Goal: Obtain resource: Download file/media

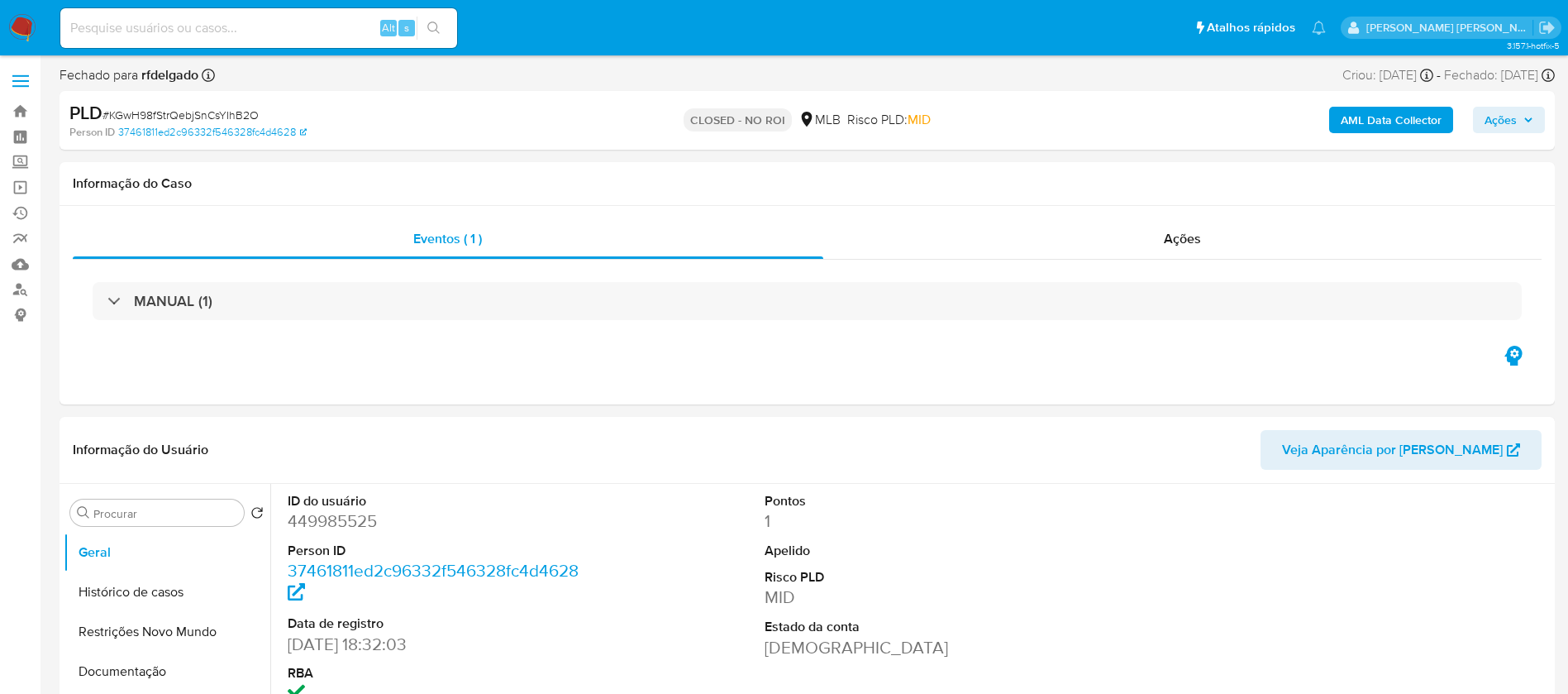
select select "10"
click at [24, 30] on img at bounding box center [22, 28] width 28 height 28
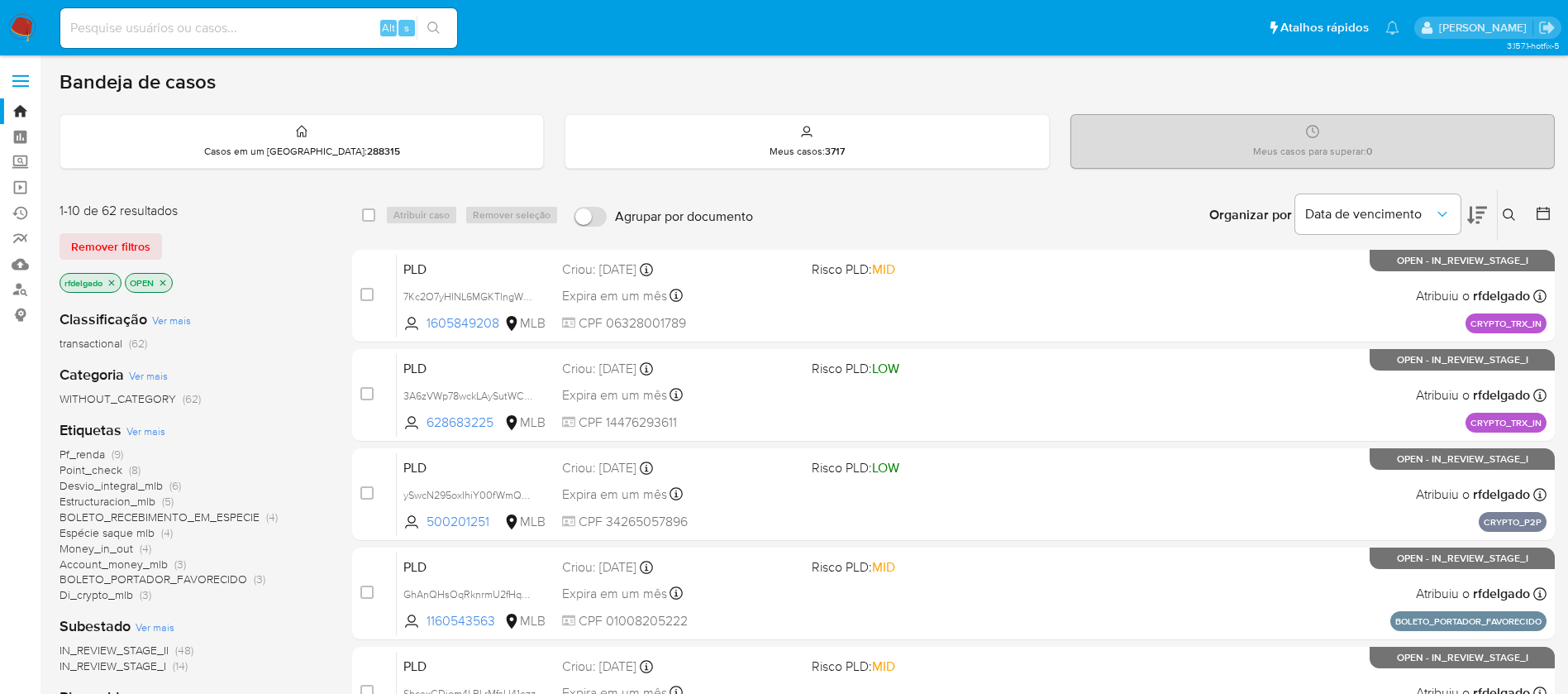
click at [105, 594] on span "Di_crypto_mlb" at bounding box center [96, 595] width 74 height 16
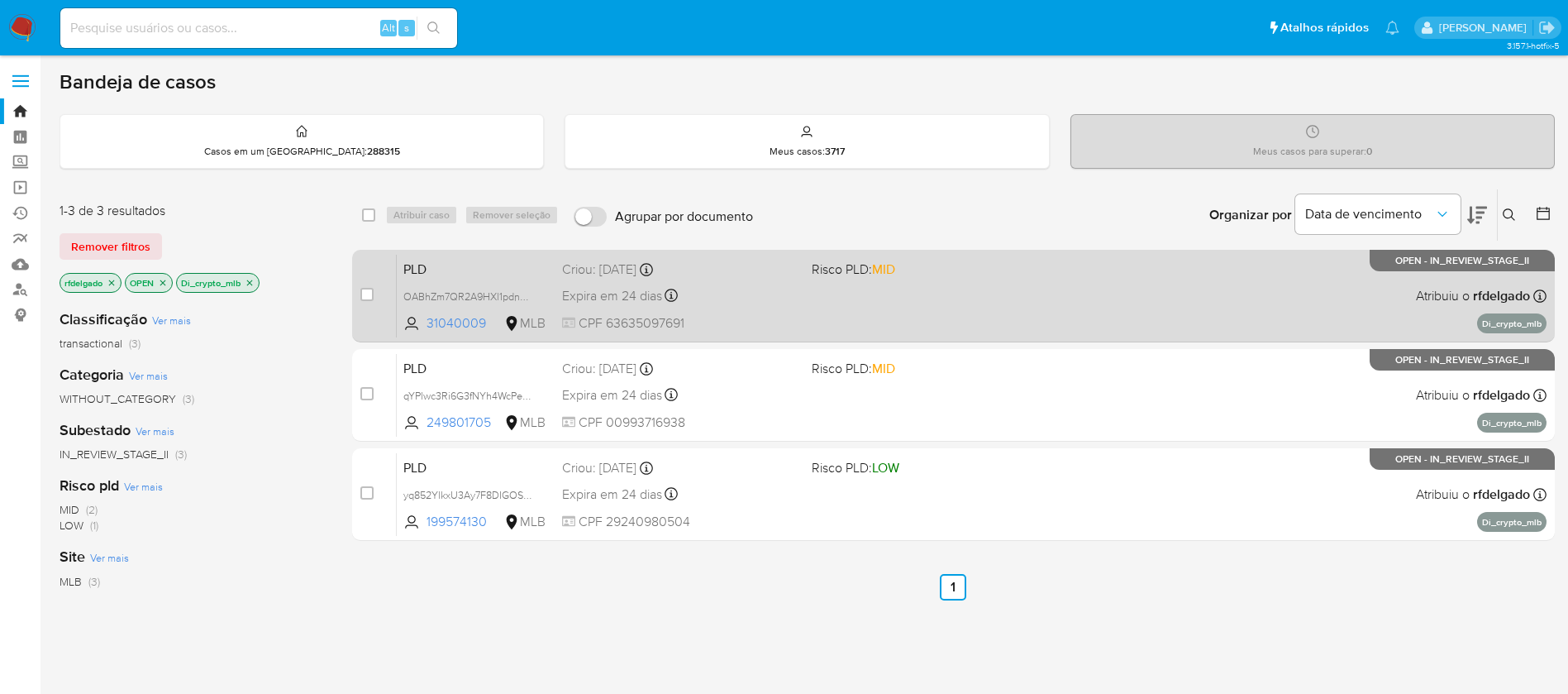
click at [753, 311] on div "PLD OABhZm7QR2A9HXl1pdnUIYLW 31040009 MLB Risco PLD: MID Criou: 12/08/2025 Crio…" at bounding box center [972, 295] width 1150 height 84
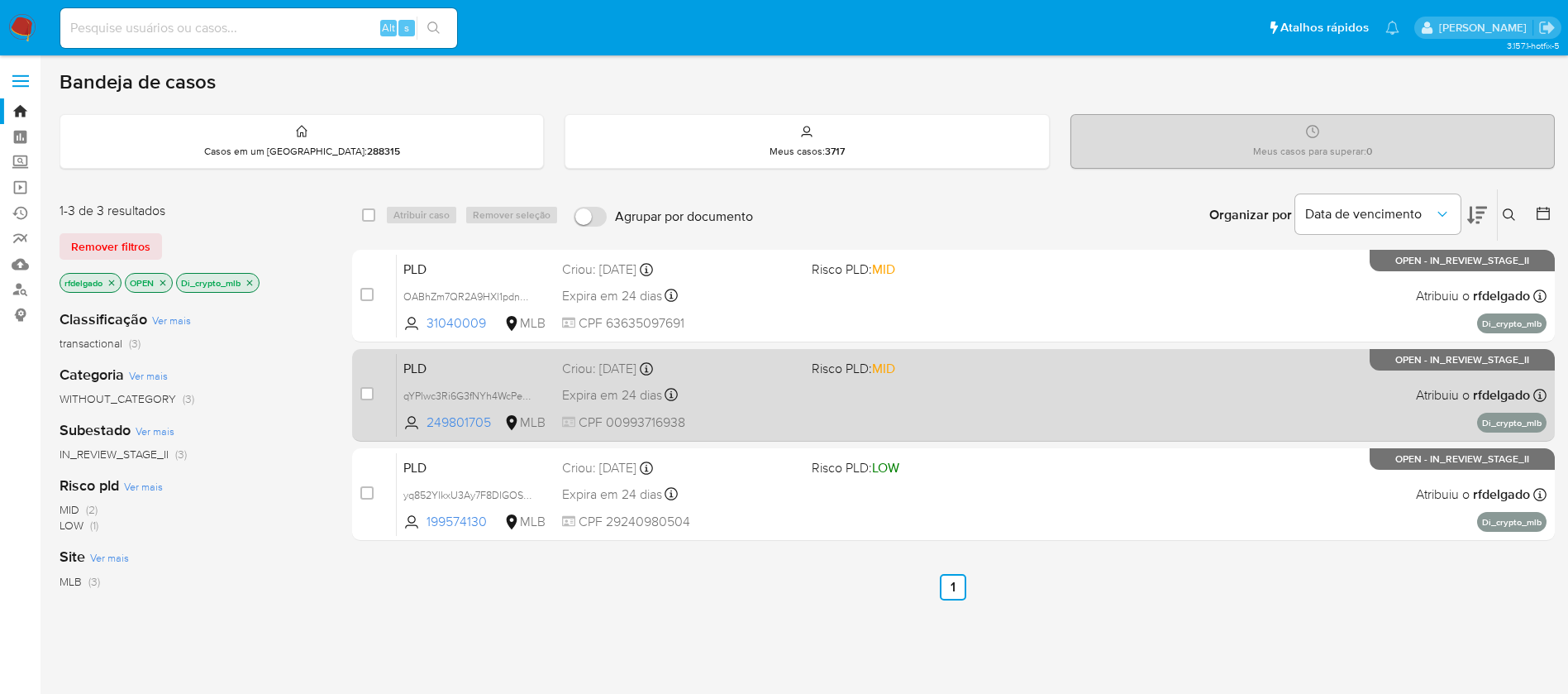
click at [799, 383] on div "PLD qYPlwc3Ri6G3fNYh4WcPeQlu 249801705 MLB Risco PLD: MID Criou: 12/08/2025 Cri…" at bounding box center [972, 394] width 1150 height 84
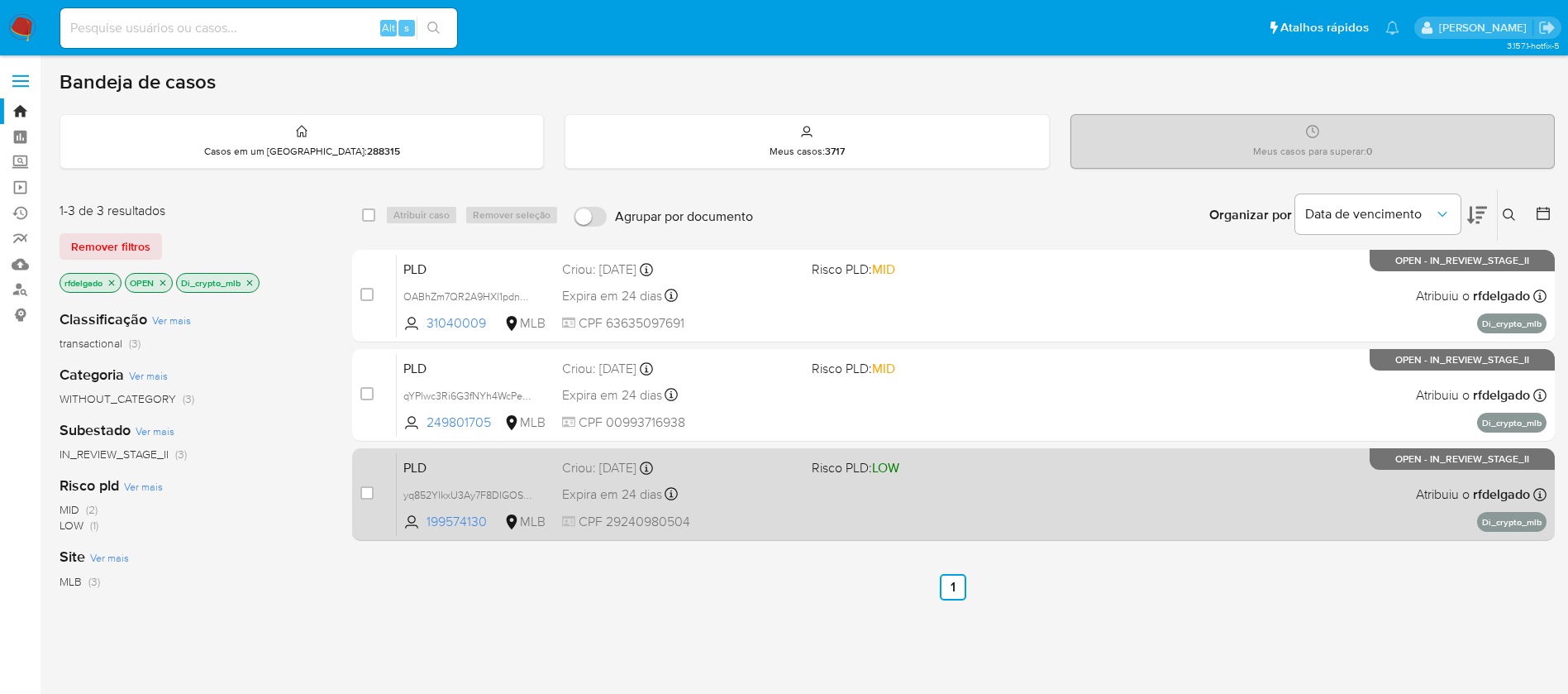
click at [785, 502] on div "Expira em 24 dias Expira em 26/09/2025 00:11:31" at bounding box center [680, 494] width 237 height 23
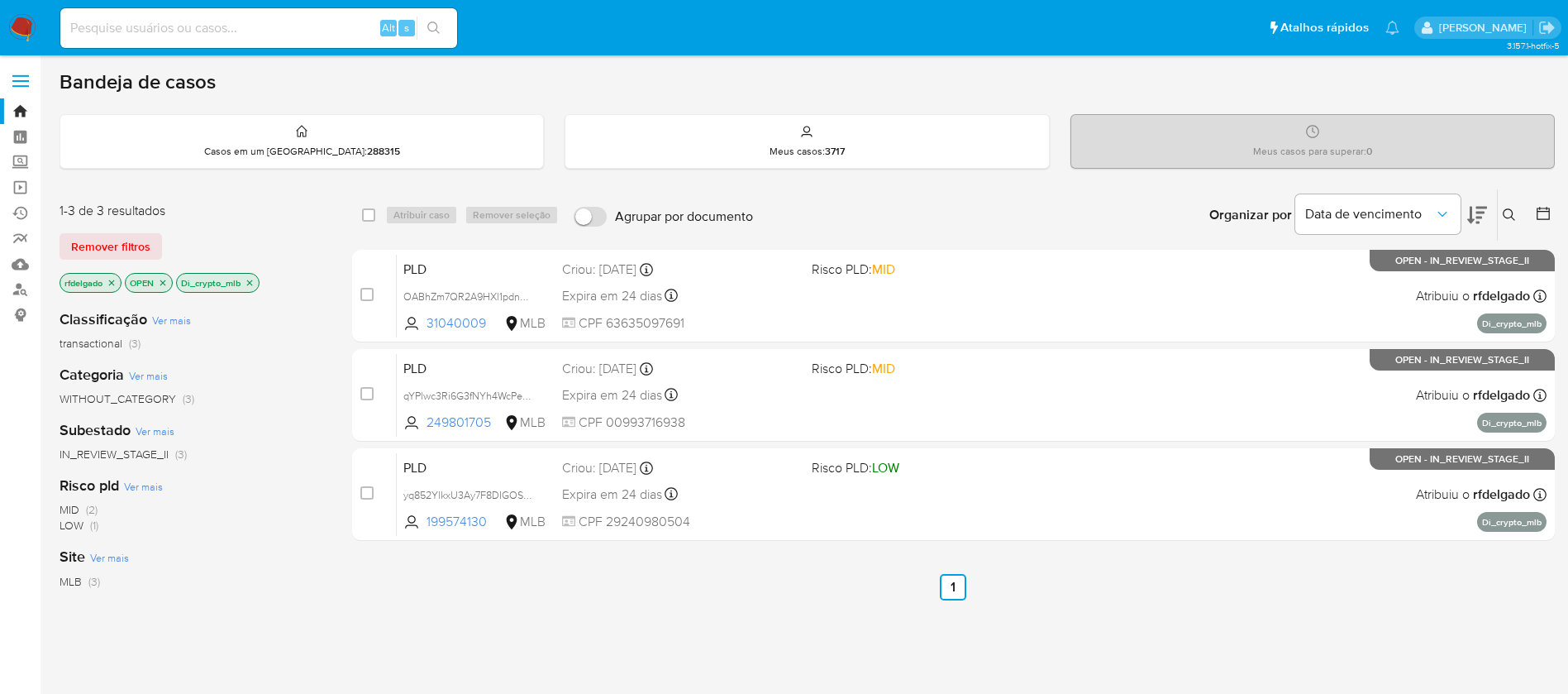
click at [252, 284] on icon "close-filter" at bounding box center [249, 283] width 10 height 10
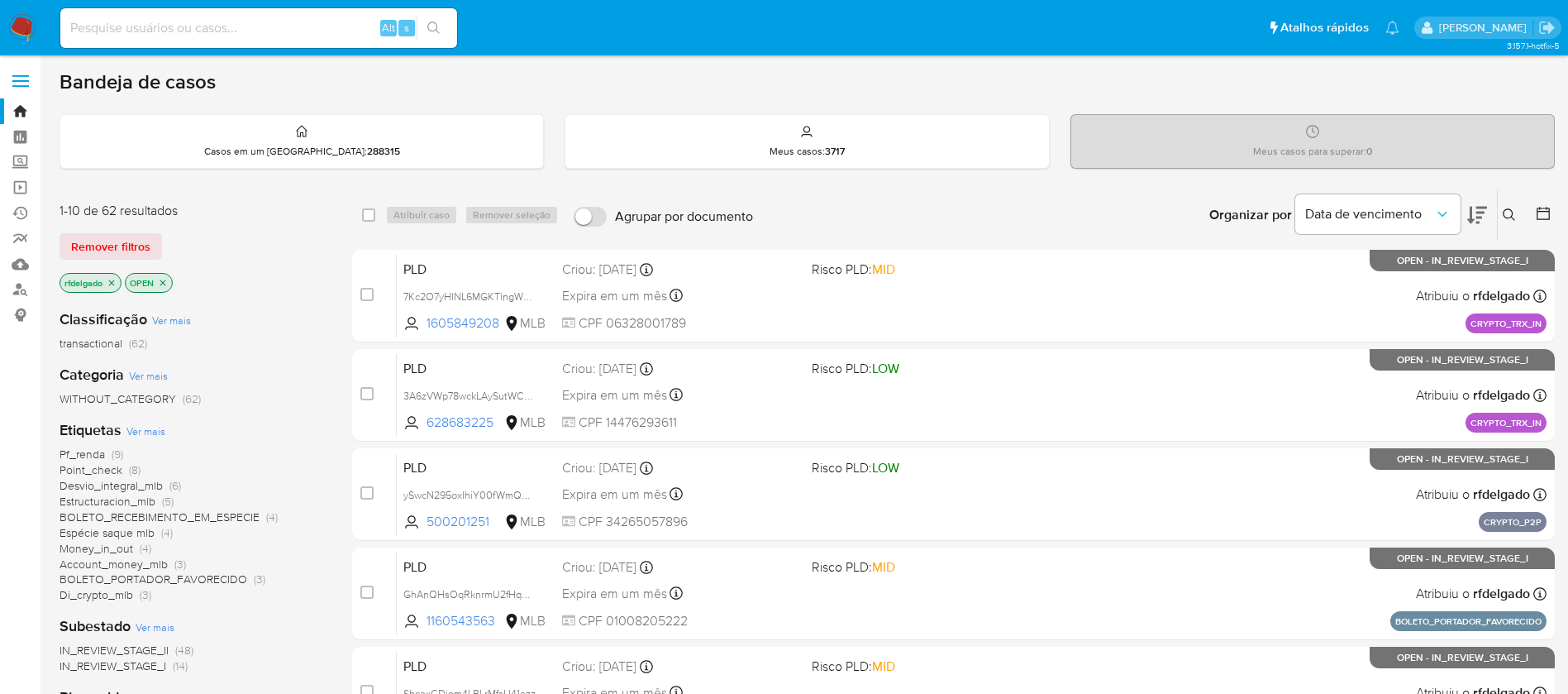
click at [93, 466] on span "Point_check" at bounding box center [91, 470] width 63 height 16
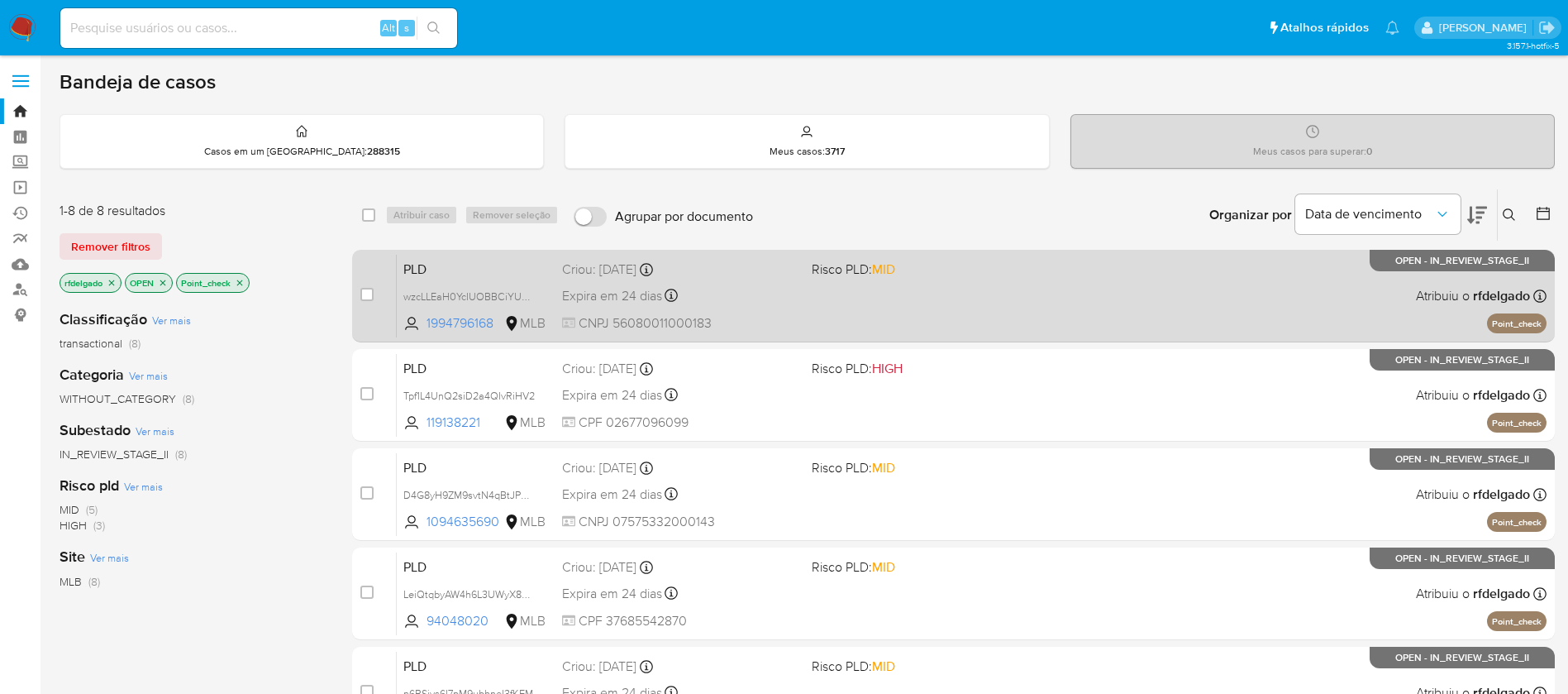
click at [749, 289] on div "Expira em 24 dias Expira em 26/09/2025 00:31:52" at bounding box center [680, 295] width 237 height 23
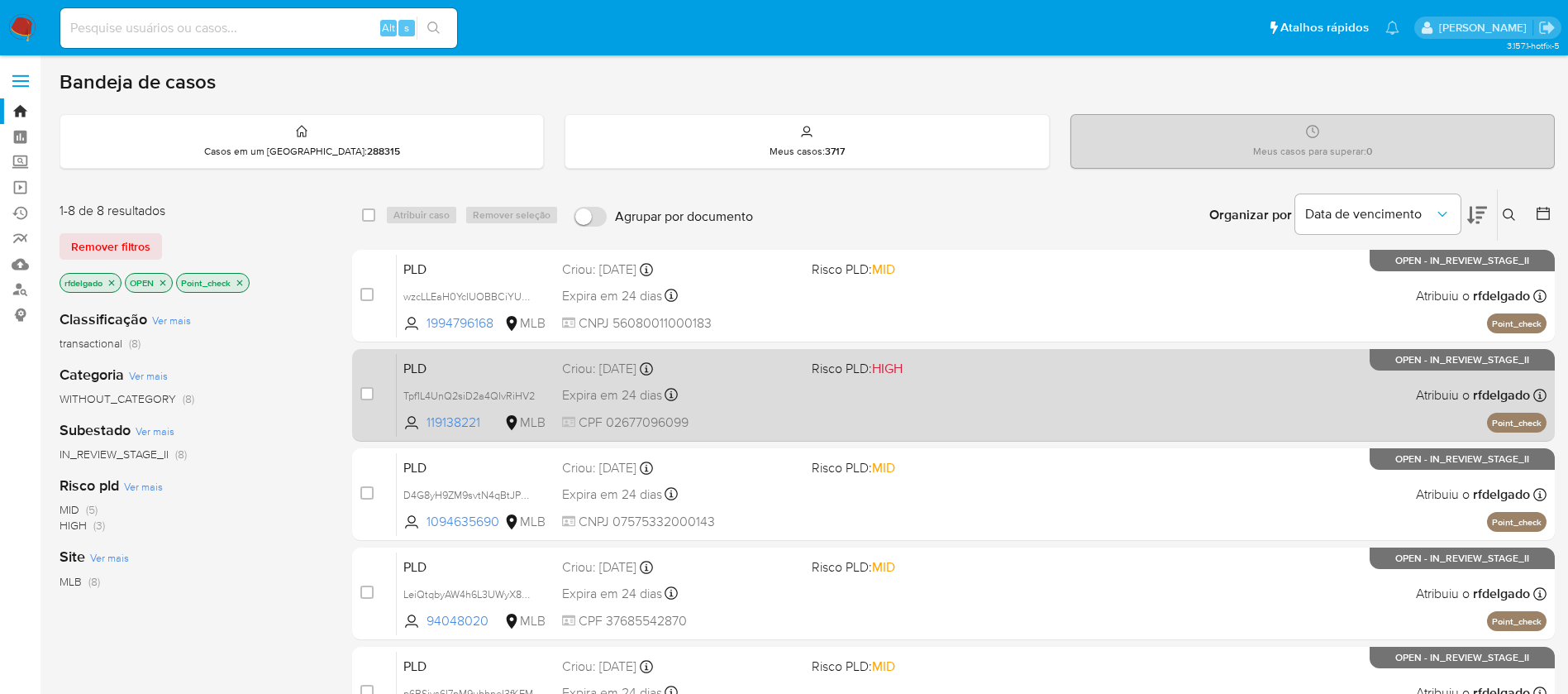
click at [767, 395] on div "Expira em 24 dias Expira em 26/09/2025 00:29:03" at bounding box center [680, 394] width 237 height 23
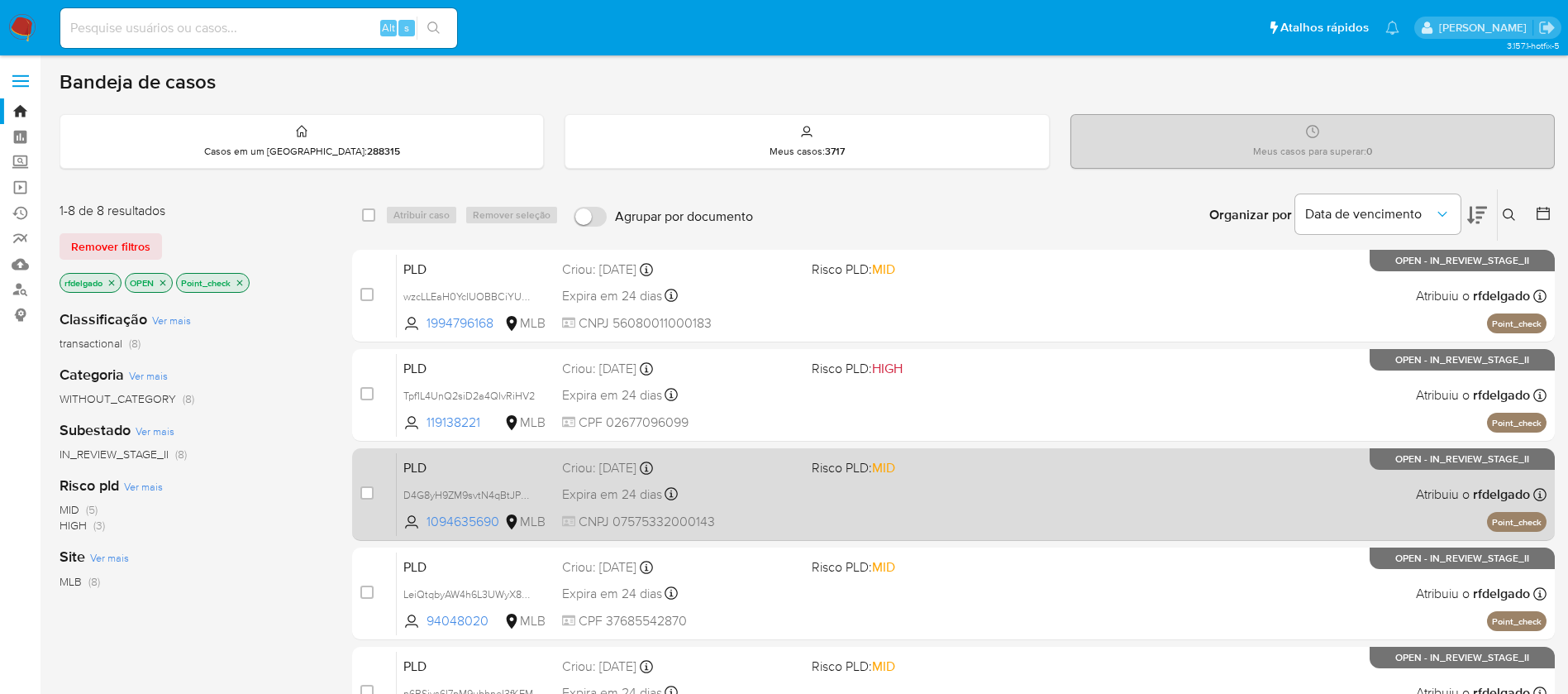
click at [711, 495] on div "Expira em 24 dias Expira em 26/09/2025 00:28:54" at bounding box center [680, 494] width 237 height 23
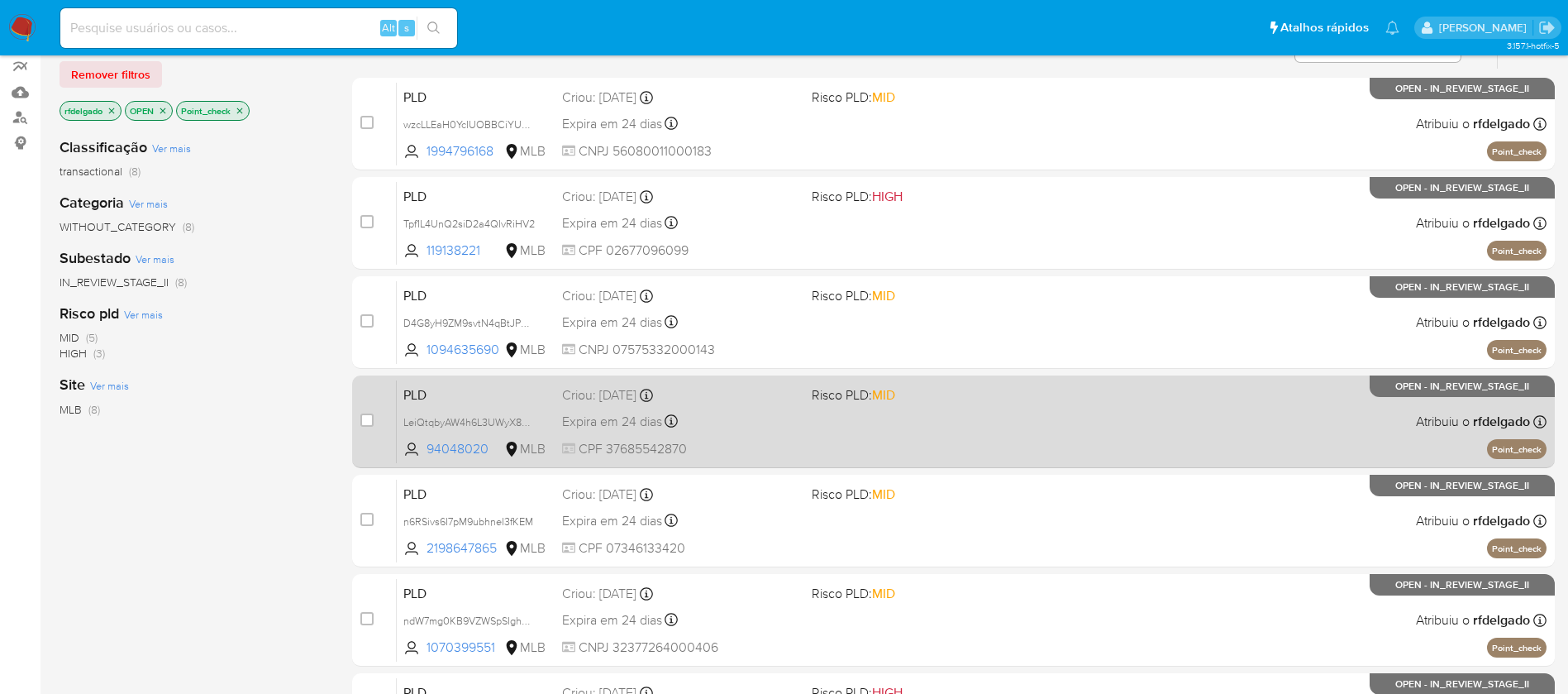
scroll to position [248, 0]
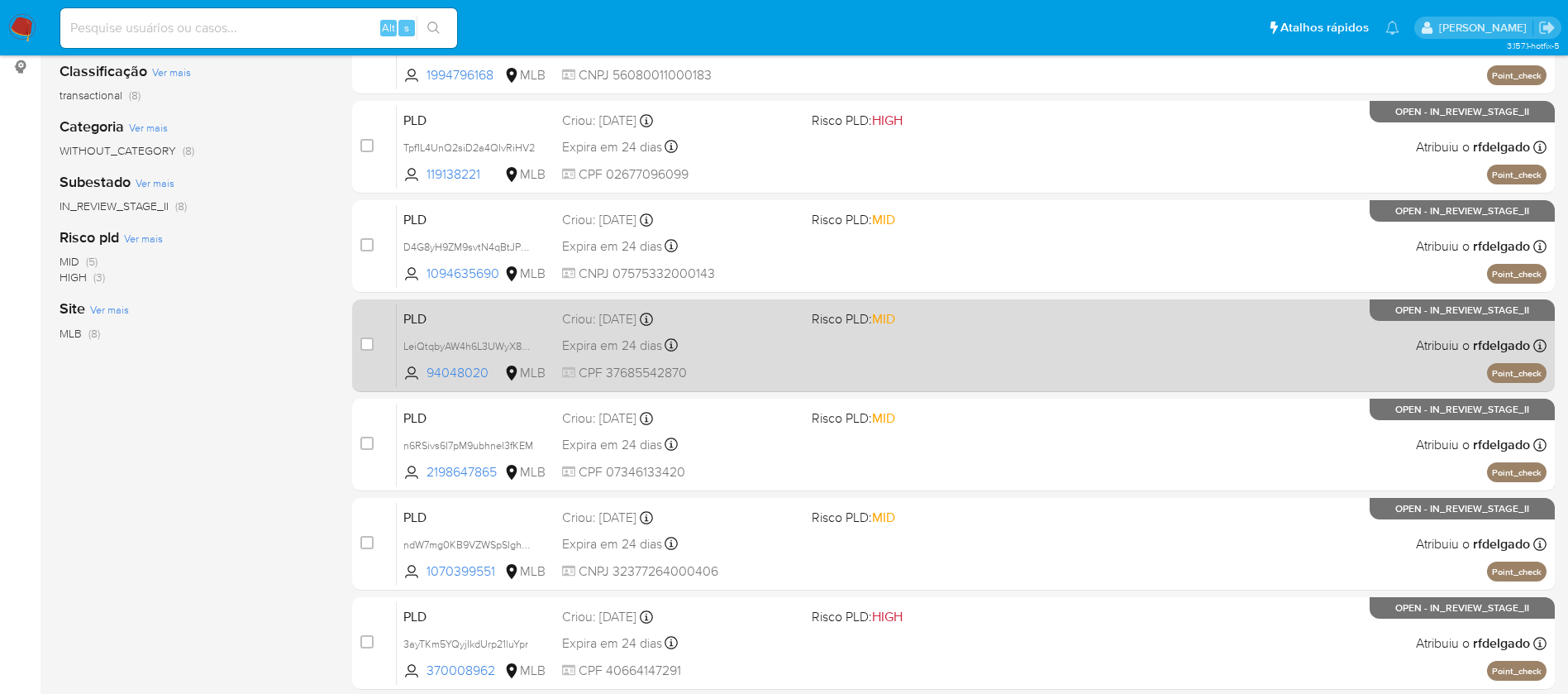
click at [735, 347] on div "Expira em 24 dias Expira em 26/09/2025 00:28:49" at bounding box center [680, 345] width 237 height 23
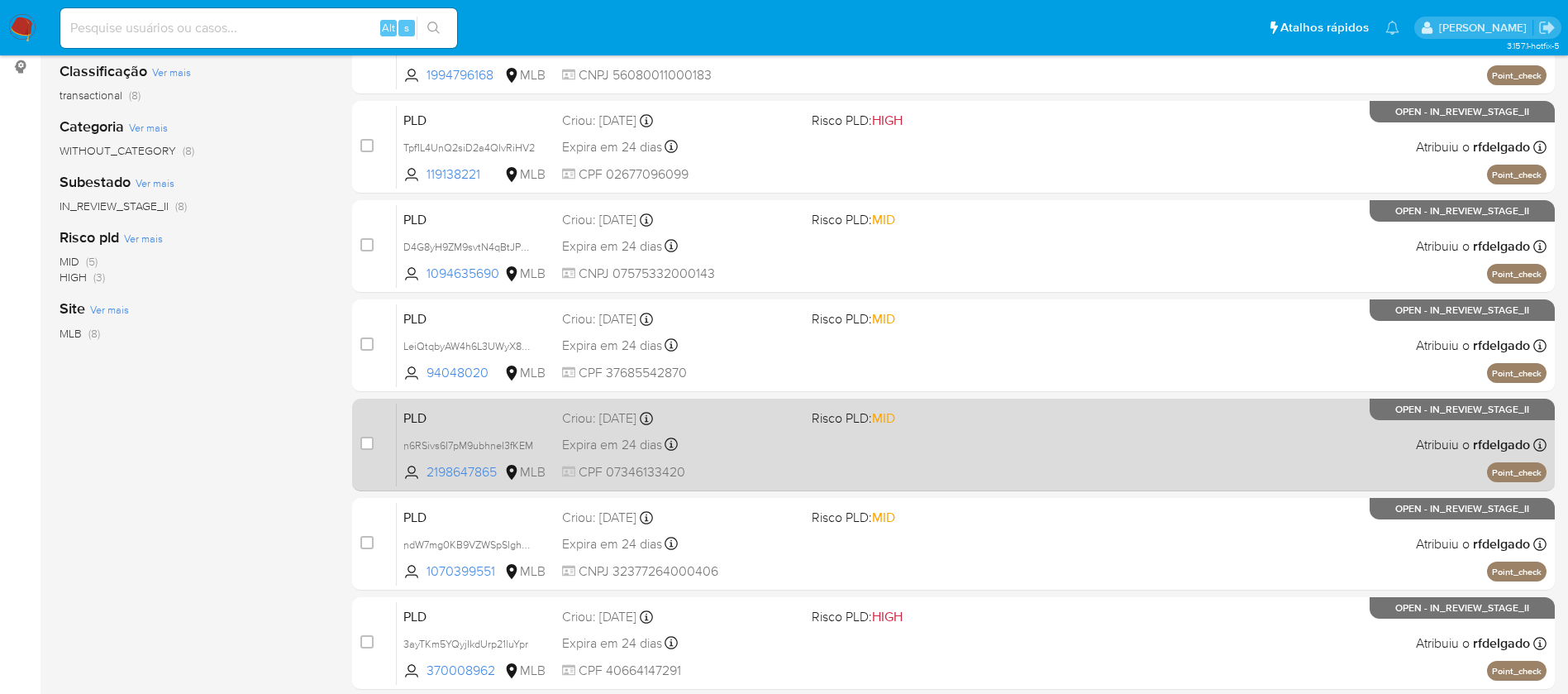
click at [739, 414] on div "Criou: 12/08/2025 Criou: 12/08/2025 00:25:14" at bounding box center [680, 419] width 237 height 18
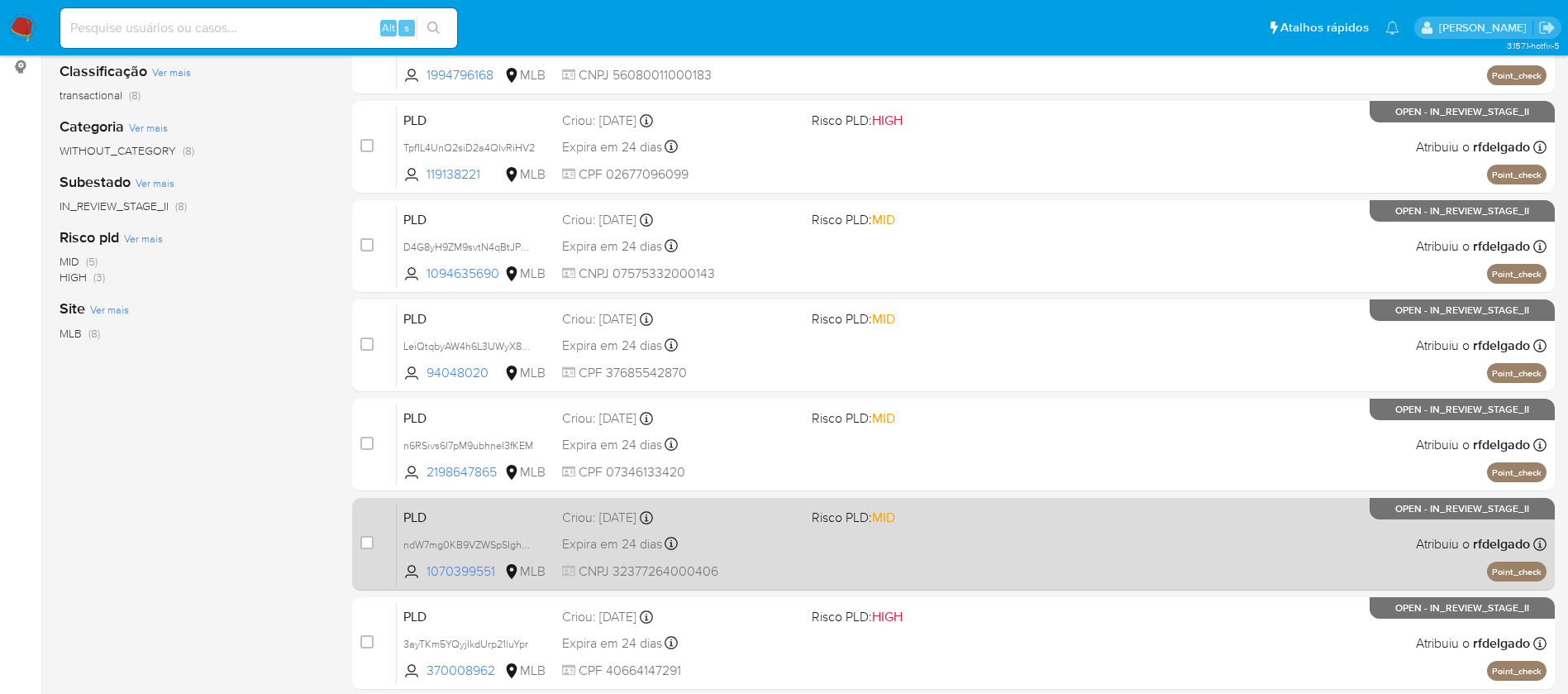
click at [761, 533] on div "Expira em 24 dias Expira em 26/09/2025 00:17:16" at bounding box center [680, 544] width 237 height 23
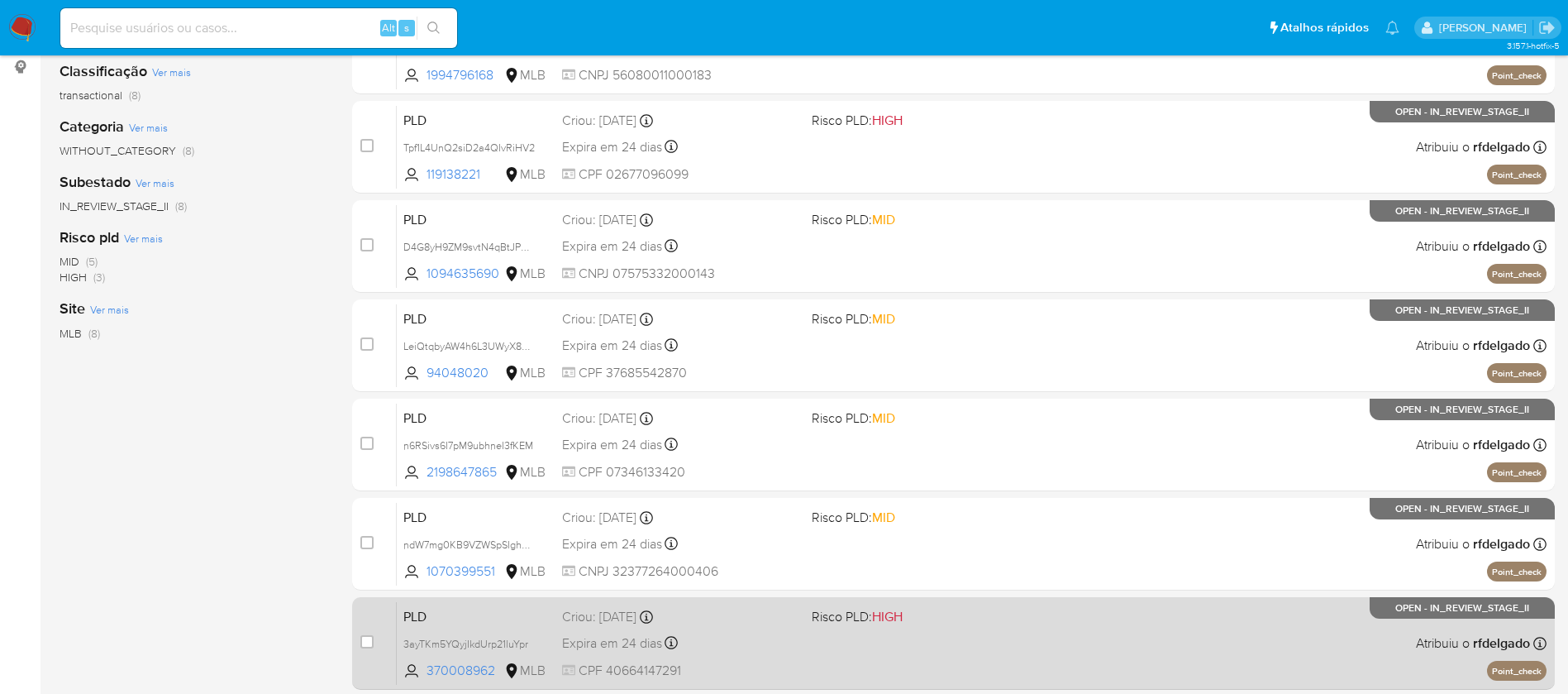
click at [756, 633] on div "Expira em 24 dias Expira em 26/09/2025 00:13:09" at bounding box center [680, 643] width 237 height 23
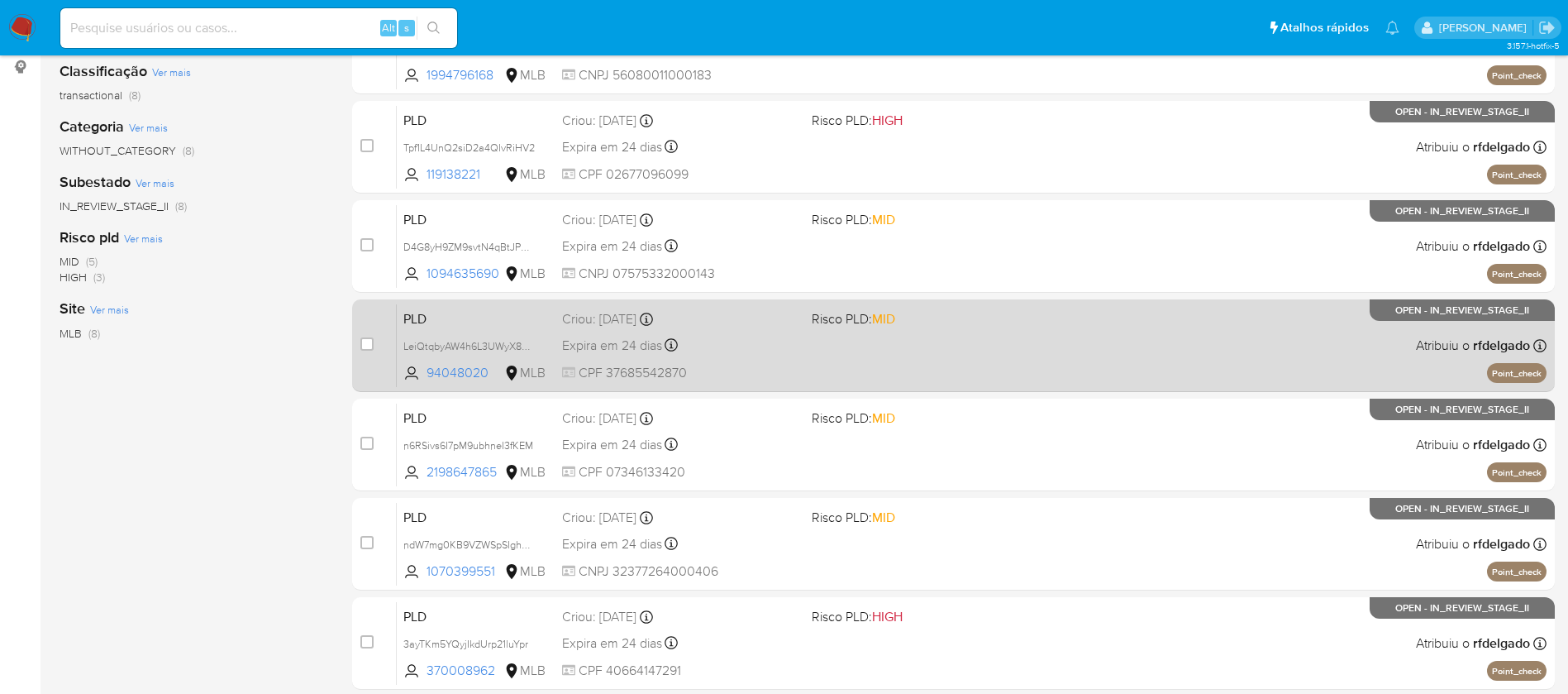
scroll to position [413, 0]
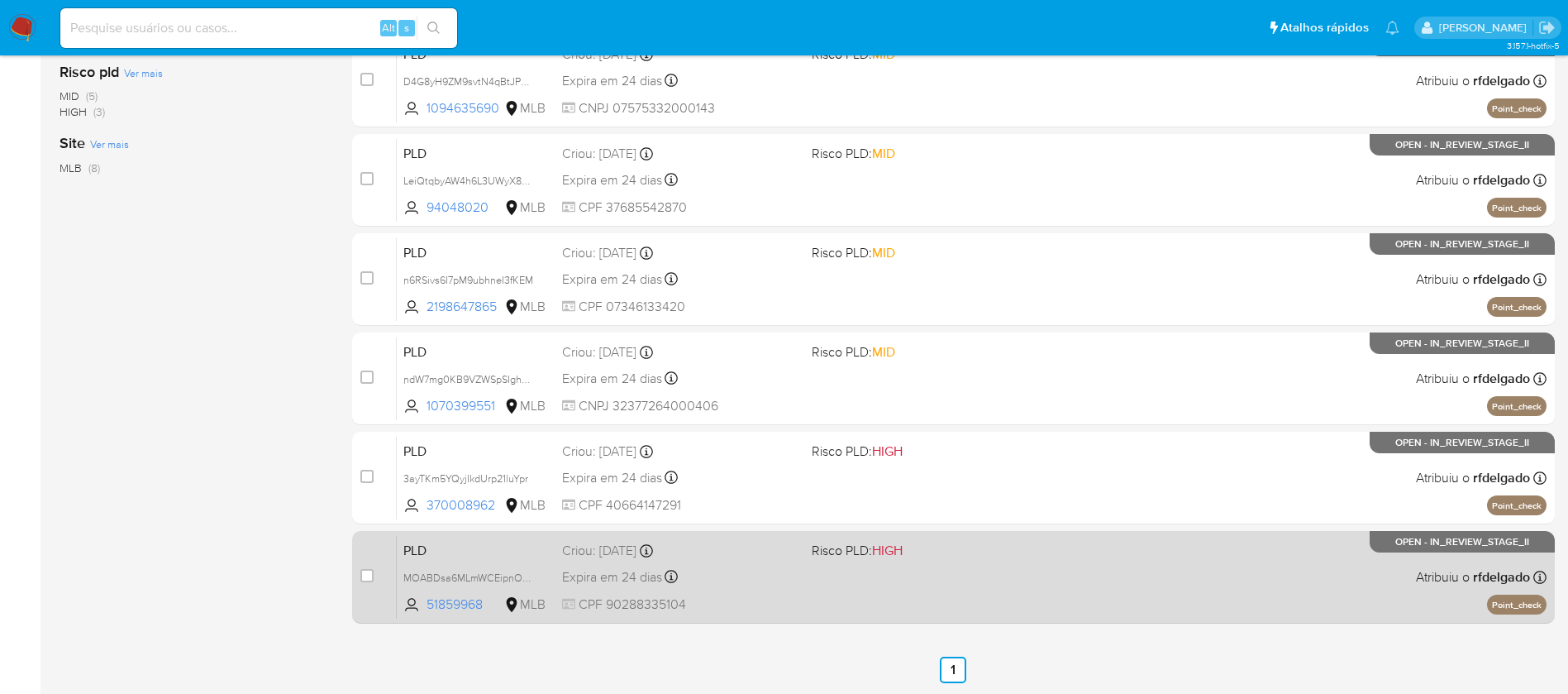
click at [770, 563] on div "PLD MOABDsa6MLmWCEipnOeNbdoi 51859968 MLB Risco PLD: HIGH Criou: 12/08/2025 Cri…" at bounding box center [972, 577] width 1150 height 84
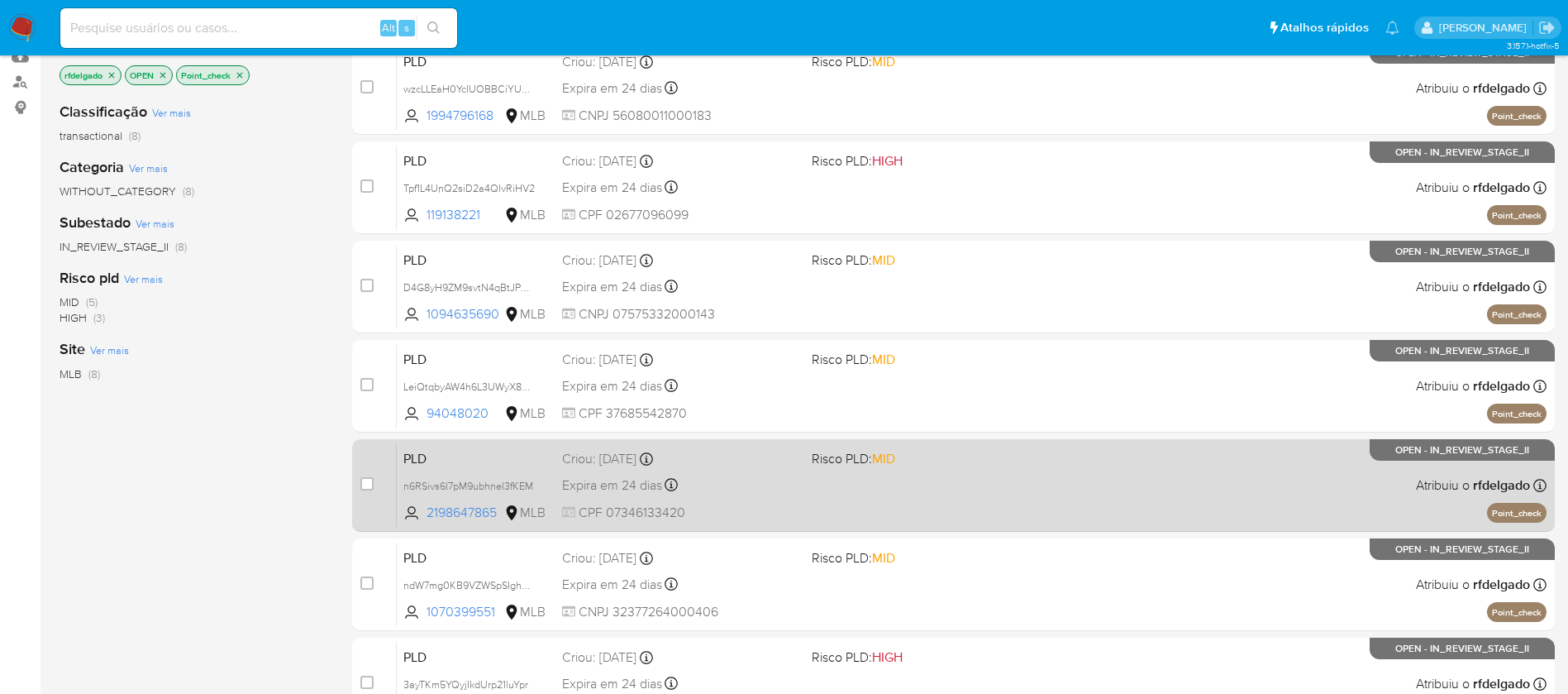
scroll to position [0, 0]
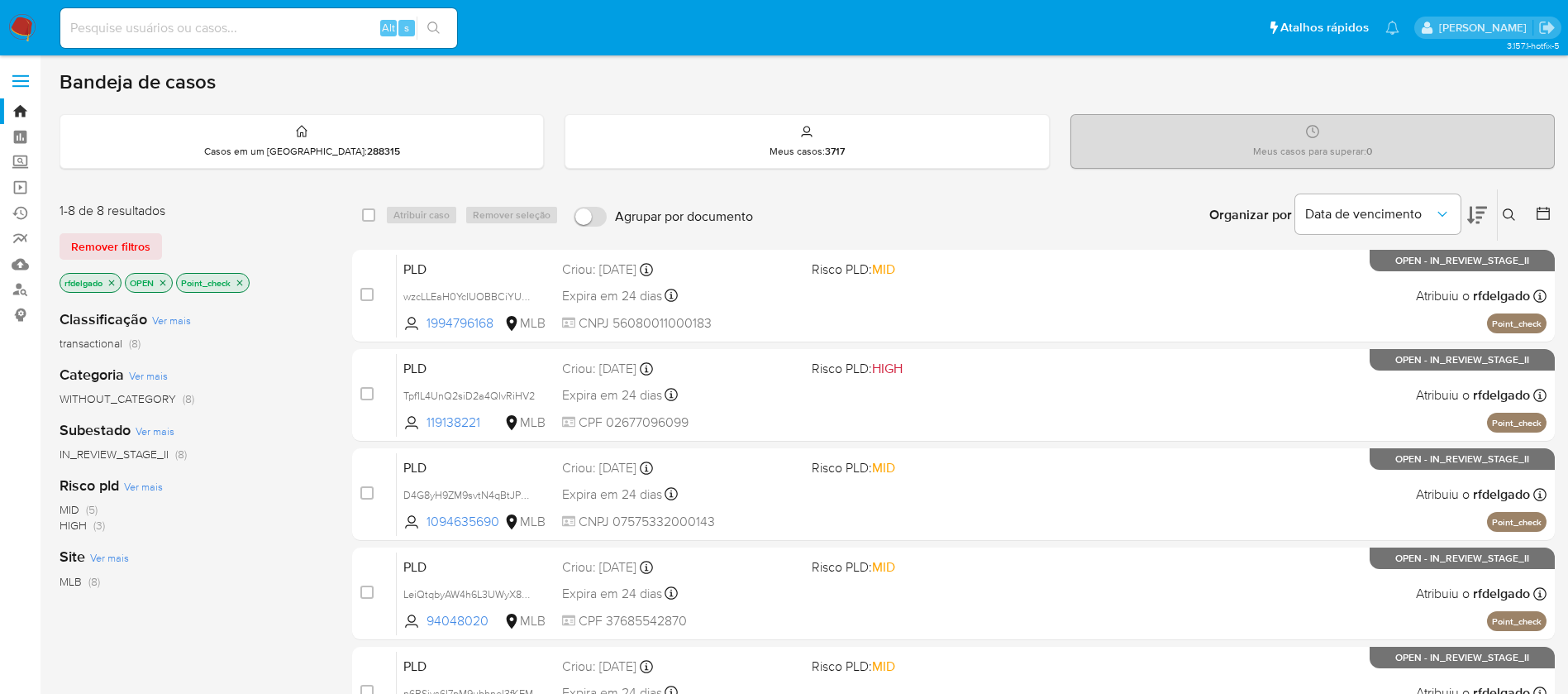
click at [17, 15] on img at bounding box center [22, 28] width 28 height 28
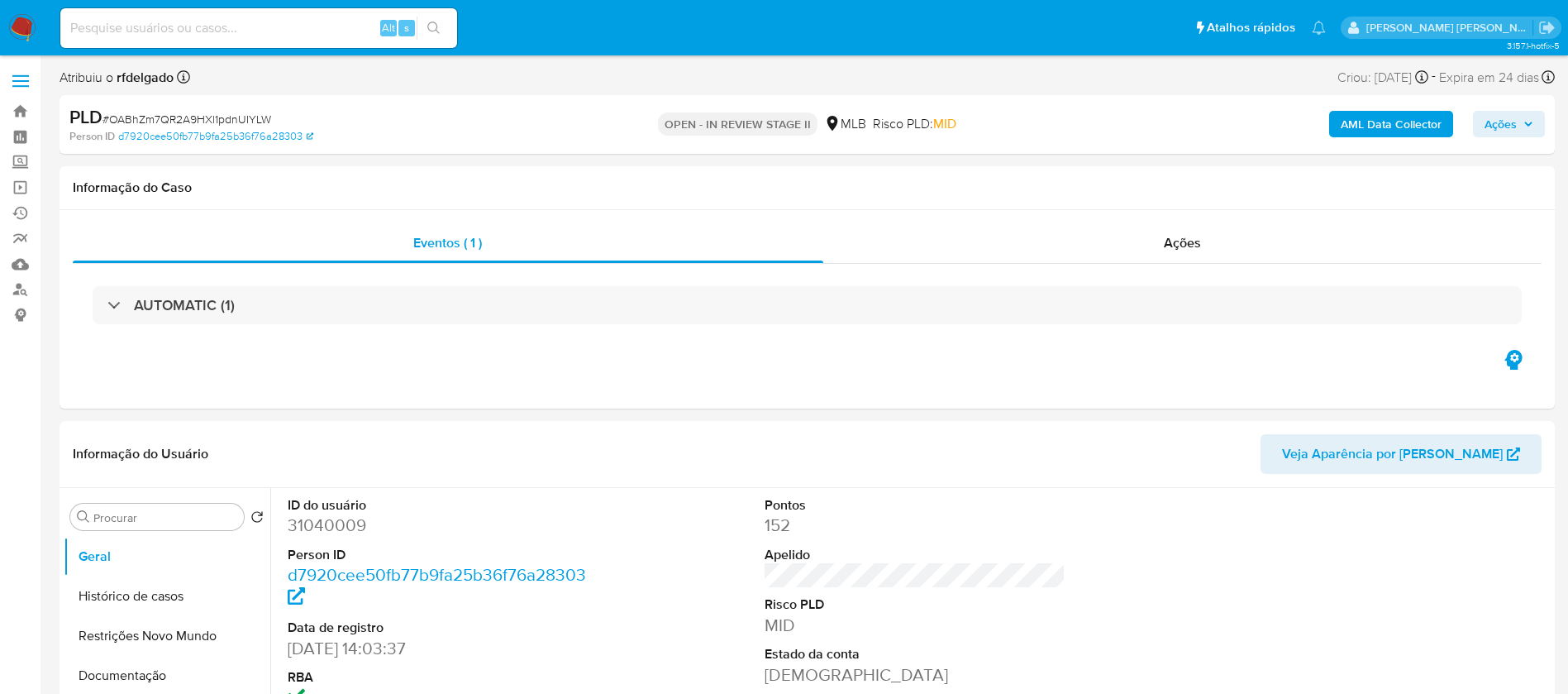
select select "10"
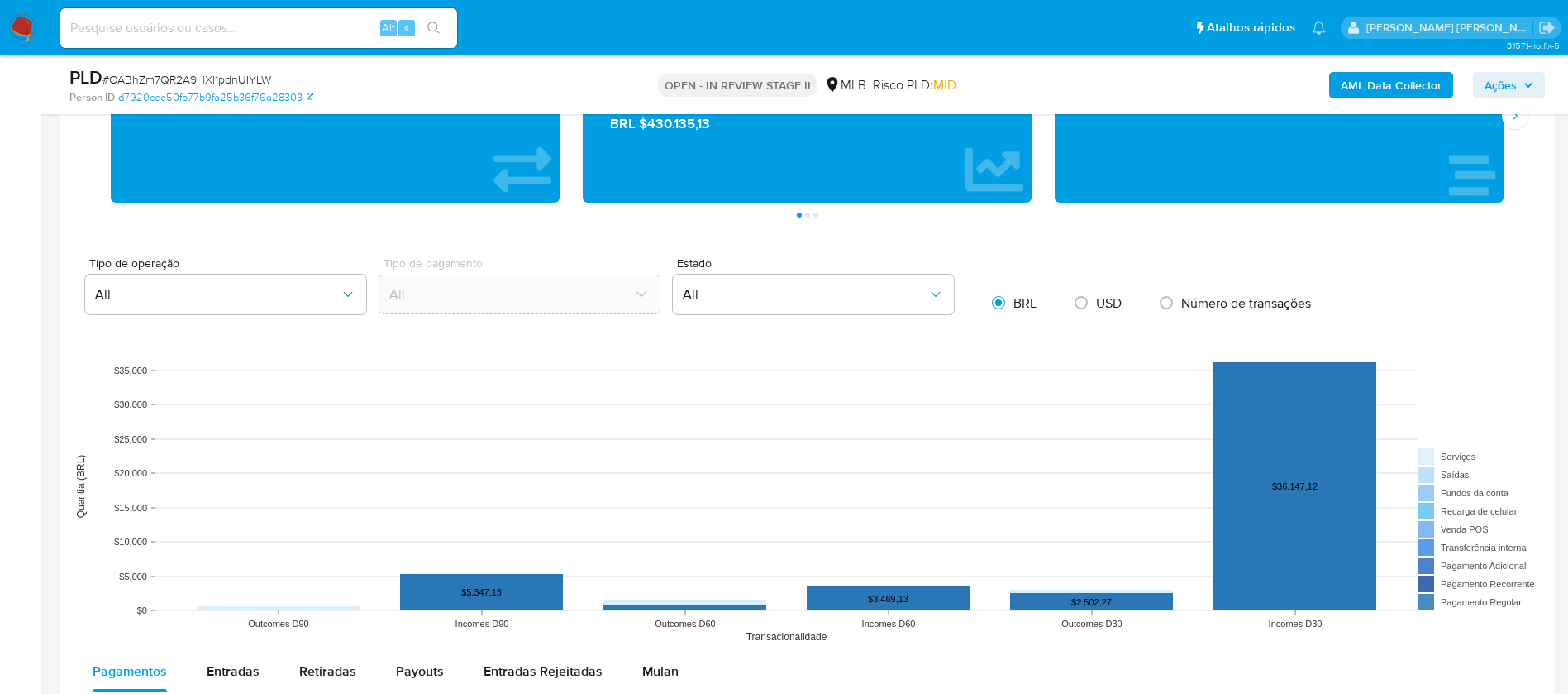
scroll to position [1613, 0]
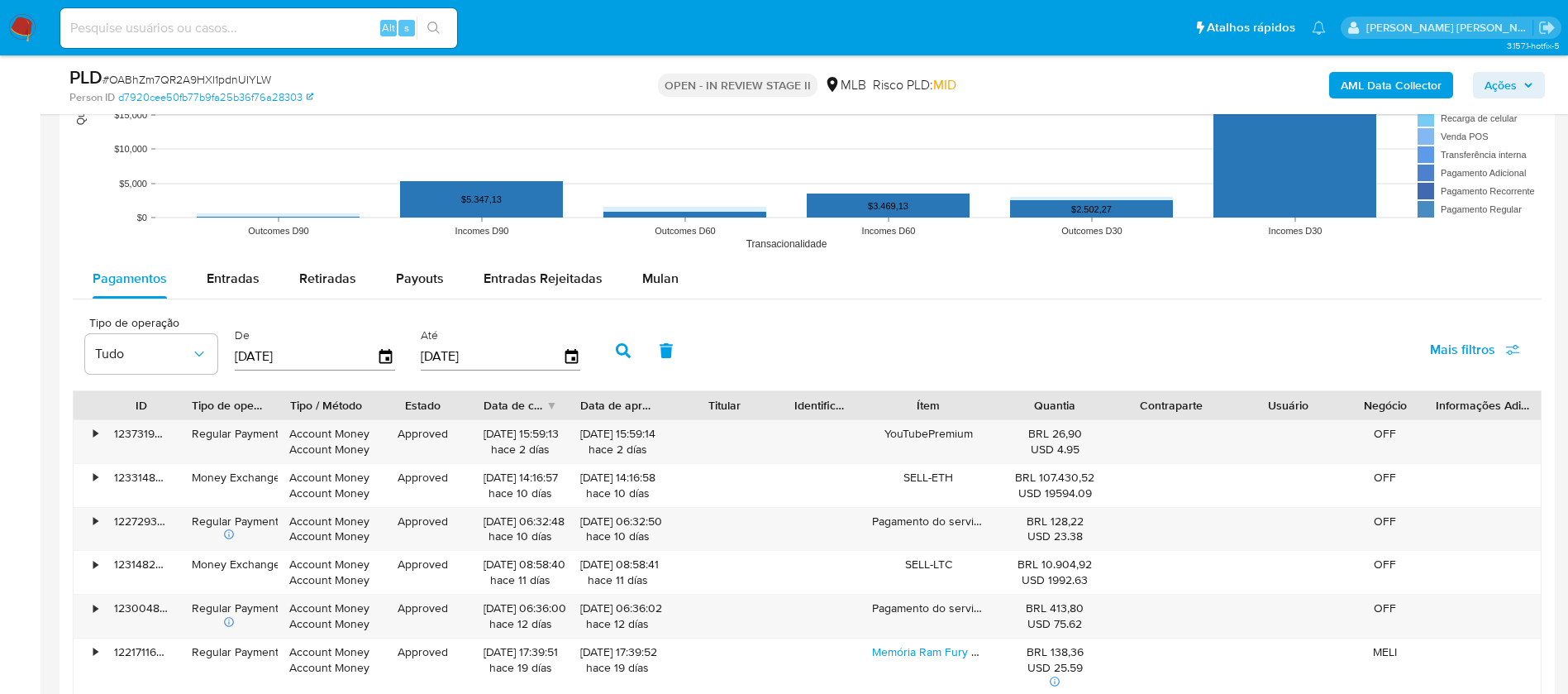
click at [651, 277] on span "Mulan" at bounding box center [660, 278] width 36 height 19
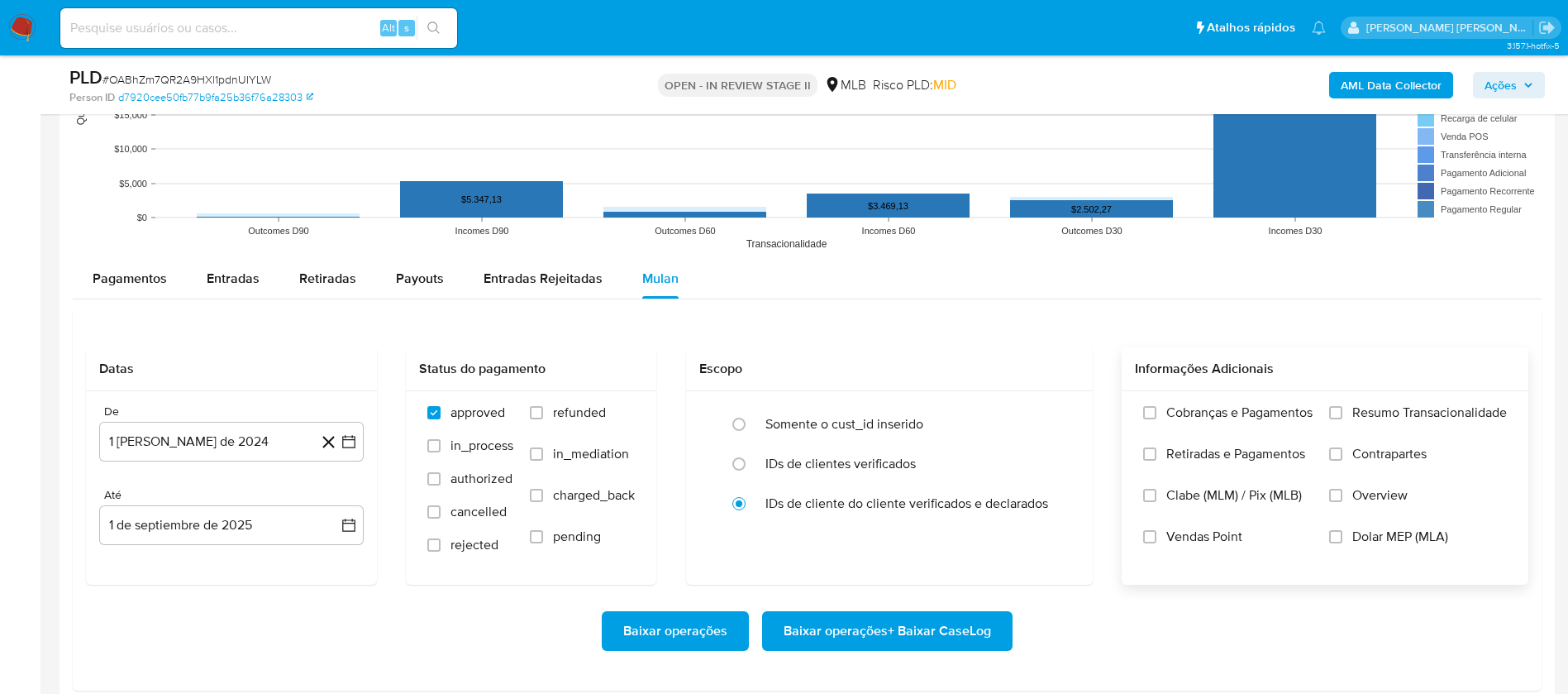
drag, startPoint x: 1392, startPoint y: 417, endPoint x: 1322, endPoint y: 464, distance: 84.3
click at [1392, 416] on span "Resumo Transacionalidade" at bounding box center [1429, 412] width 155 height 16
click at [1342, 416] on input "Resumo Transacionalidade" at bounding box center [1336, 412] width 13 height 14
click at [1229, 534] on span "Vendas Point" at bounding box center [1205, 536] width 76 height 16
click at [1157, 534] on input "Vendas Point" at bounding box center [1150, 536] width 13 height 14
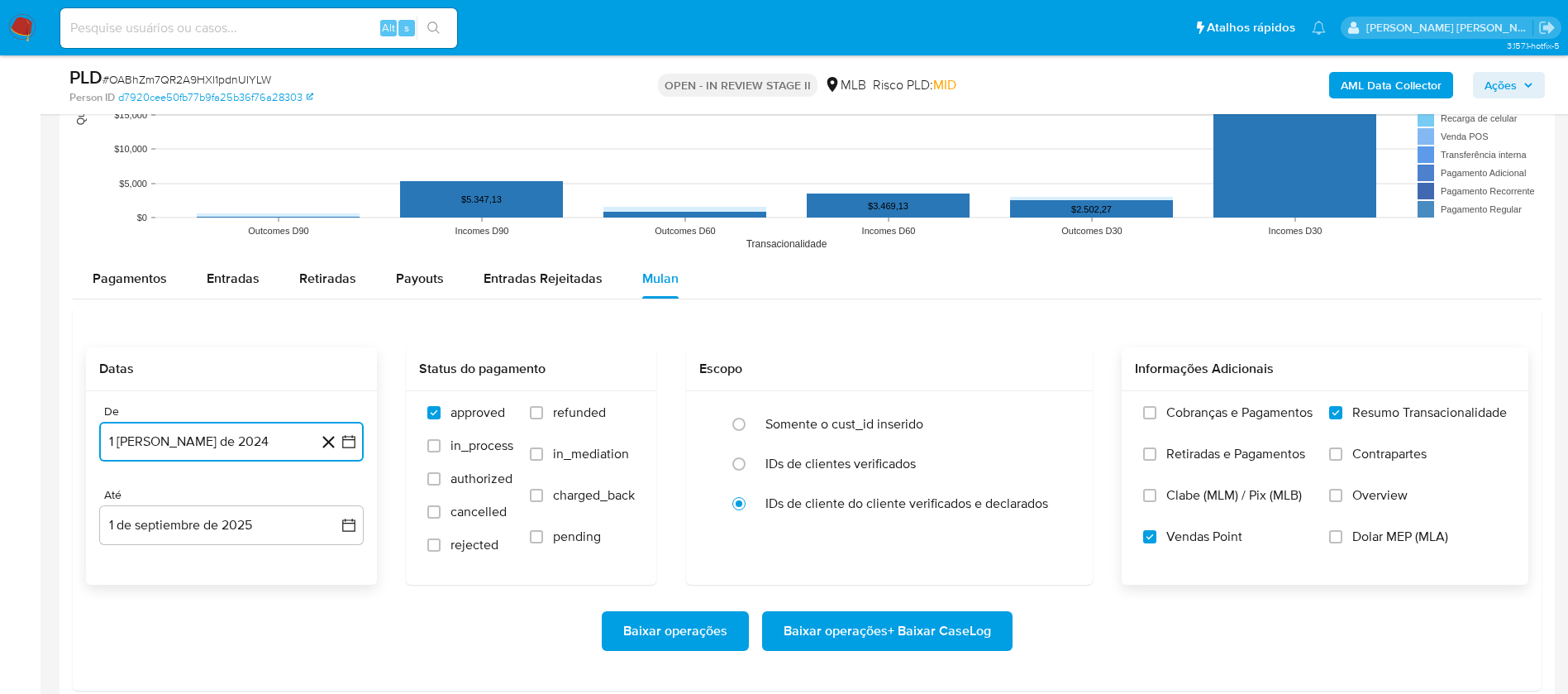
click at [254, 433] on button "1 [PERSON_NAME] de 2024" at bounding box center [231, 442] width 264 height 40
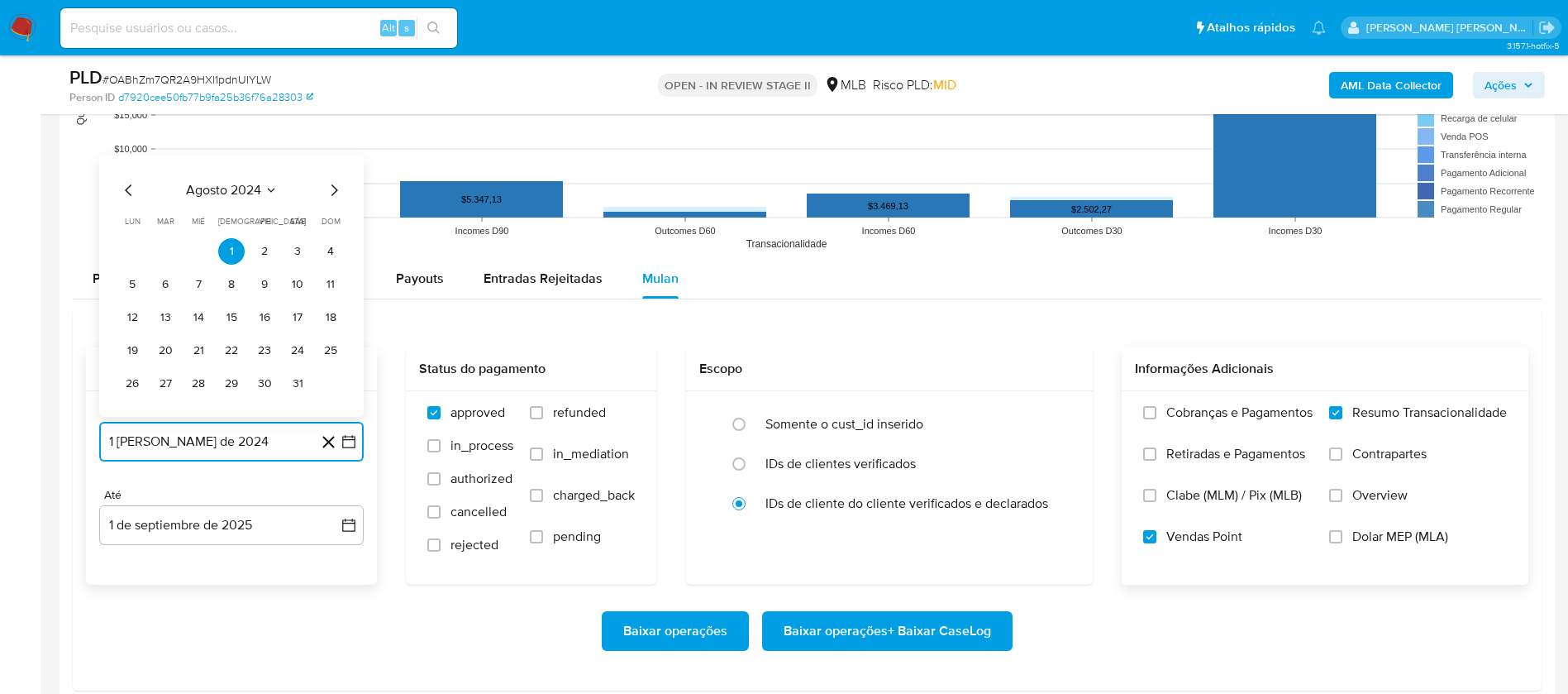
click at [227, 182] on span "agosto 2024" at bounding box center [224, 190] width 76 height 16
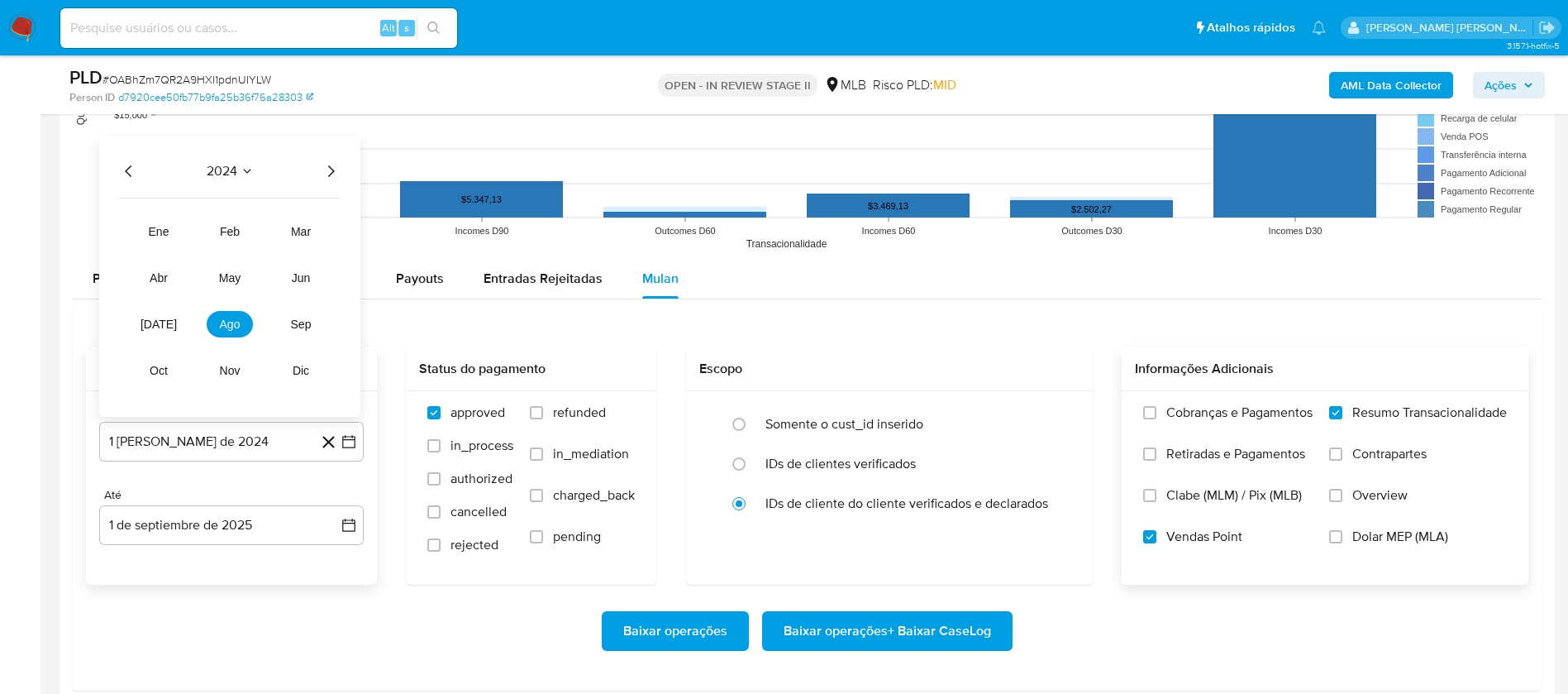
click at [327, 167] on icon "Año siguiente" at bounding box center [331, 171] width 20 height 20
click at [172, 325] on button "[DATE]" at bounding box center [158, 324] width 46 height 26
click at [164, 247] on button "1" at bounding box center [165, 251] width 26 height 26
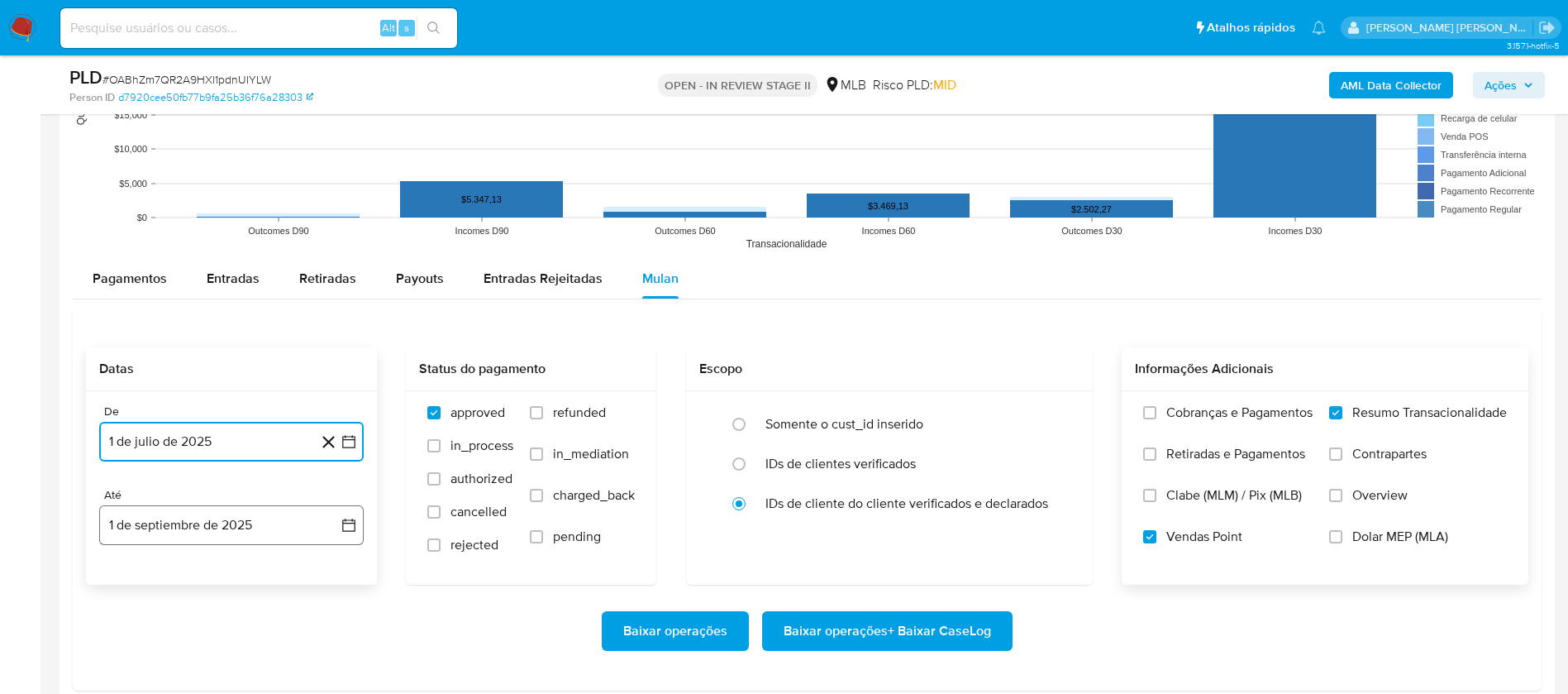
click at [239, 537] on button "1 de septiembre de 2025" at bounding box center [231, 525] width 264 height 40
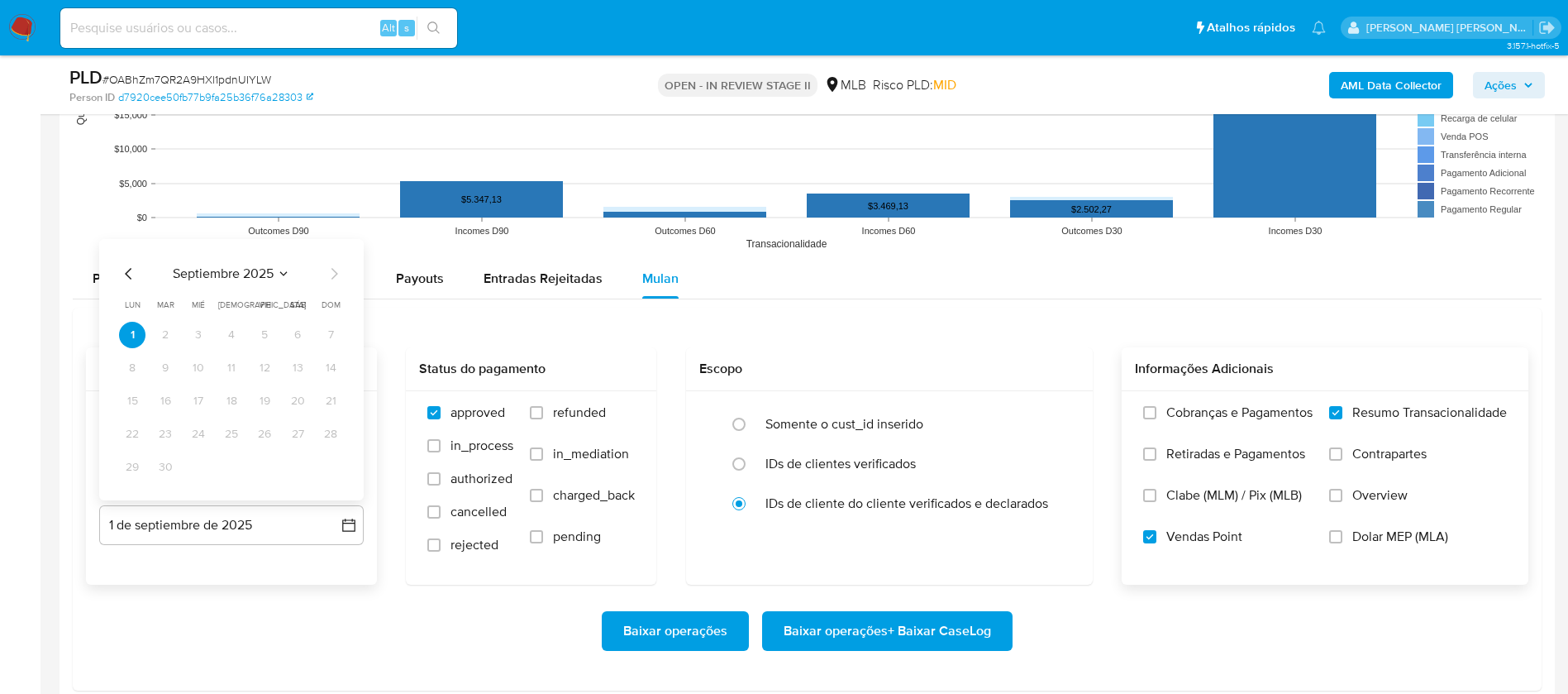
click at [125, 264] on icon "Mes anterior" at bounding box center [129, 274] width 20 height 20
click at [300, 465] on button "30" at bounding box center [297, 466] width 26 height 26
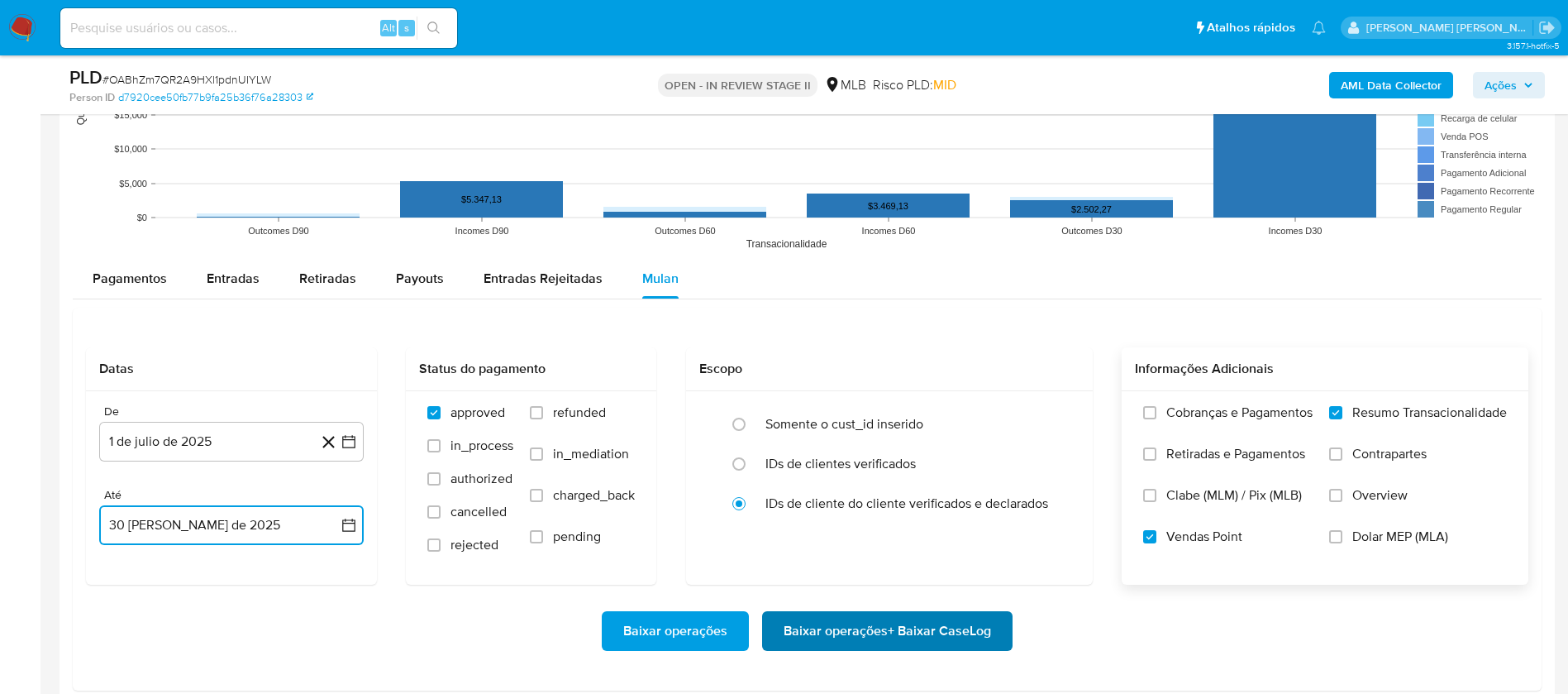
click at [860, 624] on span "Baixar operações + Baixar CaseLog" at bounding box center [887, 631] width 208 height 36
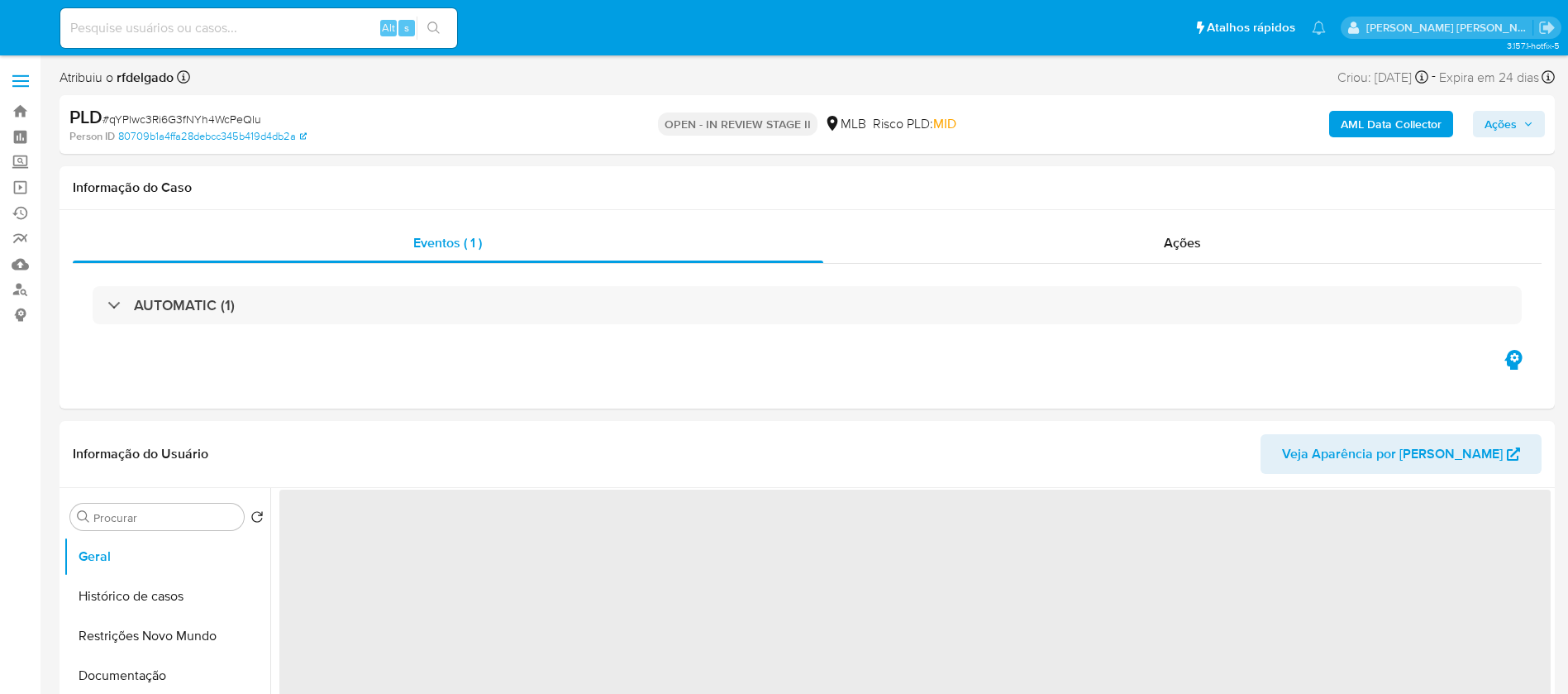
select select "10"
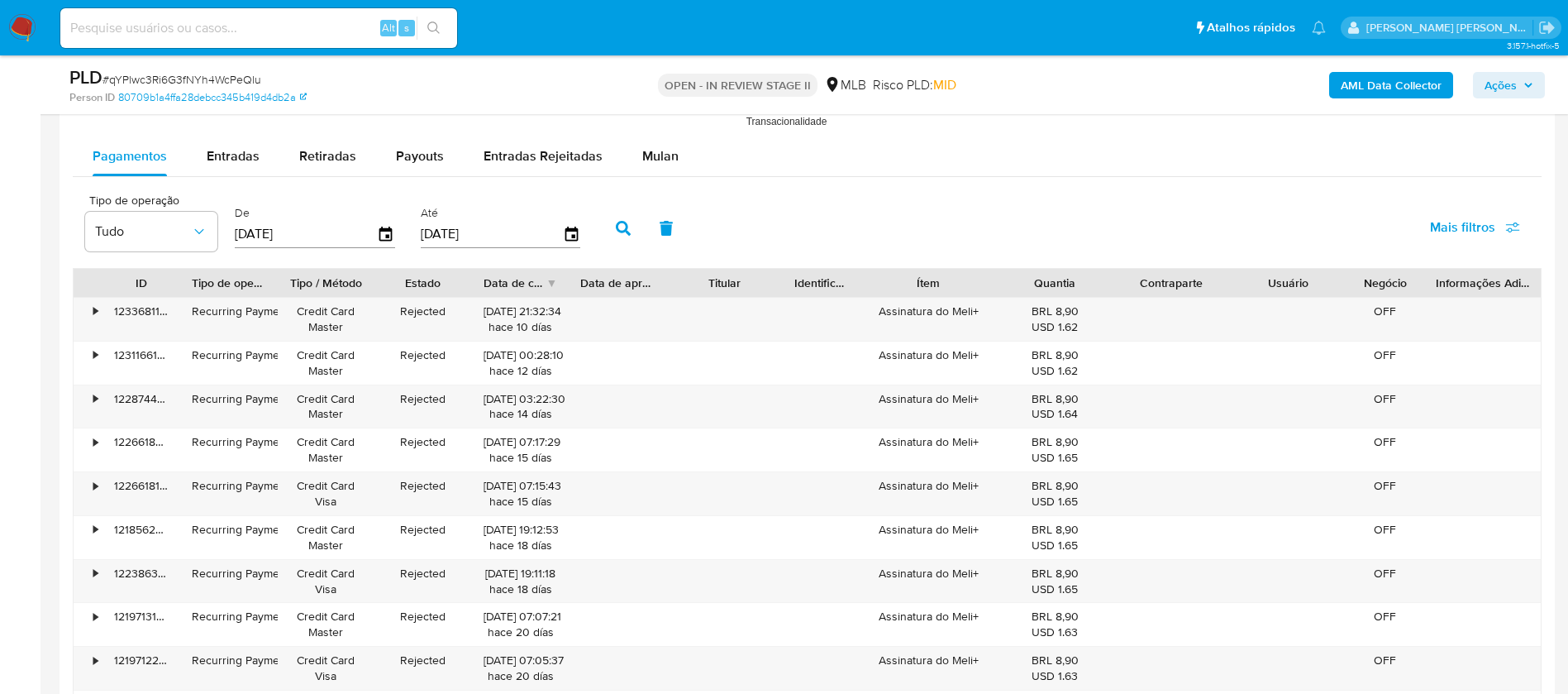
scroll to position [1737, 0]
click at [648, 149] on span "Mulan" at bounding box center [660, 154] width 36 height 19
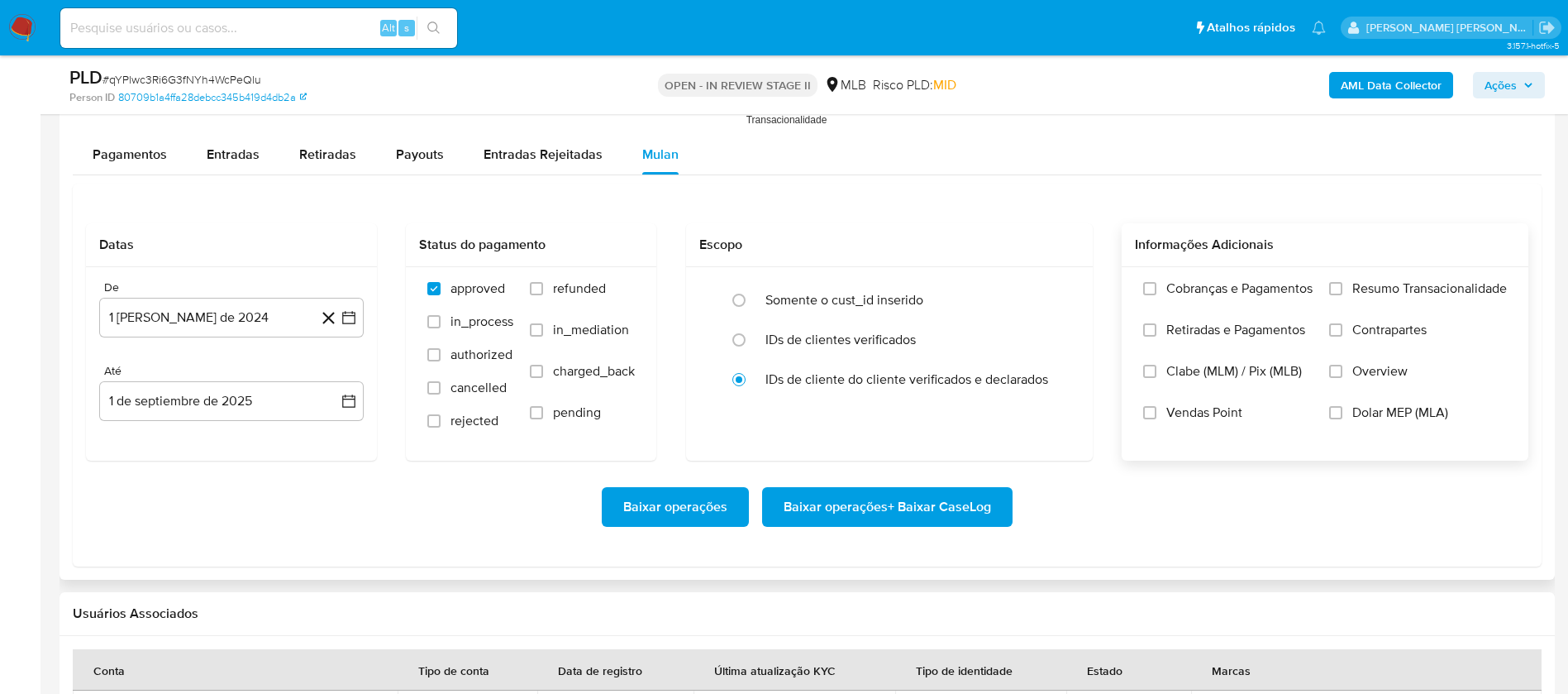
click at [1397, 281] on span "Resumo Transacionalidade" at bounding box center [1429, 289] width 155 height 16
click at [1342, 282] on input "Resumo Transacionalidade" at bounding box center [1336, 288] width 13 height 14
click at [1187, 409] on span "Vendas Point" at bounding box center [1205, 412] width 76 height 16
click at [1157, 409] on input "Vendas Point" at bounding box center [1150, 412] width 13 height 14
click at [239, 314] on button "1 [PERSON_NAME] de 2024" at bounding box center [231, 318] width 264 height 40
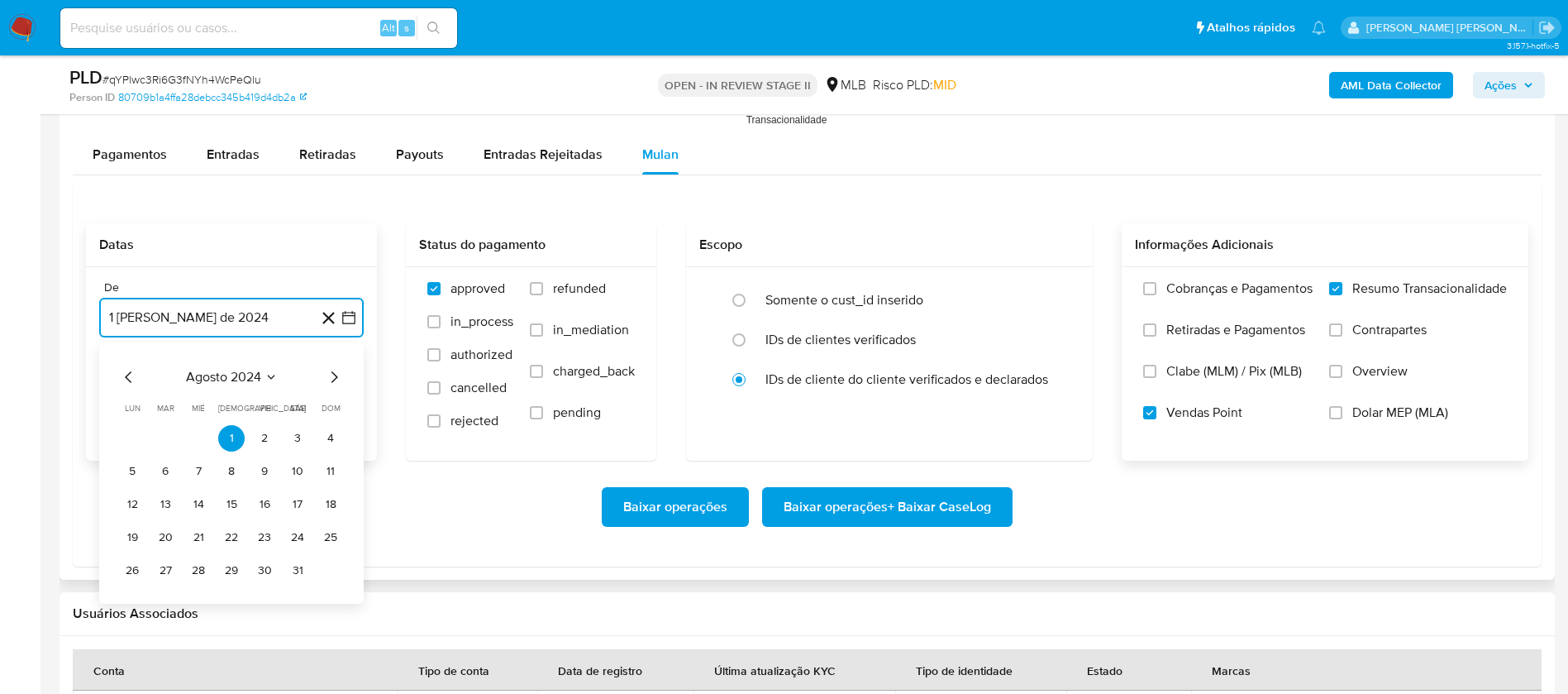
click at [243, 379] on span "agosto 2024" at bounding box center [224, 377] width 76 height 16
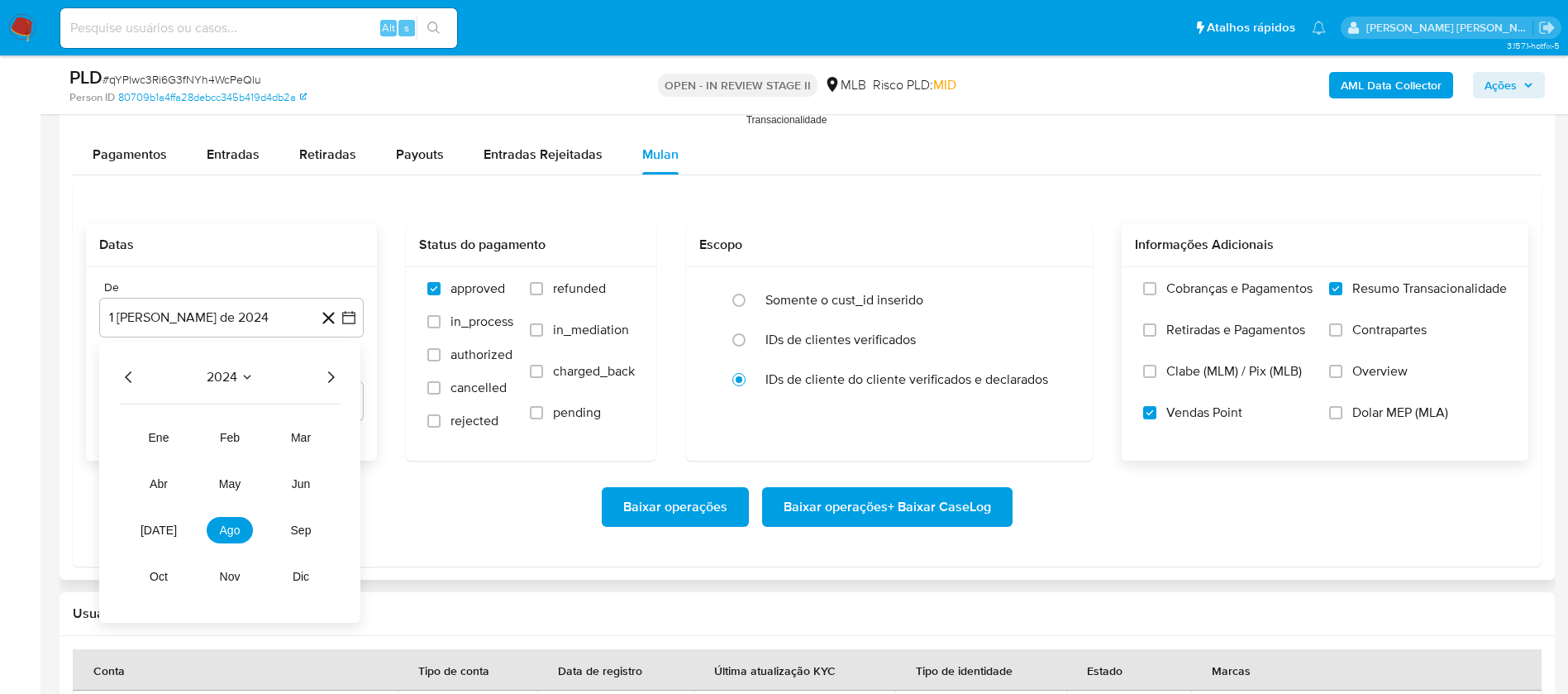
click at [324, 373] on icon "Año siguiente" at bounding box center [331, 377] width 20 height 20
click at [151, 526] on span "[DATE]" at bounding box center [158, 530] width 36 height 14
click at [157, 436] on button "1" at bounding box center [165, 437] width 26 height 26
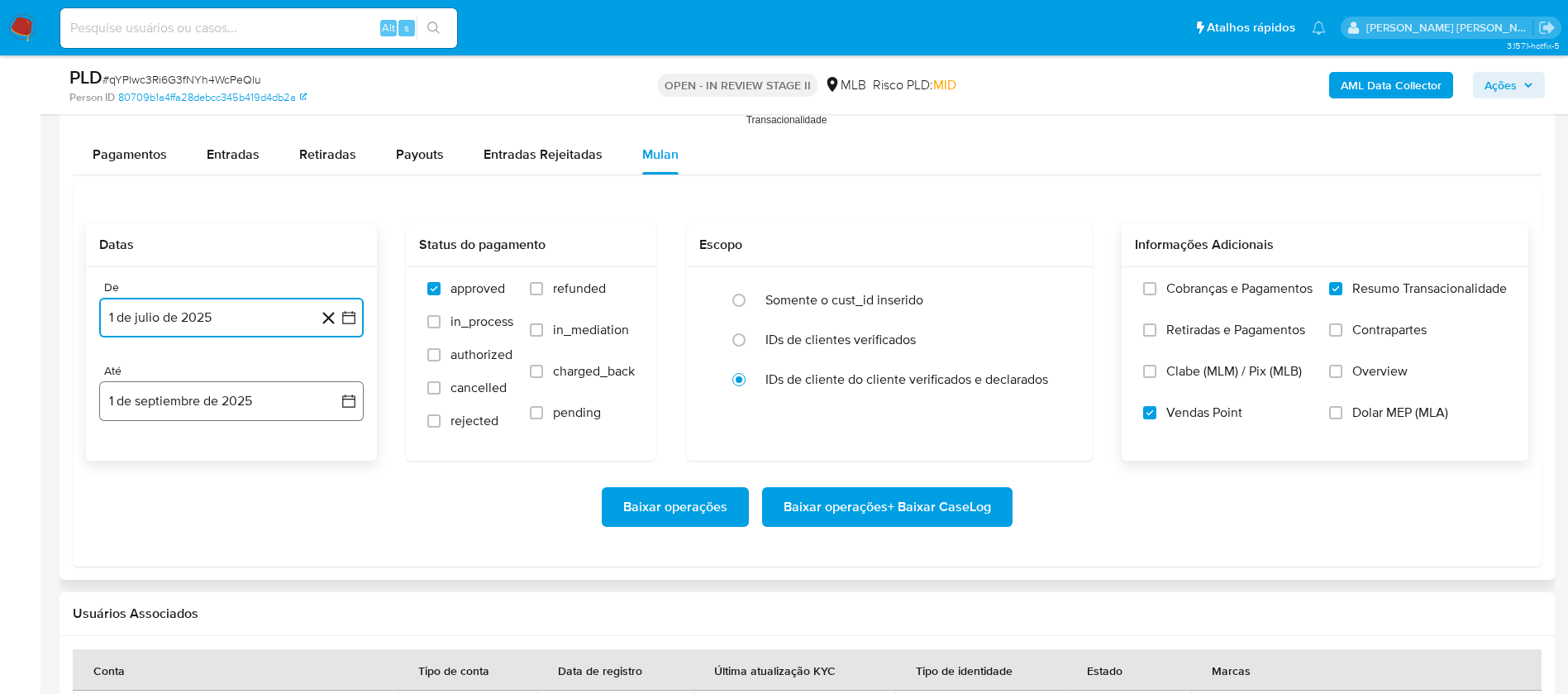
click at [181, 397] on button "1 de septiembre de 2025" at bounding box center [231, 401] width 264 height 40
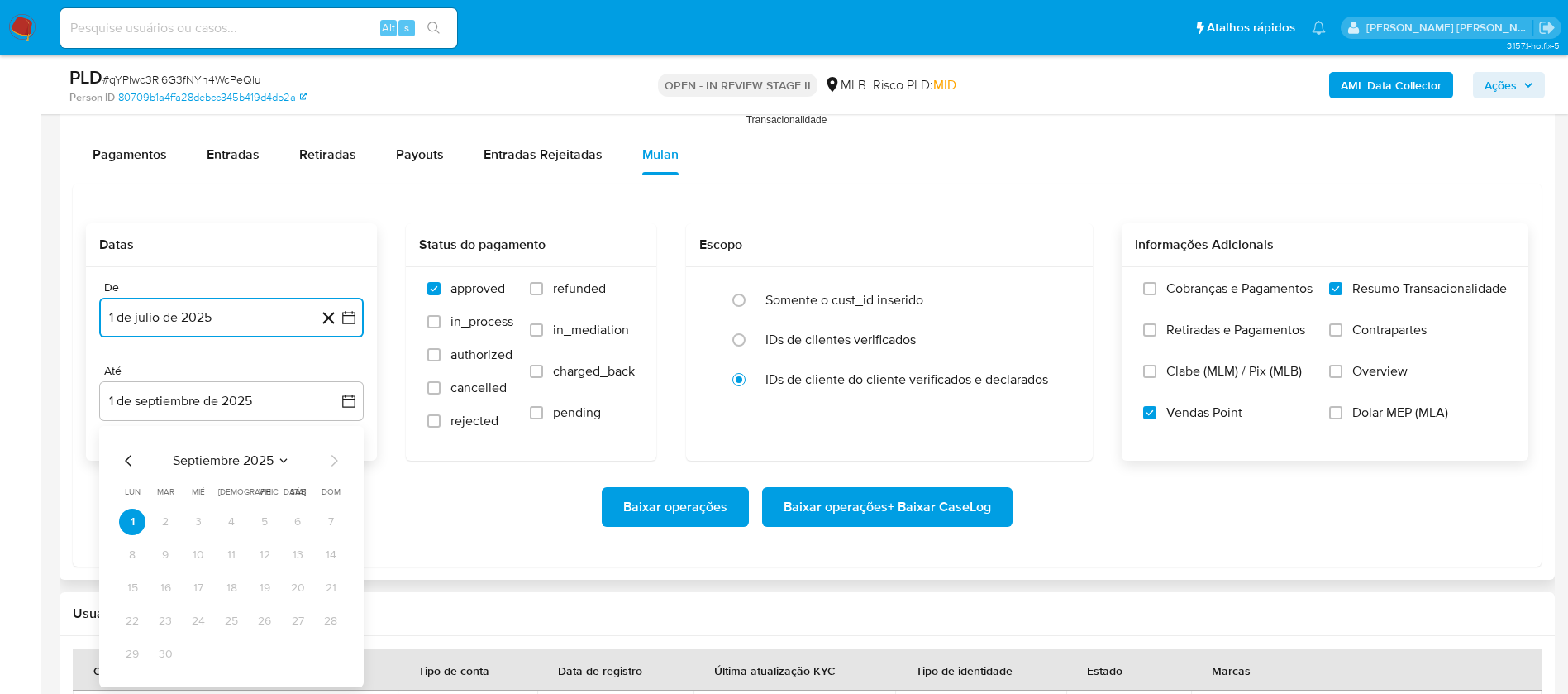
click at [126, 456] on icon "Mes anterior" at bounding box center [129, 461] width 20 height 20
click at [303, 654] on button "30" at bounding box center [297, 653] width 26 height 26
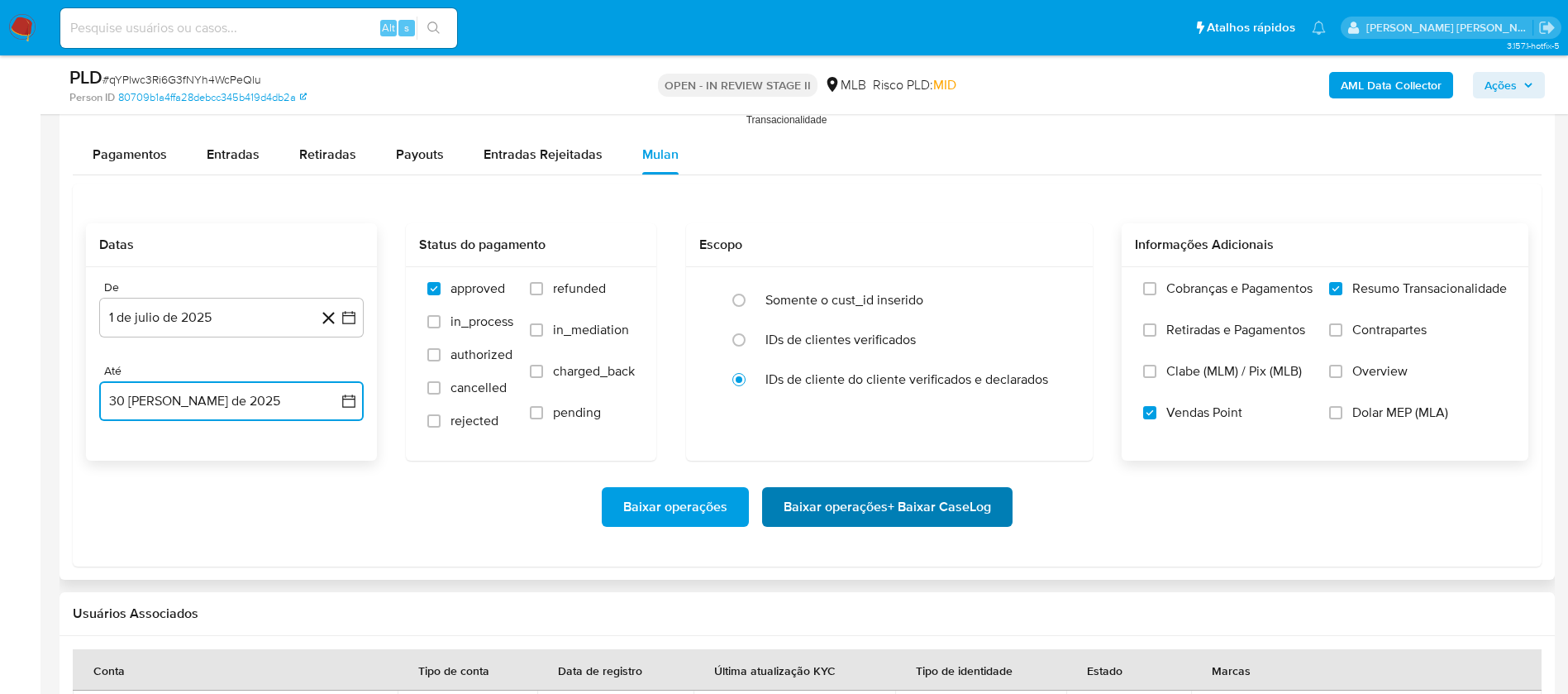
click at [851, 501] on span "Baixar operações + Baixar CaseLog" at bounding box center [887, 507] width 208 height 36
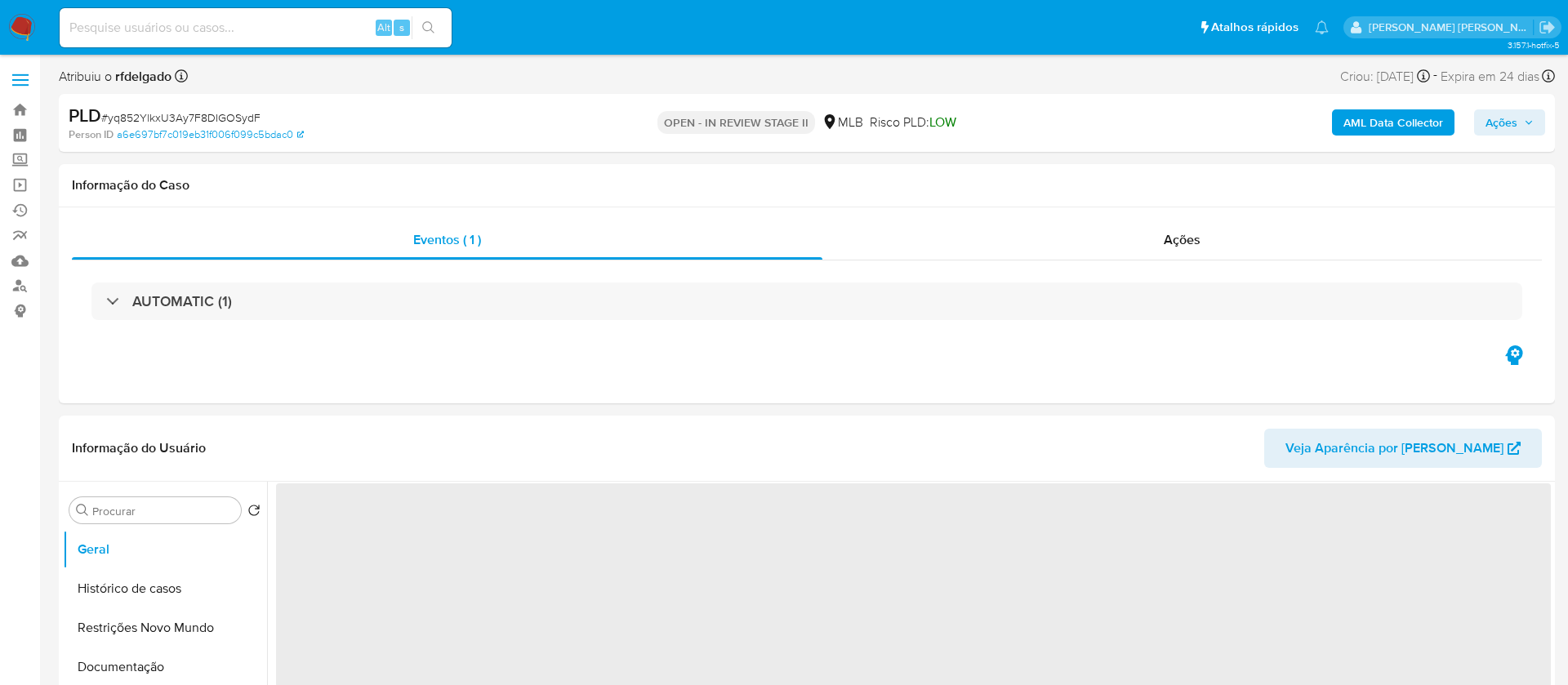
select select "10"
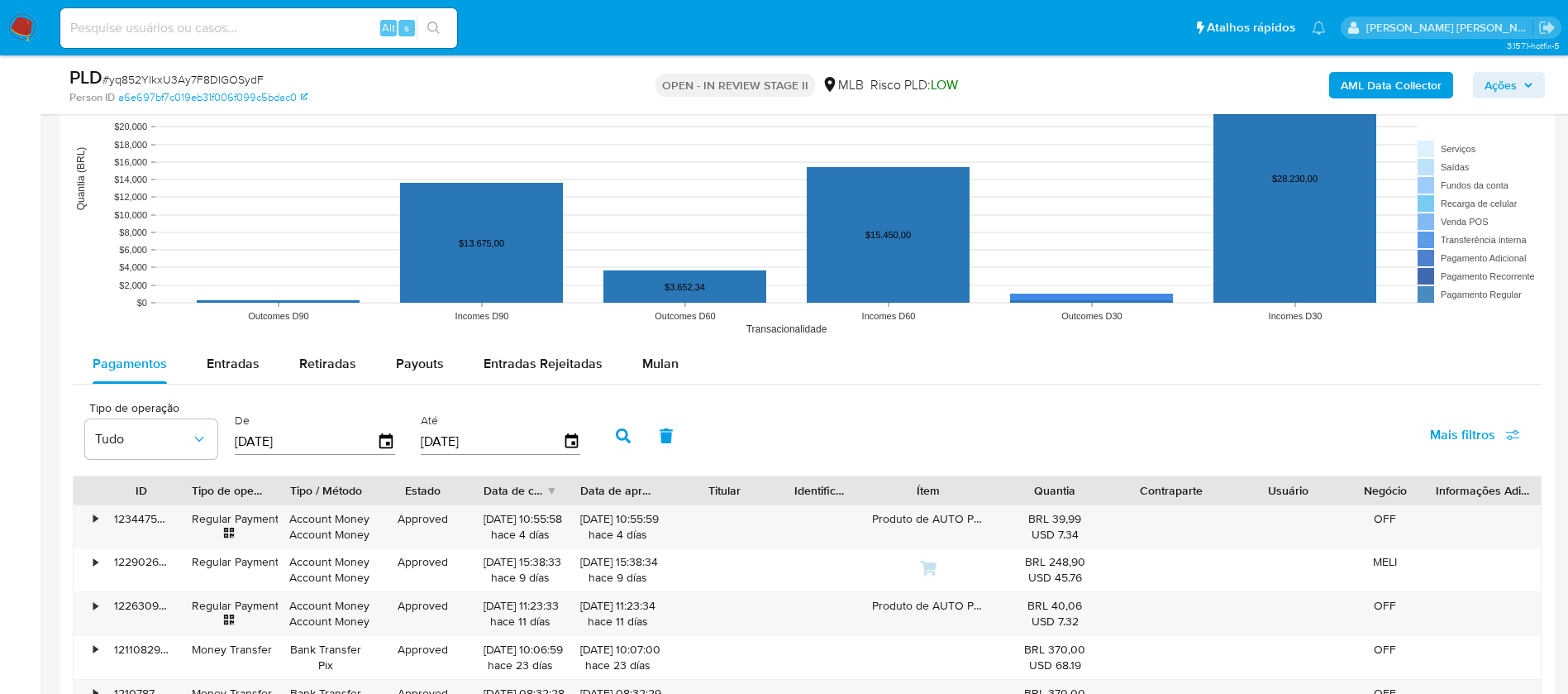
scroll to position [1613, 0]
click at [658, 348] on div "Mulan" at bounding box center [660, 363] width 36 height 40
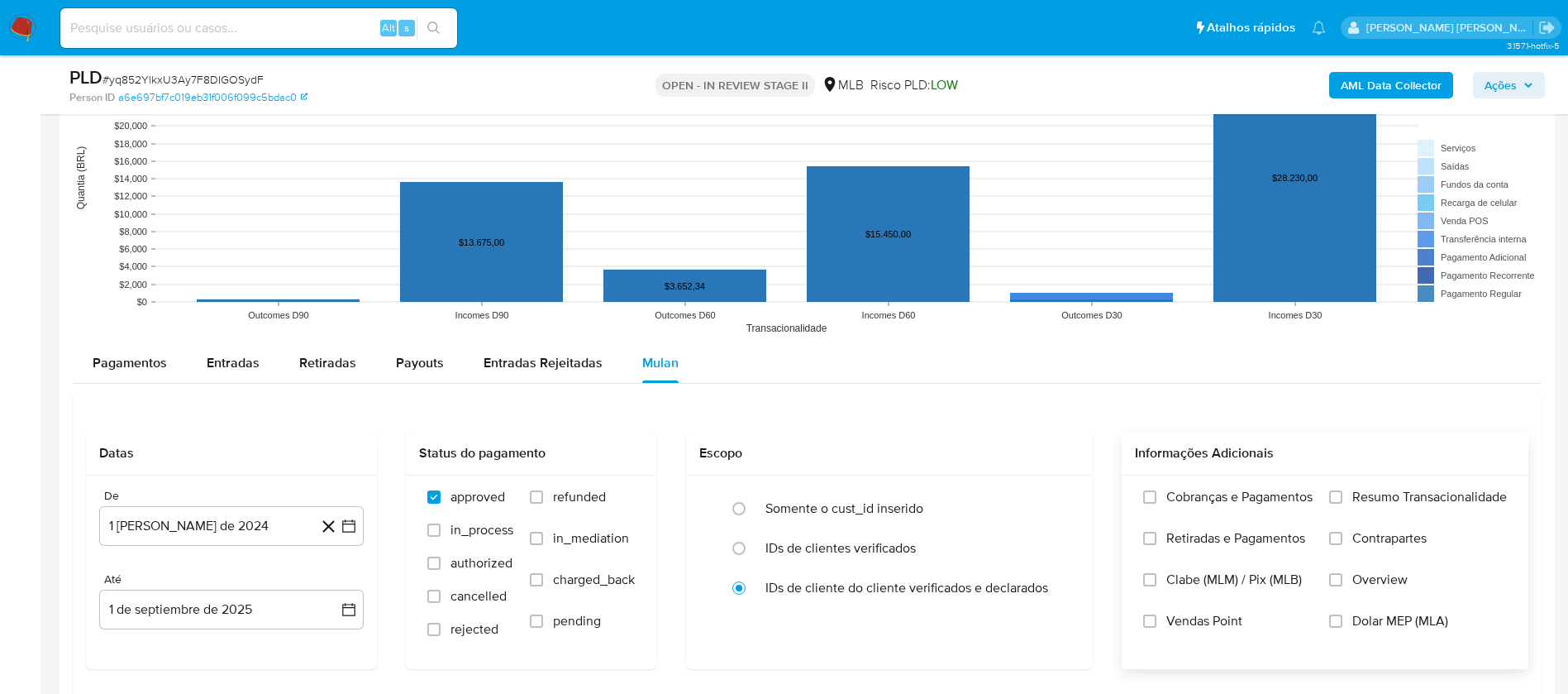
click at [1424, 493] on span "Resumo Transacionalidade" at bounding box center [1429, 497] width 155 height 16
click at [1342, 493] on input "Resumo Transacionalidade" at bounding box center [1336, 497] width 13 height 14
click at [1180, 623] on span "Vendas Point" at bounding box center [1205, 621] width 76 height 16
click at [1157, 623] on input "Vendas Point" at bounding box center [1150, 621] width 13 height 14
click at [199, 528] on button "1 [PERSON_NAME] de 2024" at bounding box center [231, 526] width 264 height 40
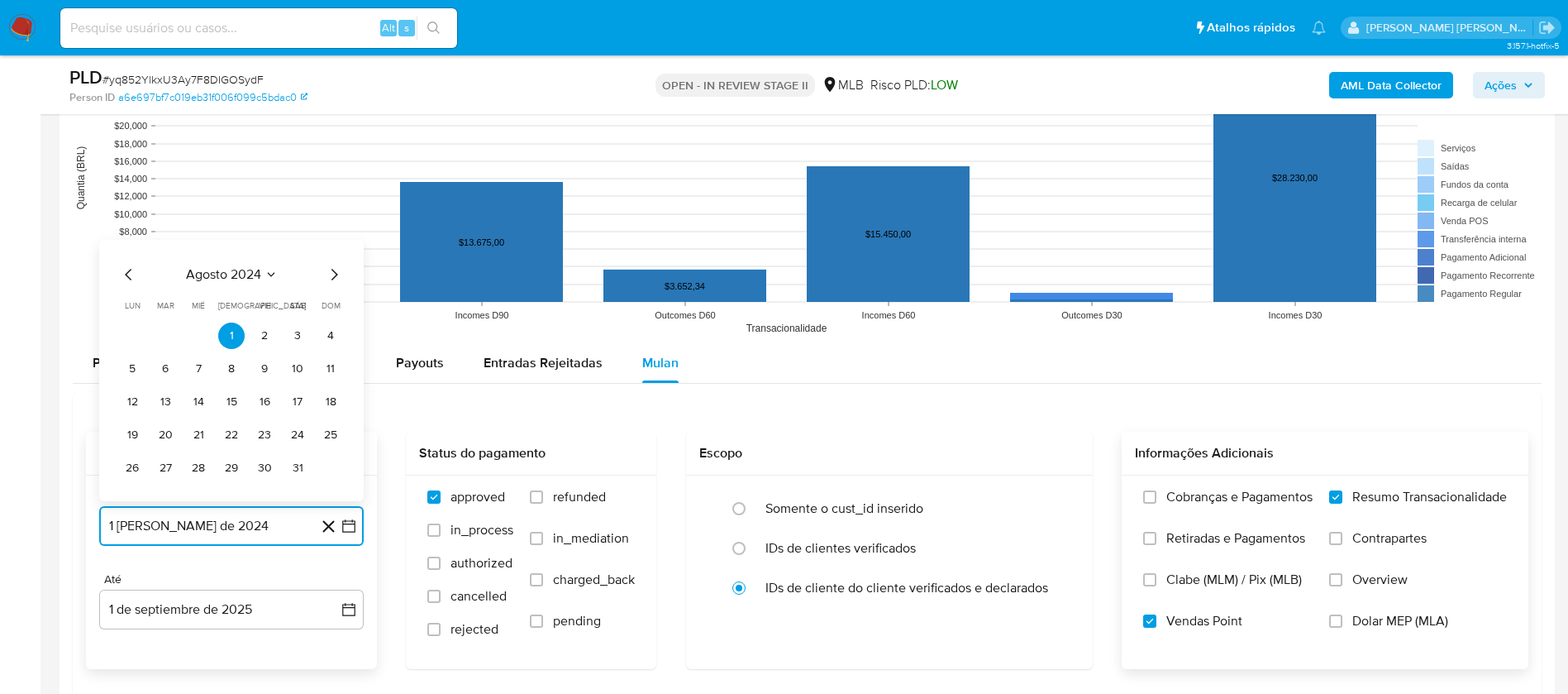
click at [211, 276] on span "agosto 2024" at bounding box center [224, 275] width 76 height 16
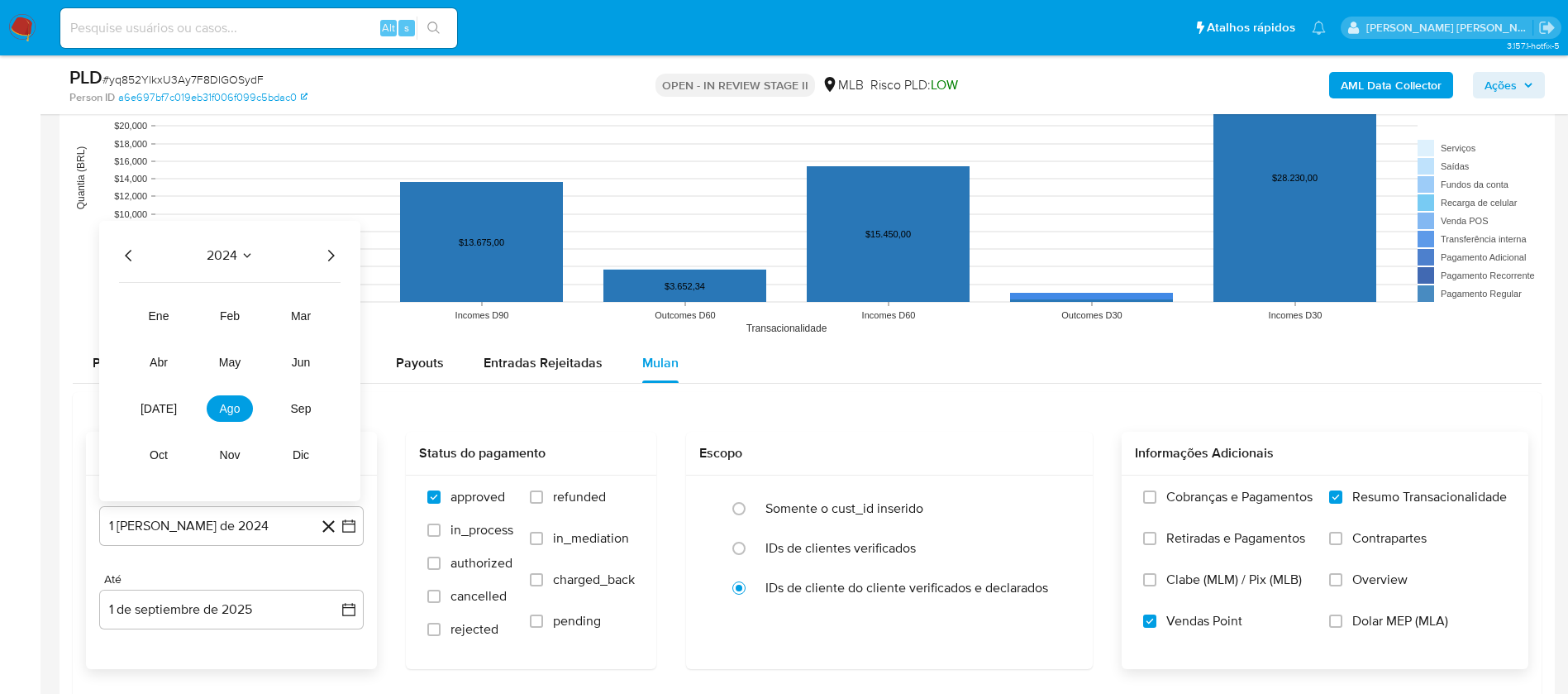
click at [327, 249] on icon "Año siguiente" at bounding box center [331, 256] width 20 height 20
click at [165, 405] on span "[DATE]" at bounding box center [158, 409] width 36 height 14
click at [171, 334] on button "1" at bounding box center [165, 335] width 26 height 26
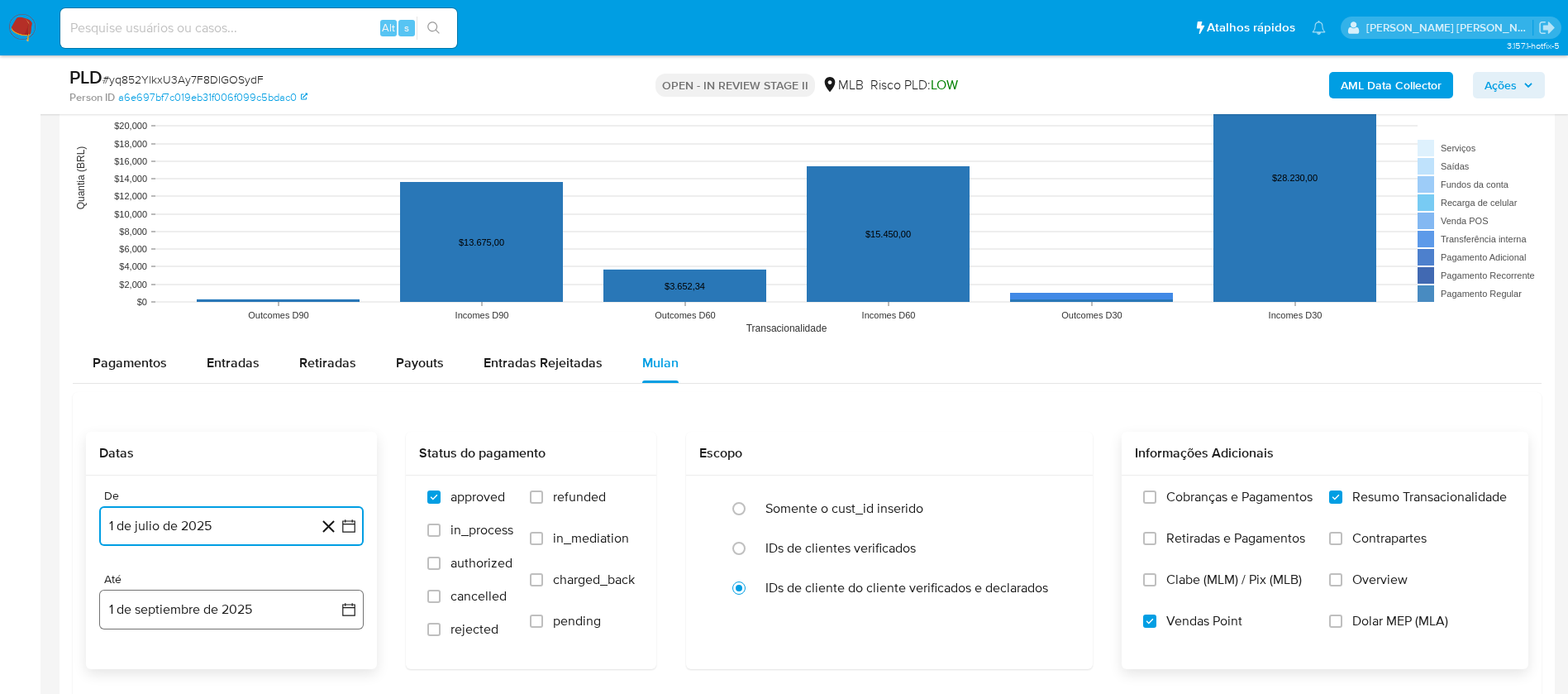
click at [270, 614] on button "1 de septiembre de 2025" at bounding box center [231, 609] width 264 height 40
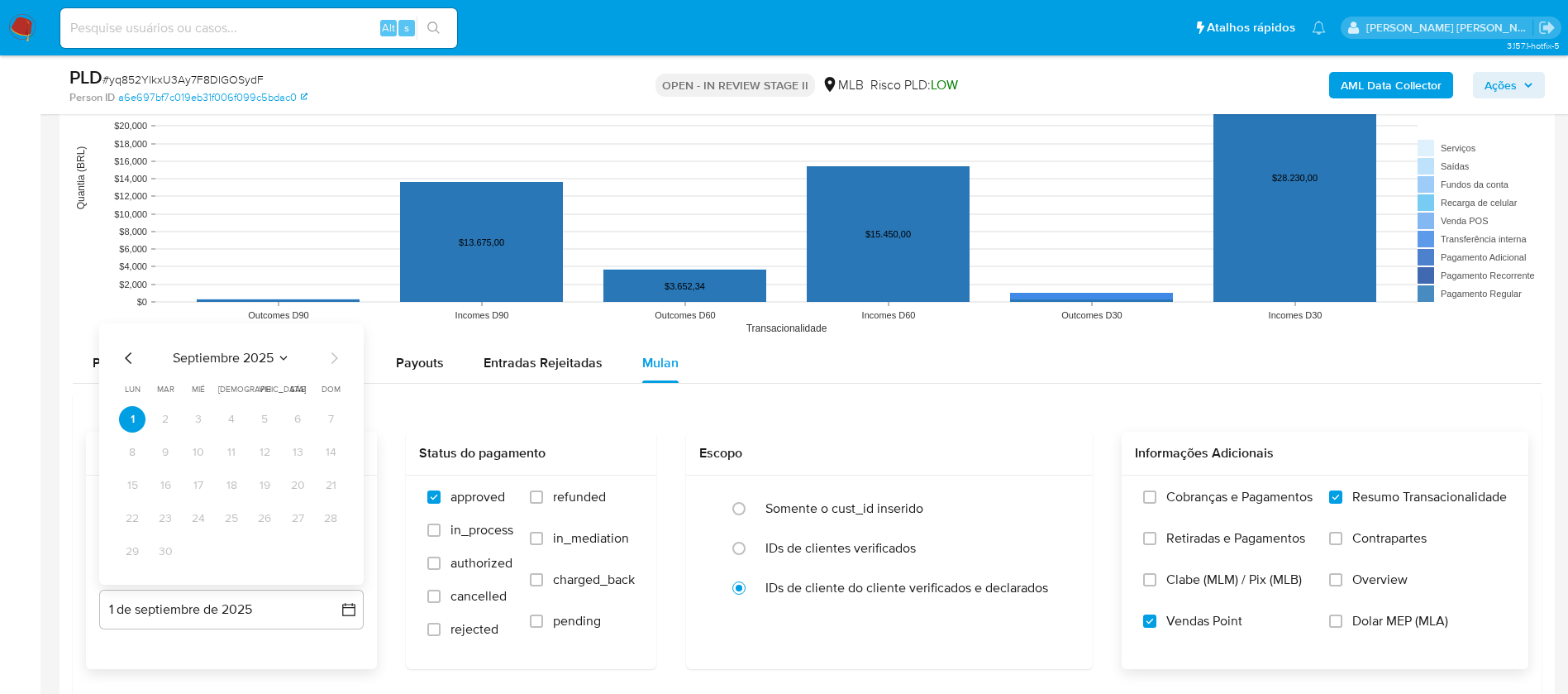
click at [121, 352] on icon "Mes anterior" at bounding box center [129, 358] width 20 height 20
click at [296, 548] on button "30" at bounding box center [297, 551] width 26 height 26
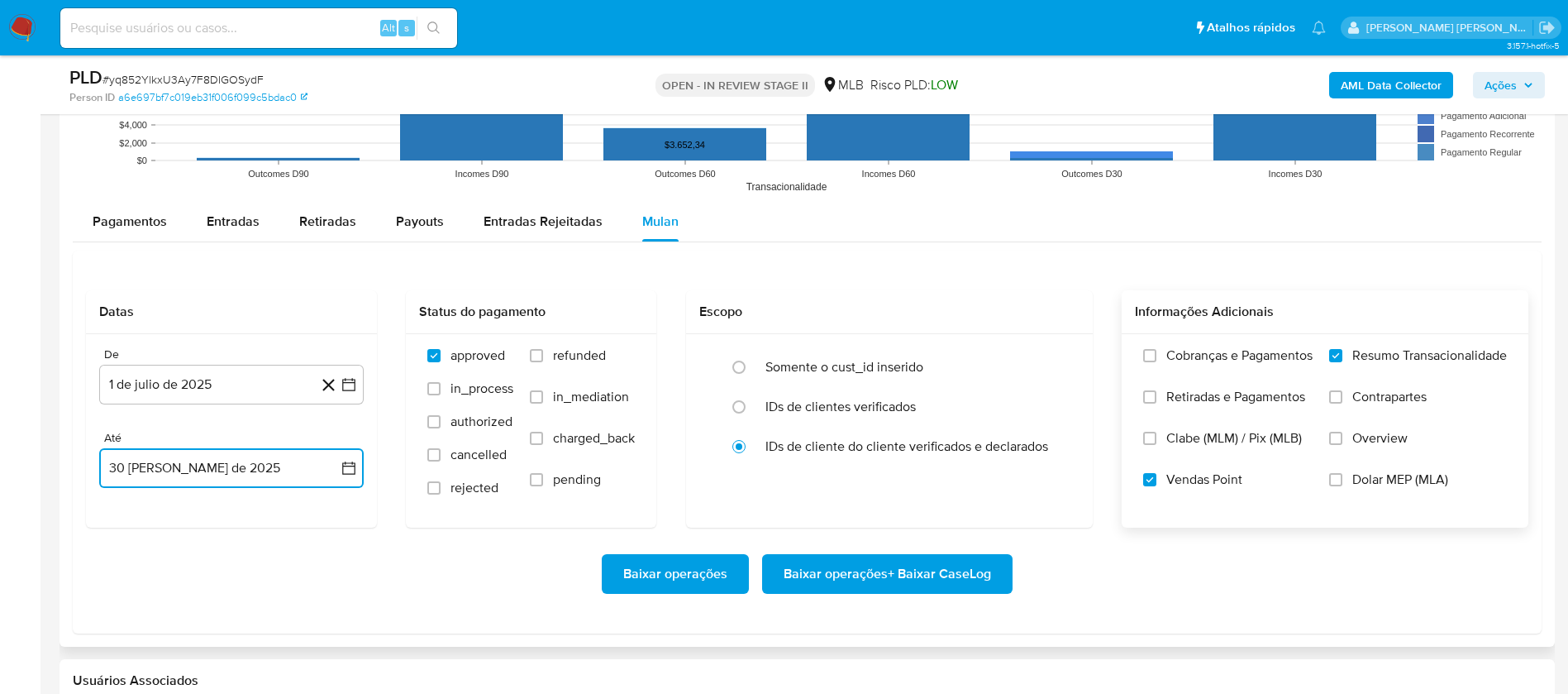
scroll to position [1861, 0]
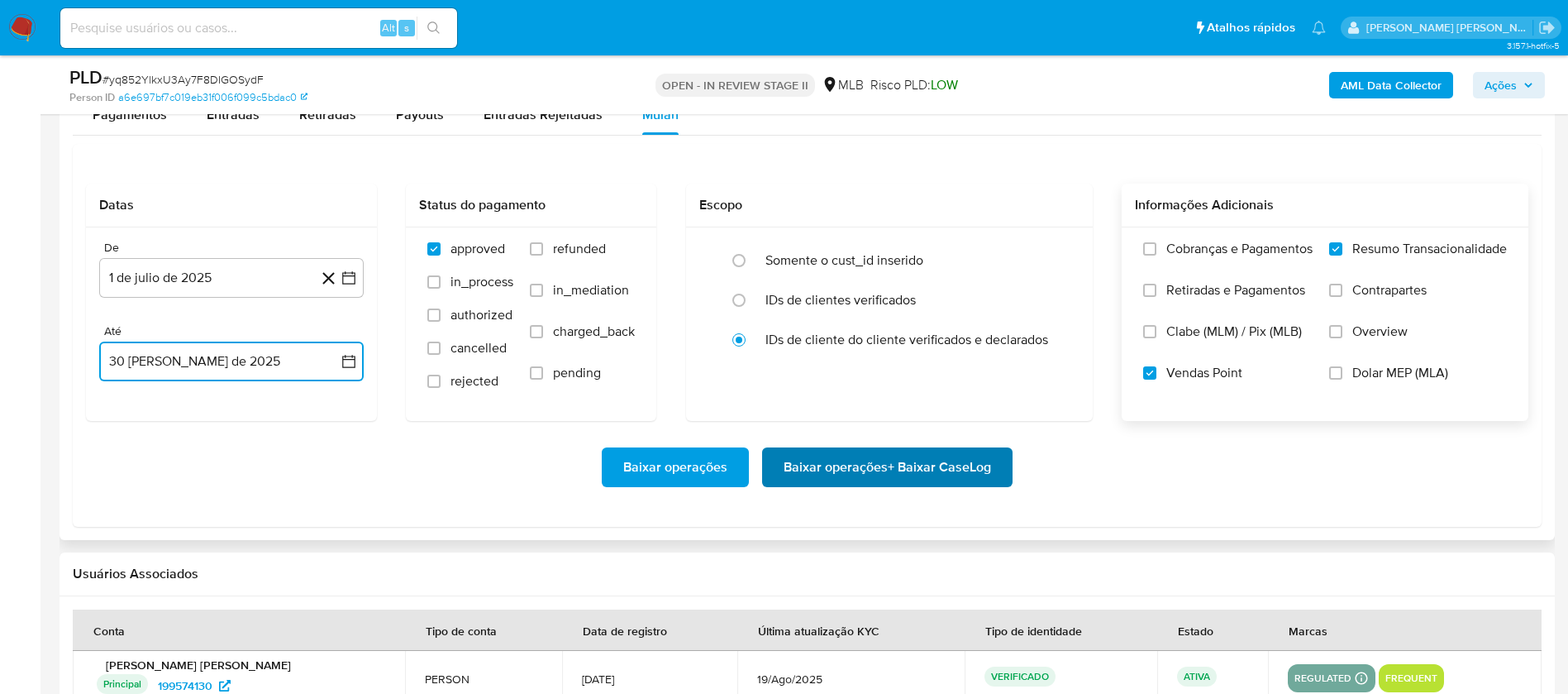
click at [946, 464] on span "Baixar operações + Baixar CaseLog" at bounding box center [887, 467] width 208 height 36
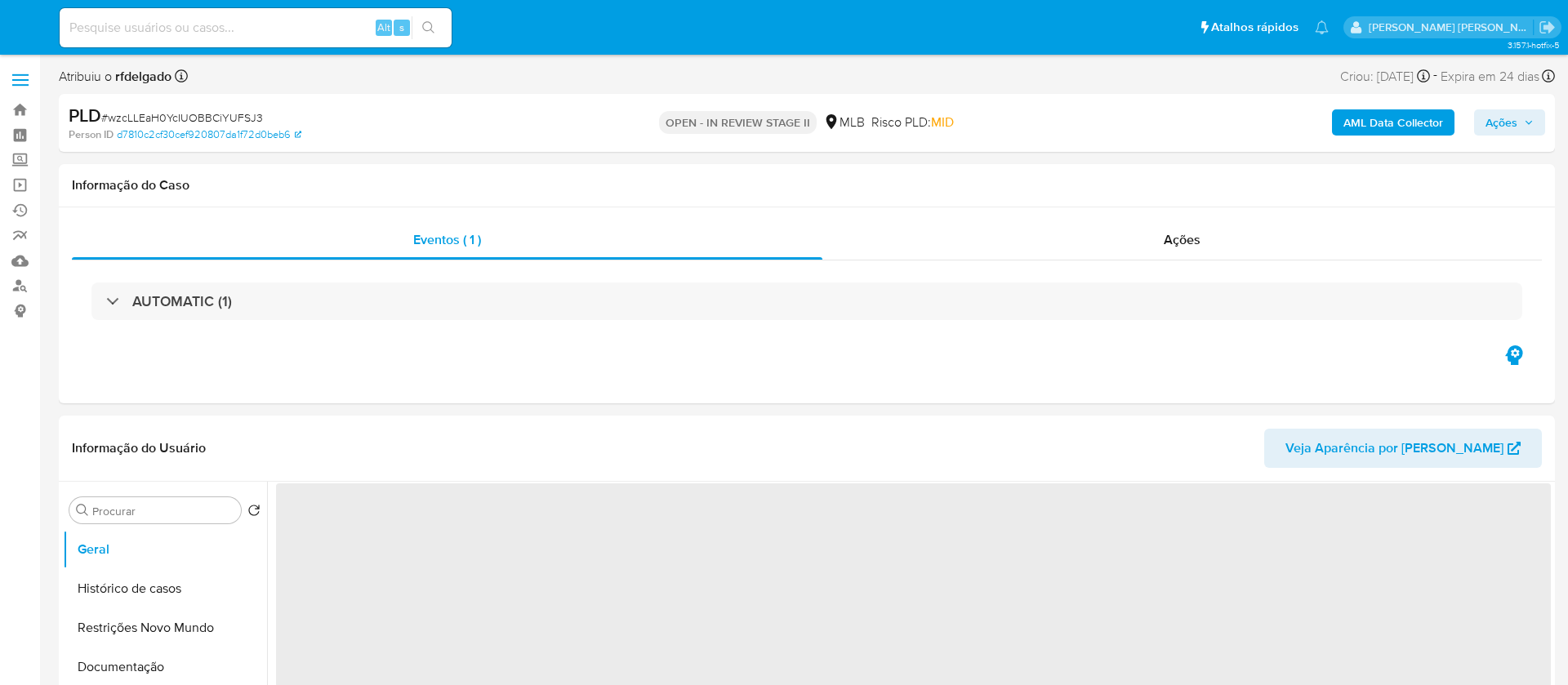
select select "10"
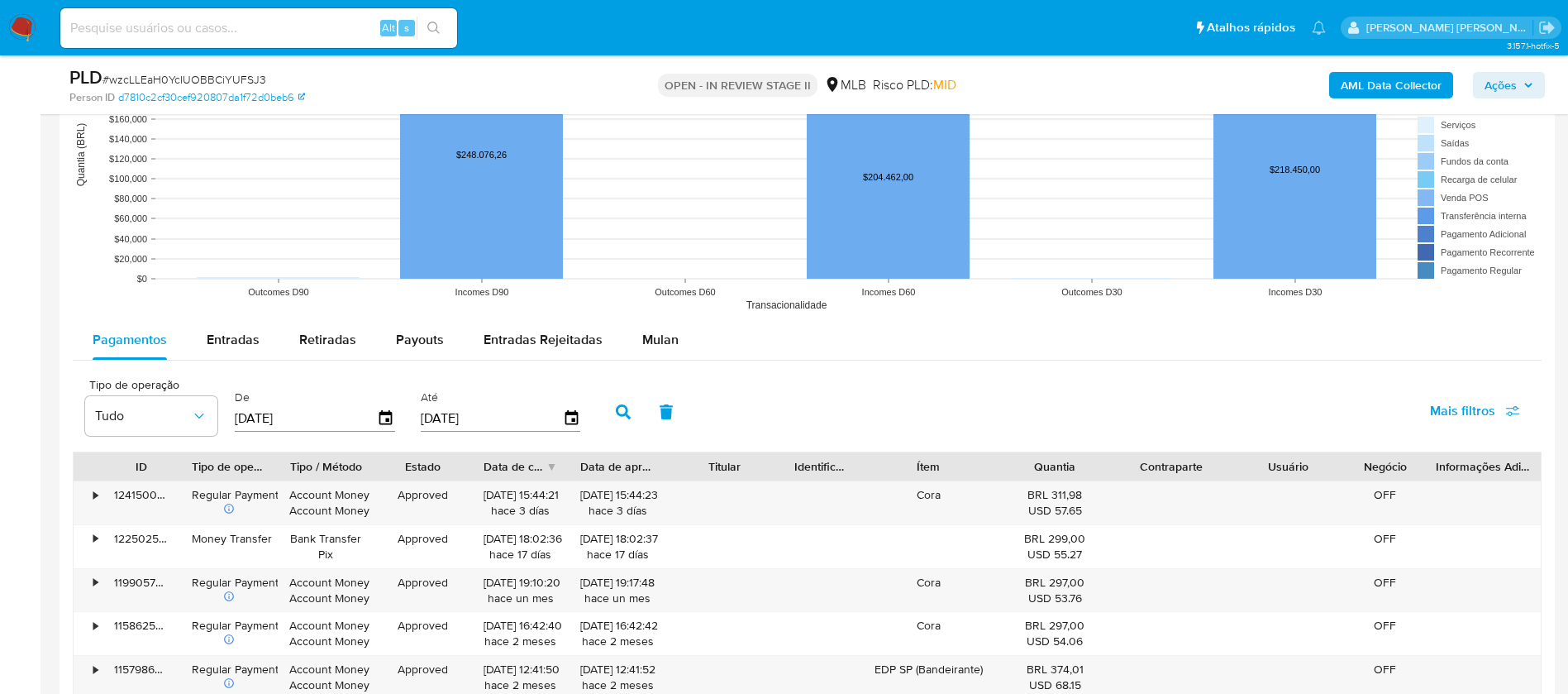
scroll to position [1613, 0]
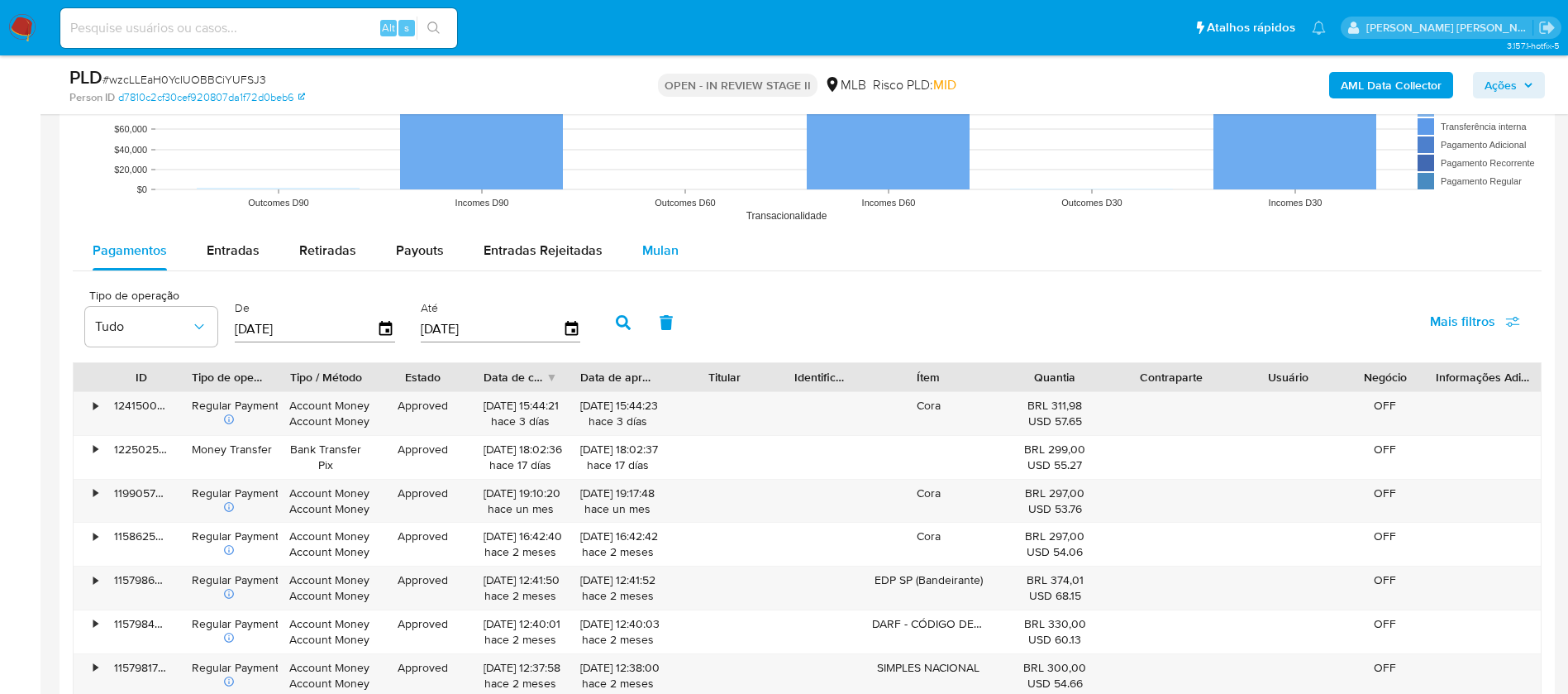
click at [668, 232] on div "Mulan" at bounding box center [660, 250] width 36 height 40
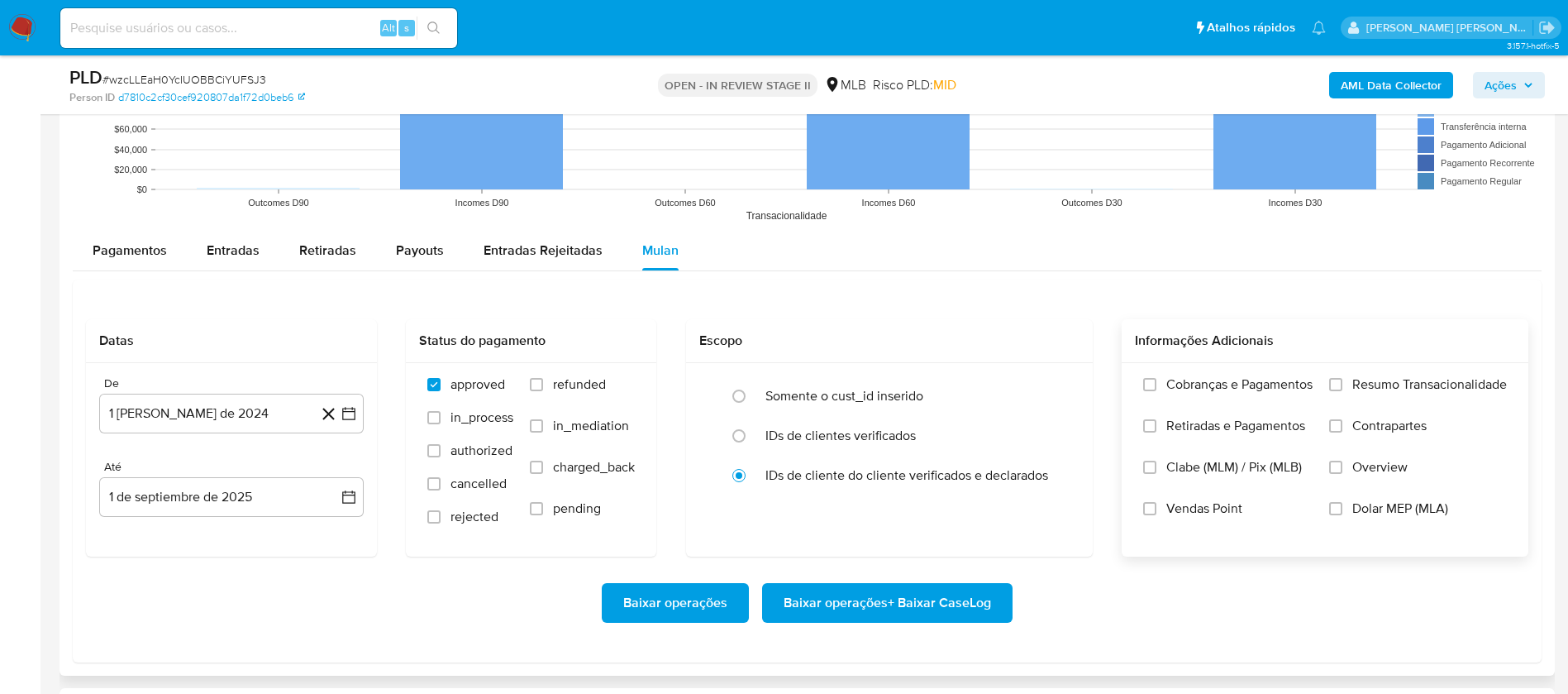
click at [1371, 370] on div "Cobranças e Pagamentos Retiradas e Pagamentos Clabe (MLM) / Pix (MLB) Vendas Po…" at bounding box center [1325, 458] width 407 height 192
click at [1373, 373] on div "Cobranças e Pagamentos Retiradas e Pagamentos Clabe (MLM) / Pix (MLB) Vendas Po…" at bounding box center [1325, 458] width 407 height 192
click at [1340, 385] on input "Resumo Transacionalidade" at bounding box center [1336, 384] width 13 height 14
drag, startPoint x: 1177, startPoint y: 505, endPoint x: 392, endPoint y: 473, distance: 785.7
click at [1177, 505] on span "Vendas Point" at bounding box center [1205, 509] width 76 height 16
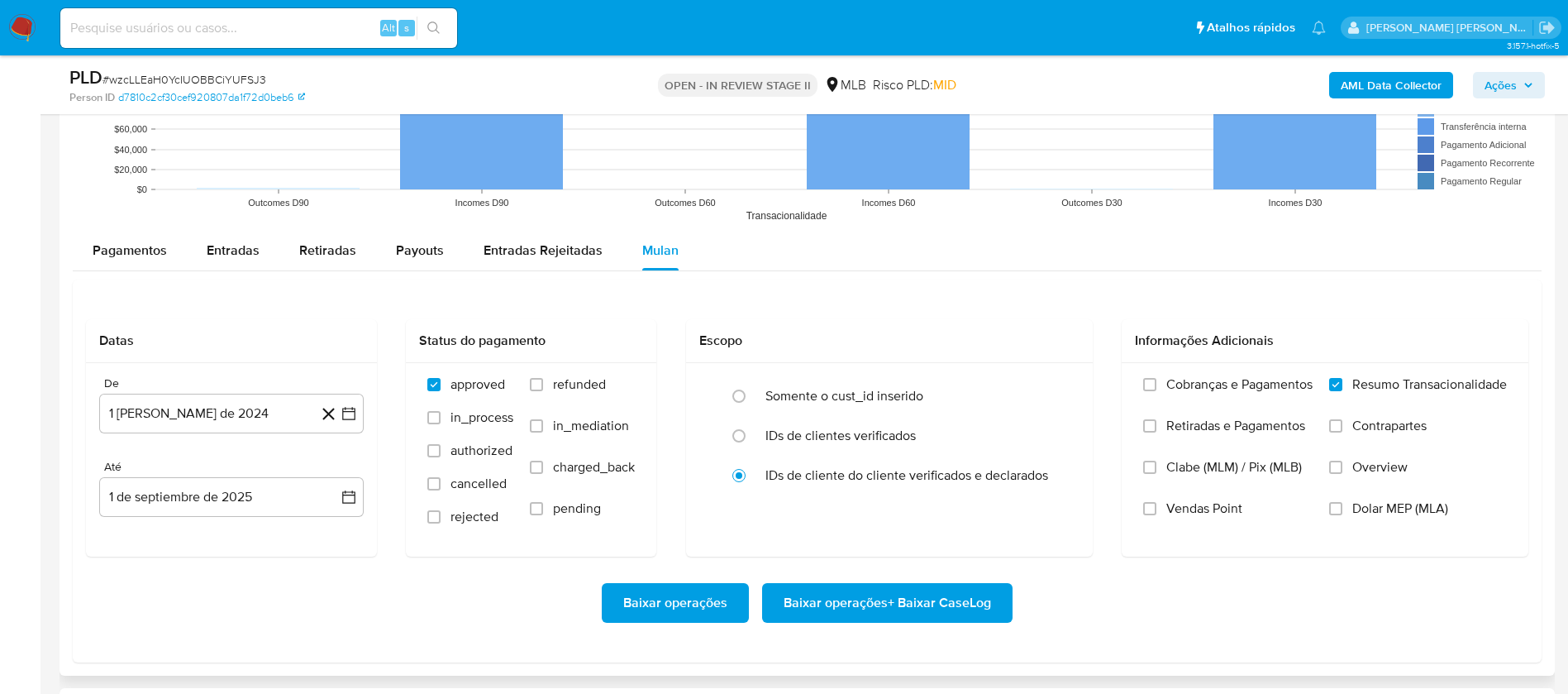
click at [1157, 505] on input "Vendas Point" at bounding box center [1150, 509] width 13 height 14
click at [270, 405] on button "1 [PERSON_NAME] de 2024" at bounding box center [231, 413] width 264 height 40
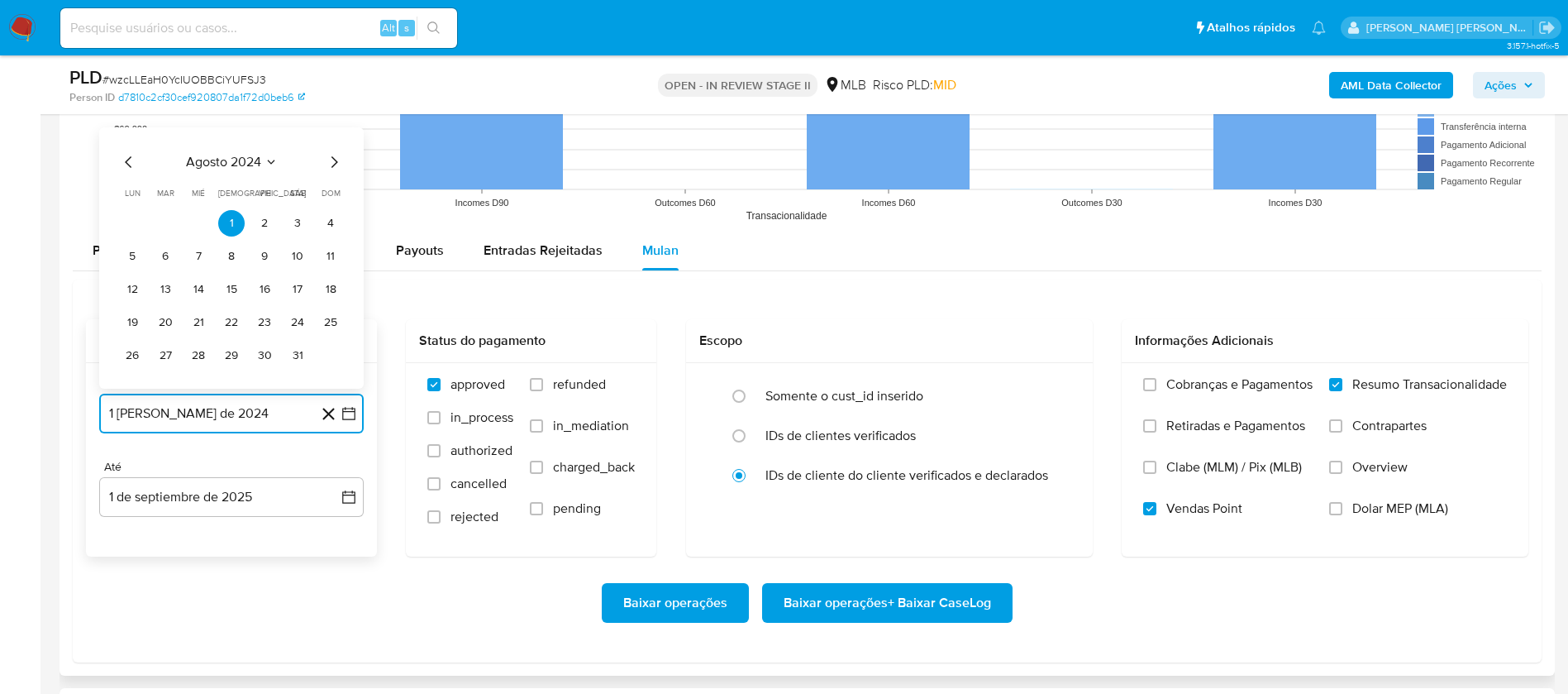
click at [249, 162] on span "agosto 2024" at bounding box center [224, 162] width 76 height 16
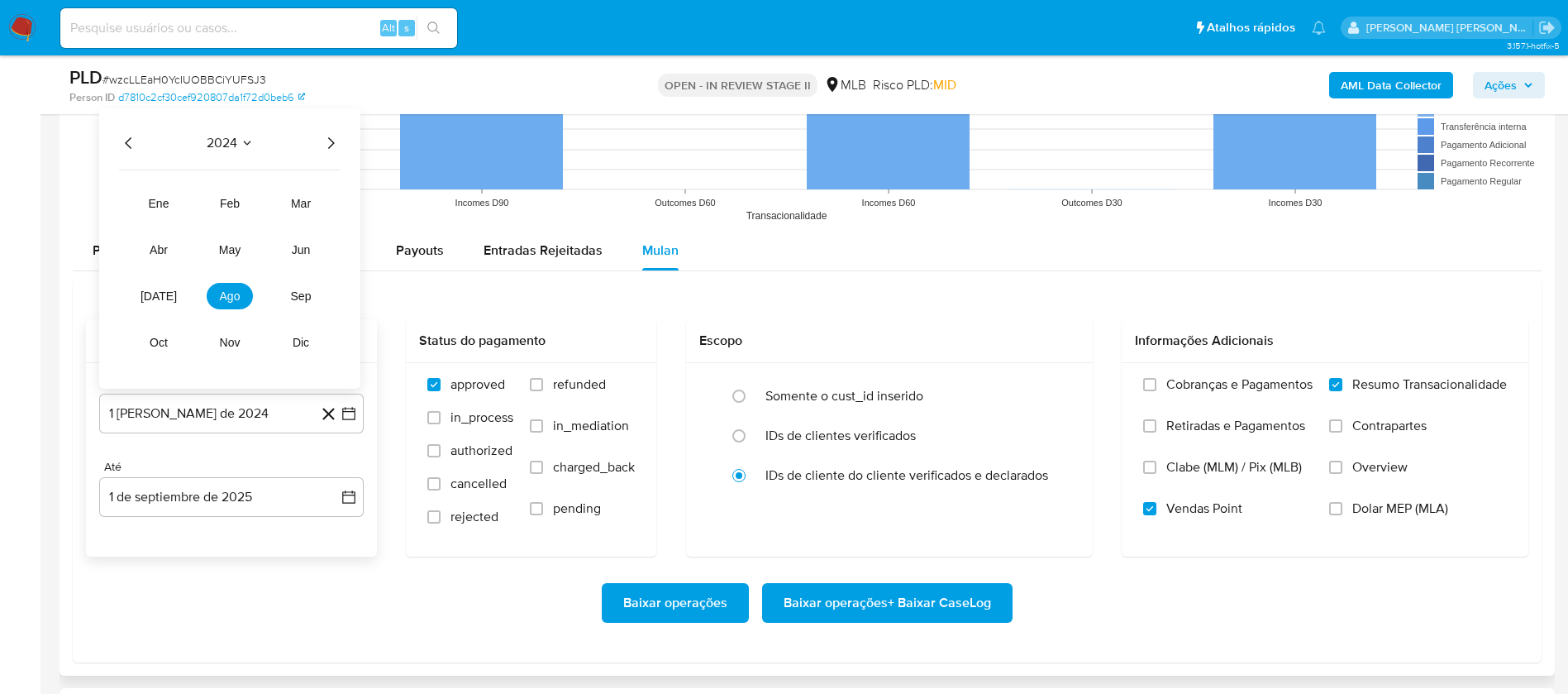
click at [331, 137] on icon "Año siguiente" at bounding box center [331, 143] width 20 height 20
click at [153, 300] on span "[DATE]" at bounding box center [158, 296] width 36 height 14
click at [166, 223] on button "1" at bounding box center [165, 222] width 26 height 26
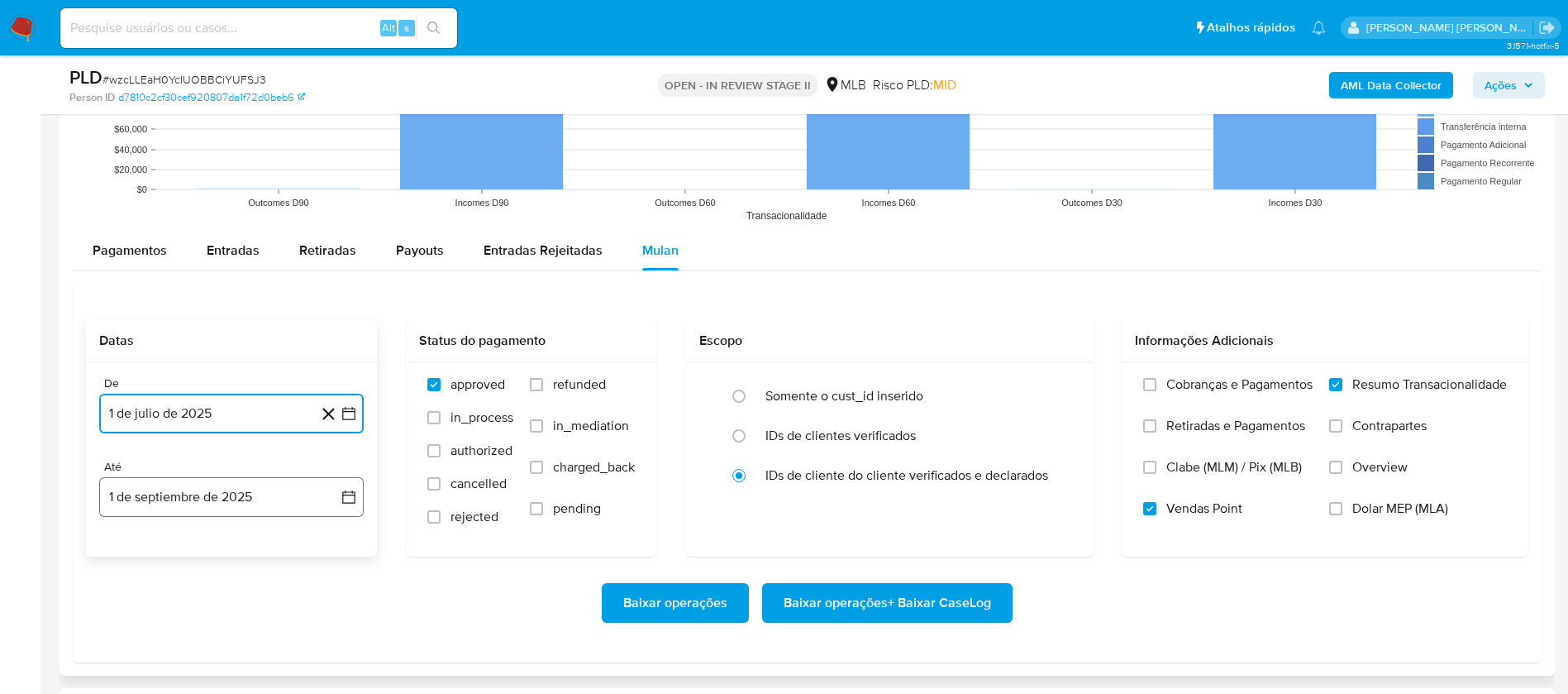
click at [274, 497] on button "1 de septiembre de 2025" at bounding box center [231, 497] width 264 height 40
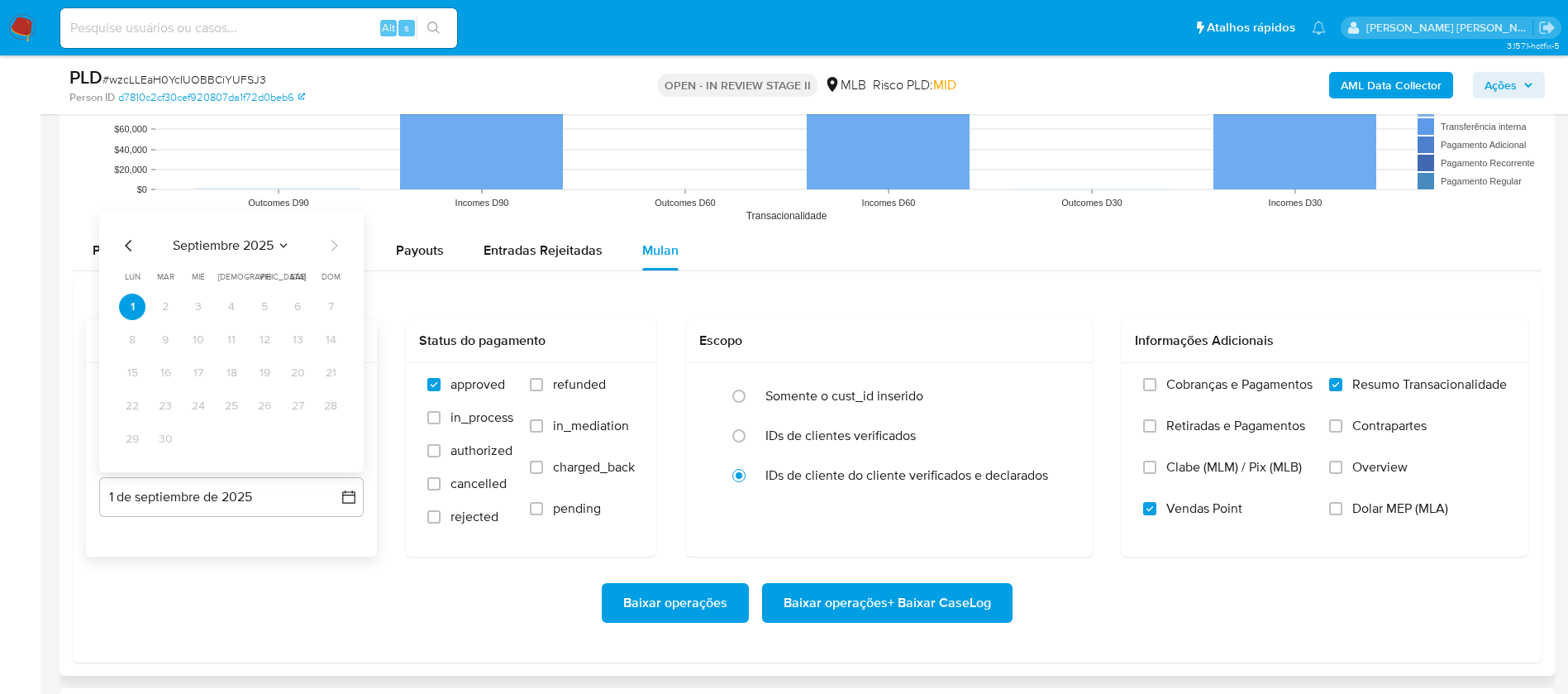
click at [122, 236] on icon "Mes anterior" at bounding box center [129, 246] width 20 height 20
click at [292, 439] on button "30" at bounding box center [297, 438] width 26 height 26
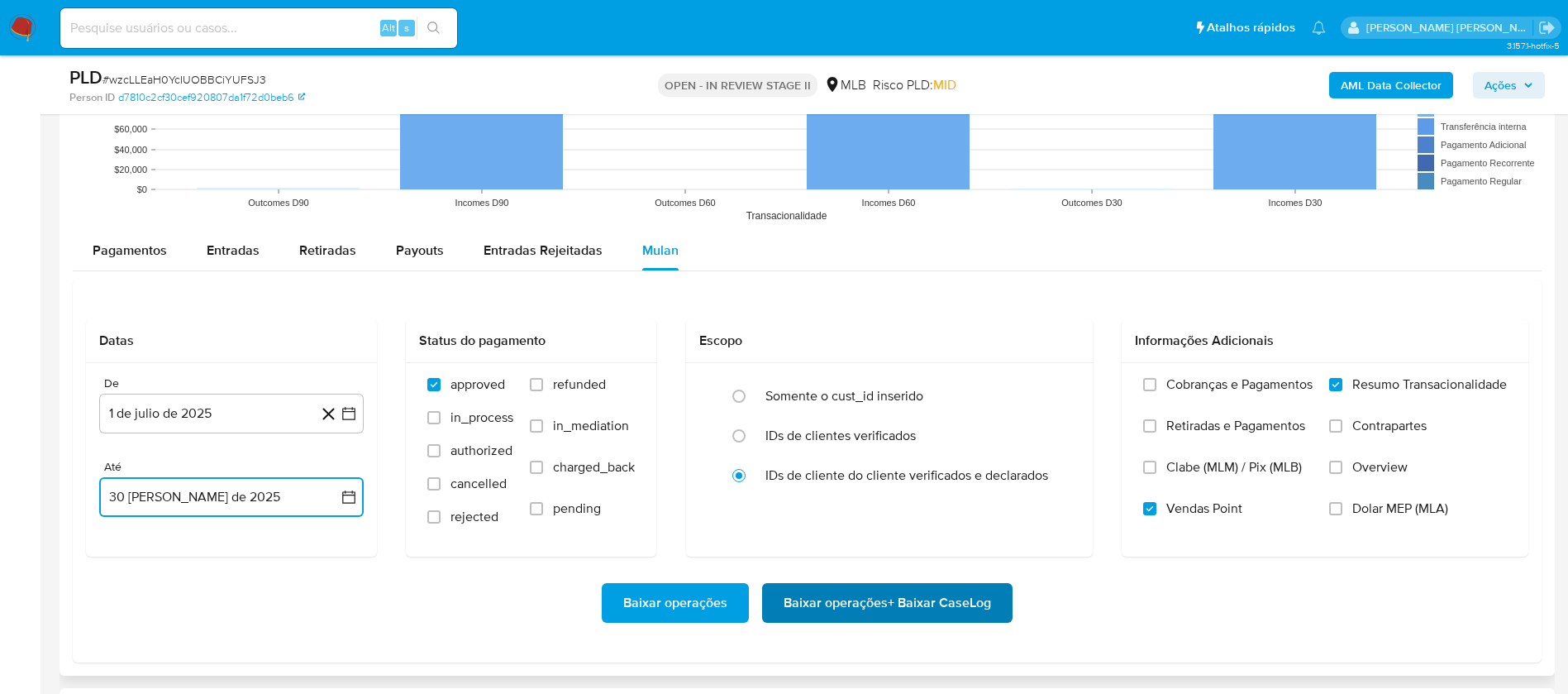
click at [795, 598] on span "Baixar operações + Baixar CaseLog" at bounding box center [887, 603] width 208 height 36
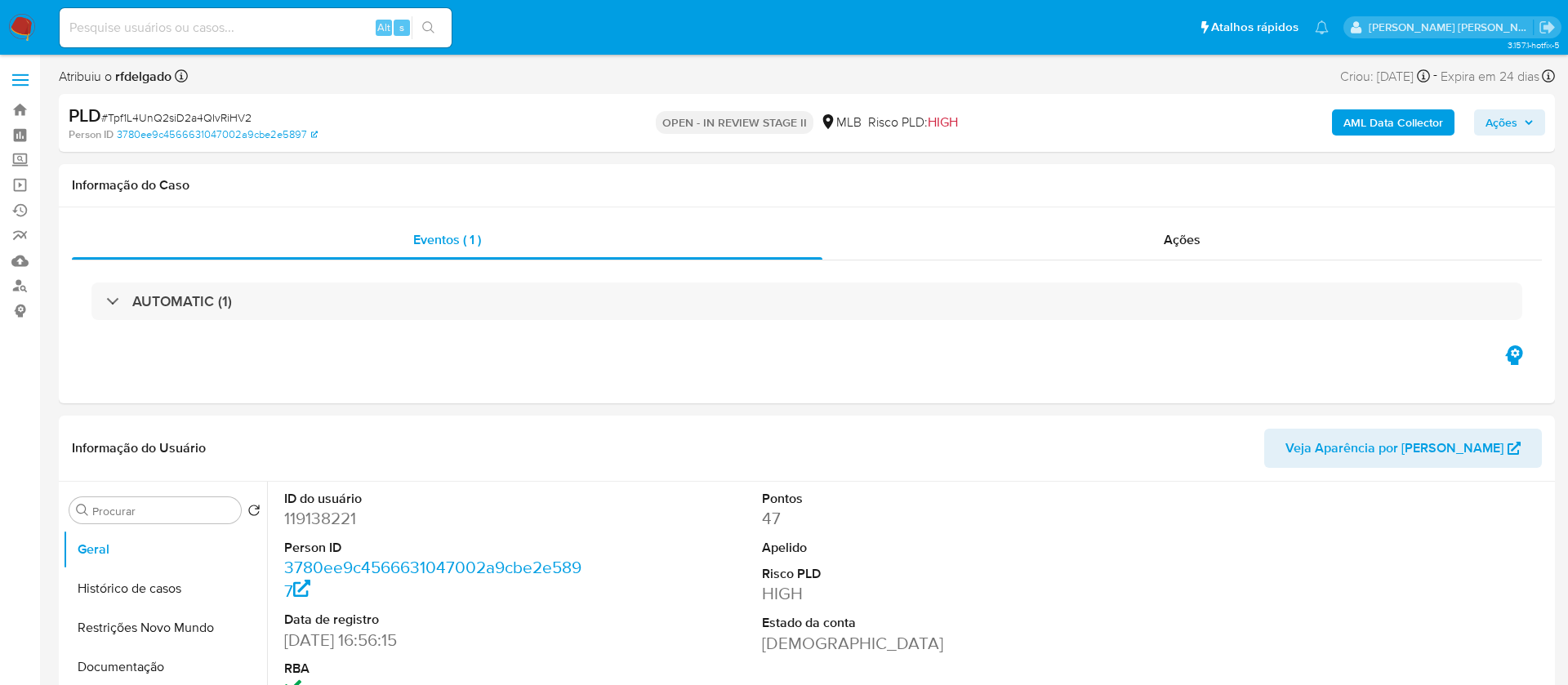
select select "10"
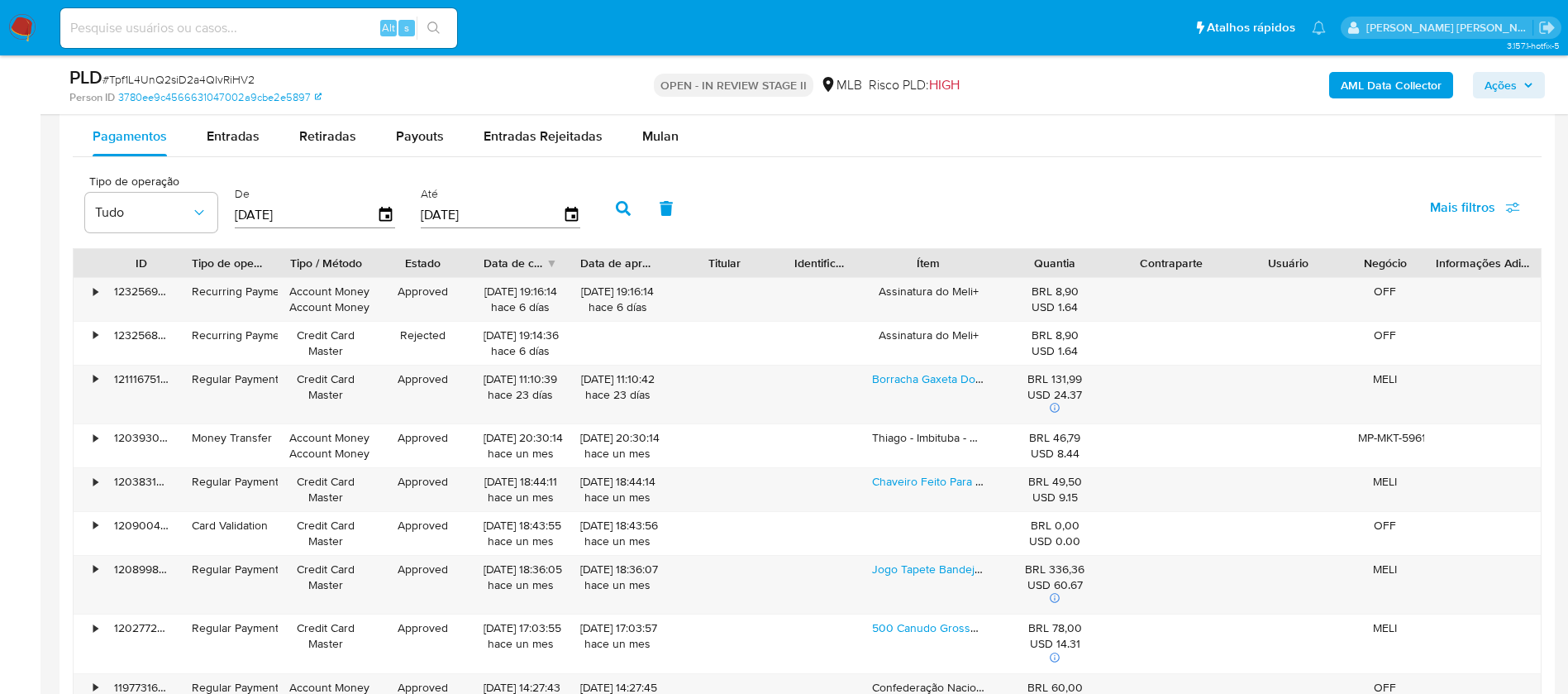
scroll to position [1489, 0]
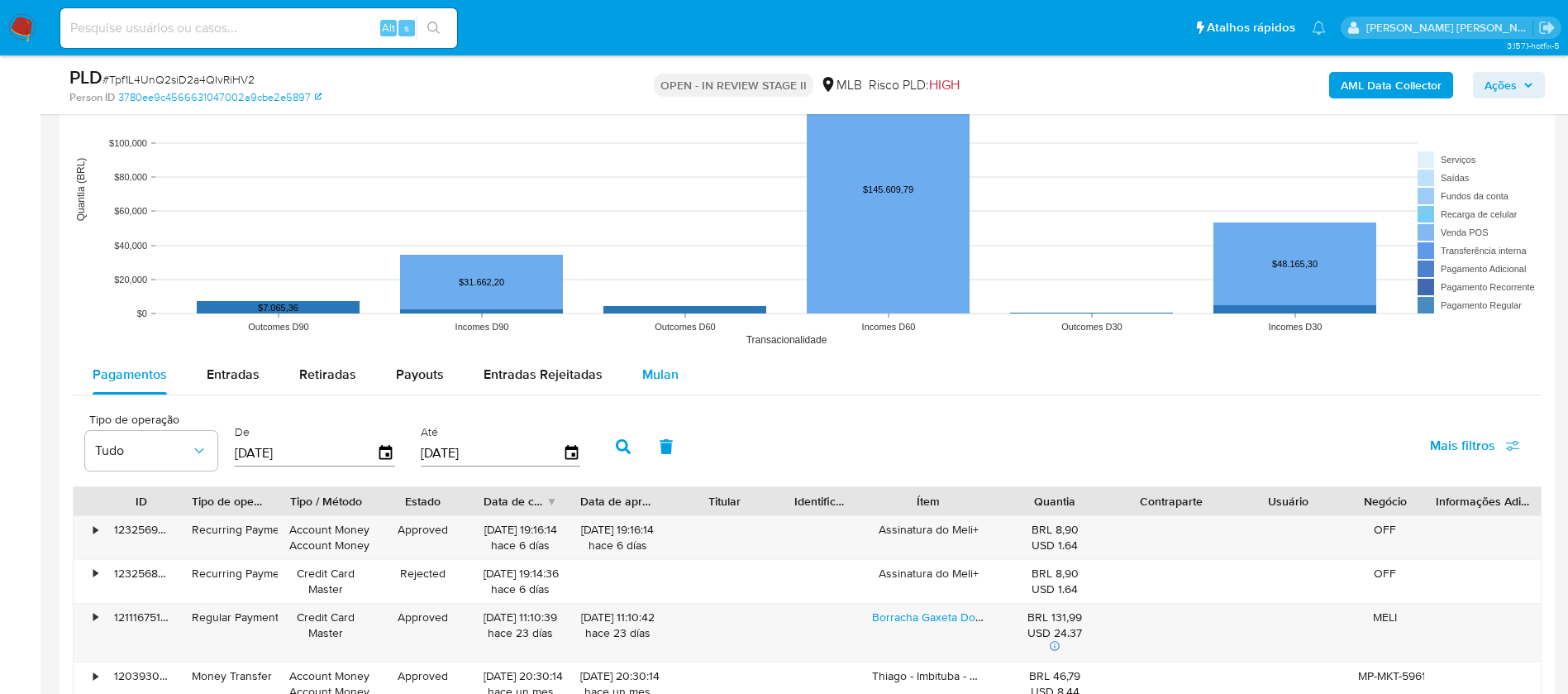
click at [647, 375] on span "Mulan" at bounding box center [660, 374] width 36 height 19
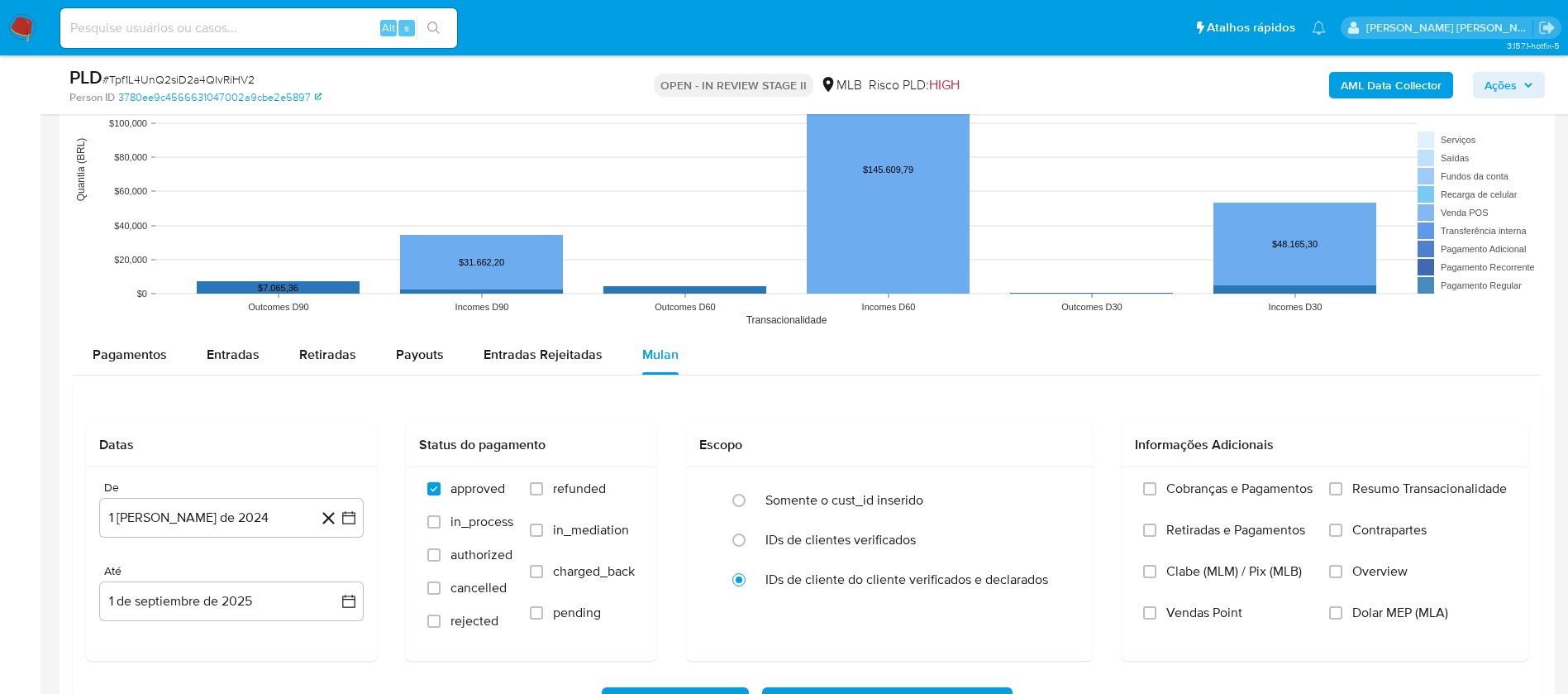
scroll to position [1613, 0]
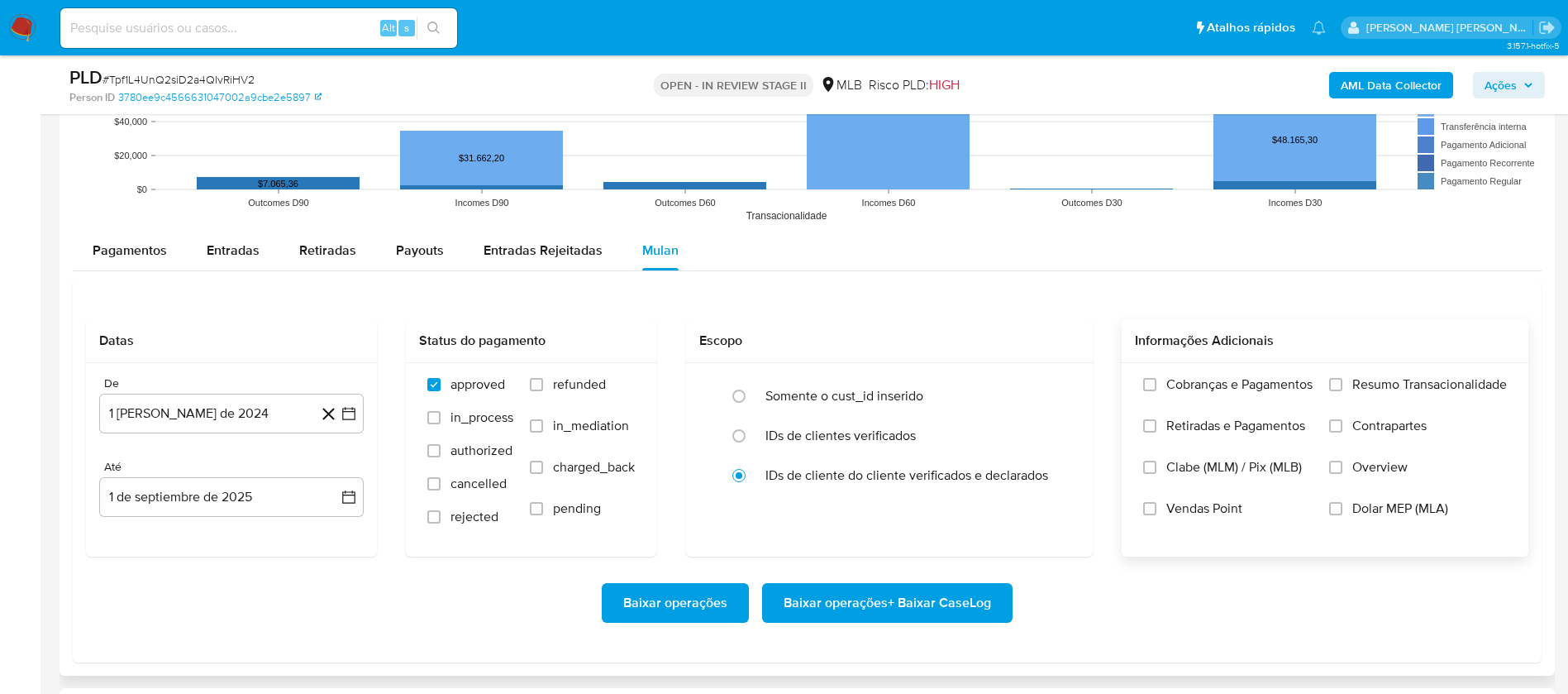
click at [1387, 377] on span "Resumo Transacionalidade" at bounding box center [1429, 384] width 155 height 16
click at [1342, 378] on input "Resumo Transacionalidade" at bounding box center [1336, 384] width 13 height 14
click at [1199, 506] on span "Vendas Point" at bounding box center [1205, 509] width 76 height 16
click at [1157, 506] on input "Vendas Point" at bounding box center [1150, 509] width 13 height 14
click at [212, 423] on button "1 [PERSON_NAME] de 2024" at bounding box center [231, 413] width 264 height 40
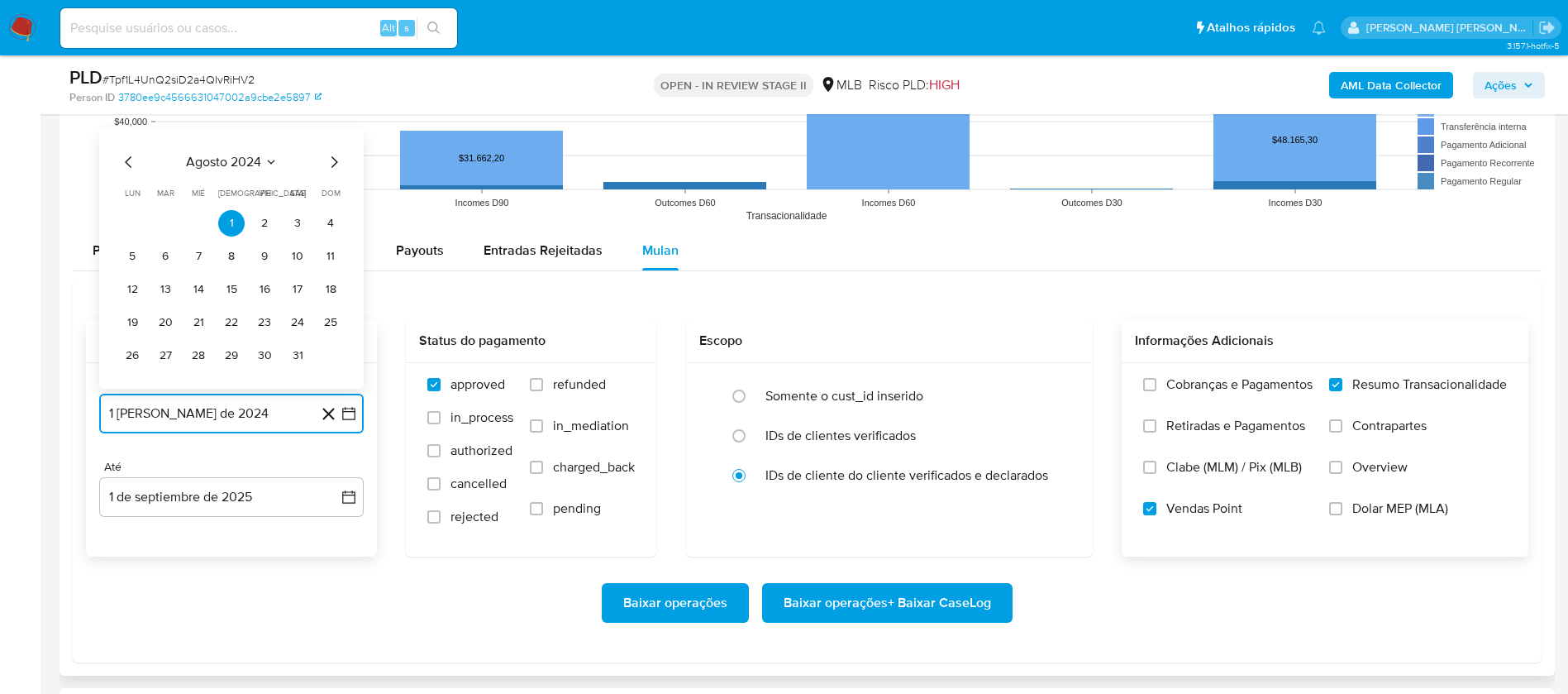
click at [242, 158] on span "agosto 2024" at bounding box center [224, 162] width 76 height 16
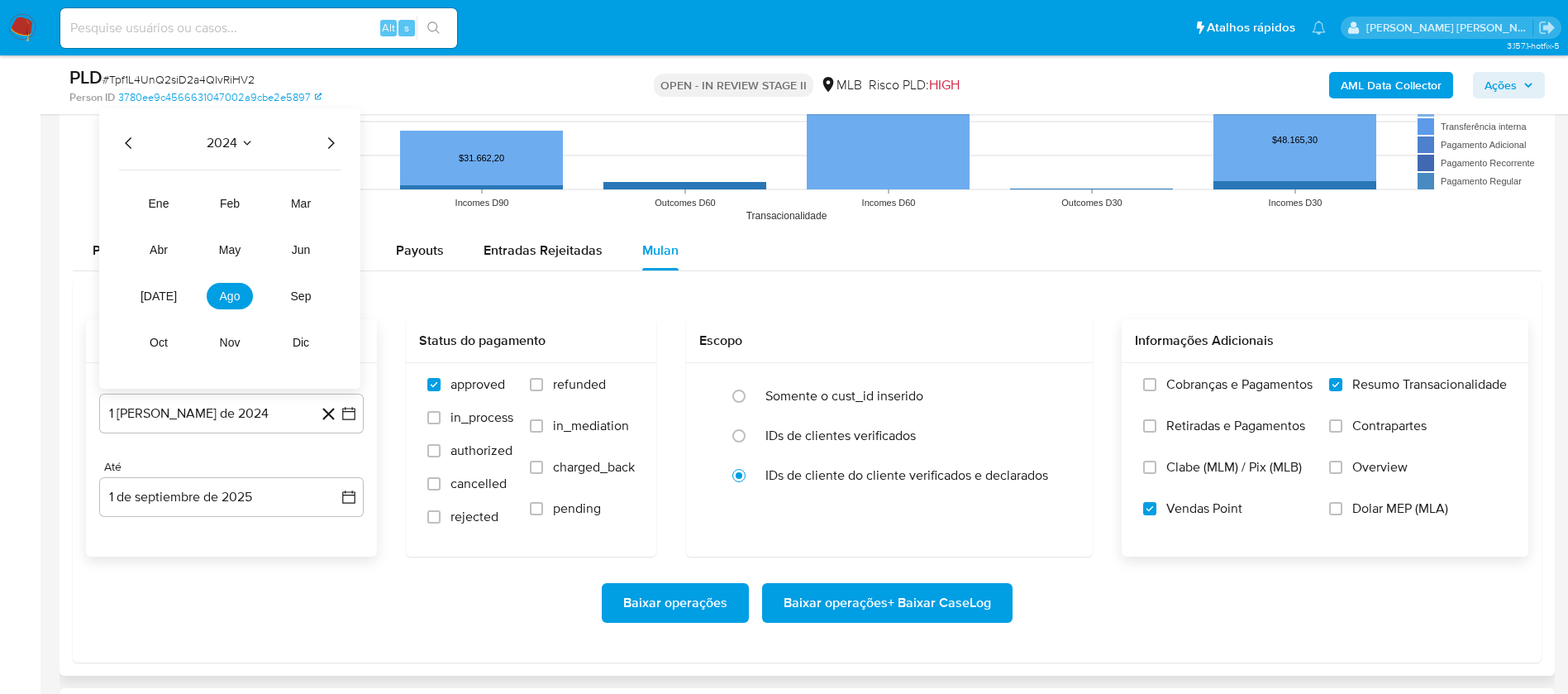
click at [331, 141] on icon "Año siguiente" at bounding box center [331, 143] width 20 height 20
click at [156, 291] on span "[DATE]" at bounding box center [158, 296] width 36 height 14
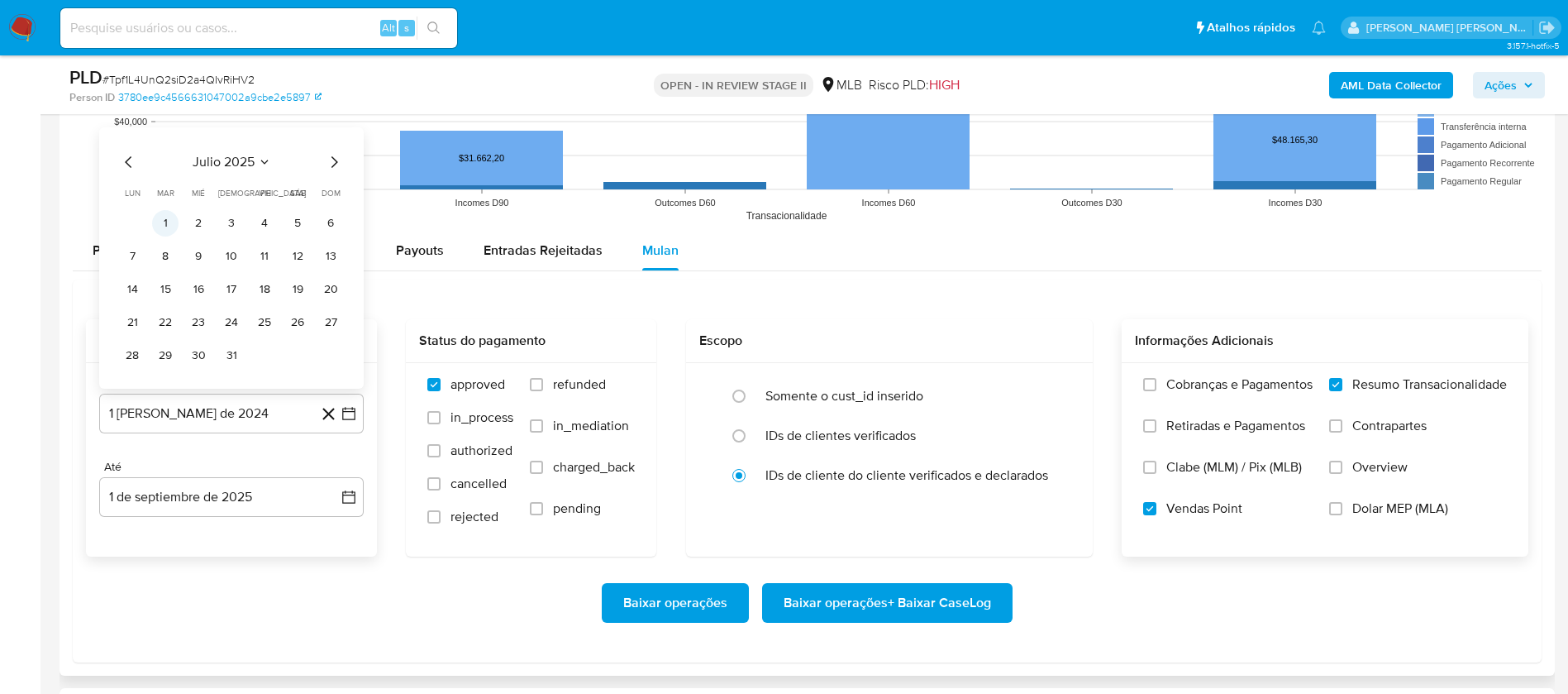
click at [166, 221] on button "1" at bounding box center [165, 222] width 26 height 26
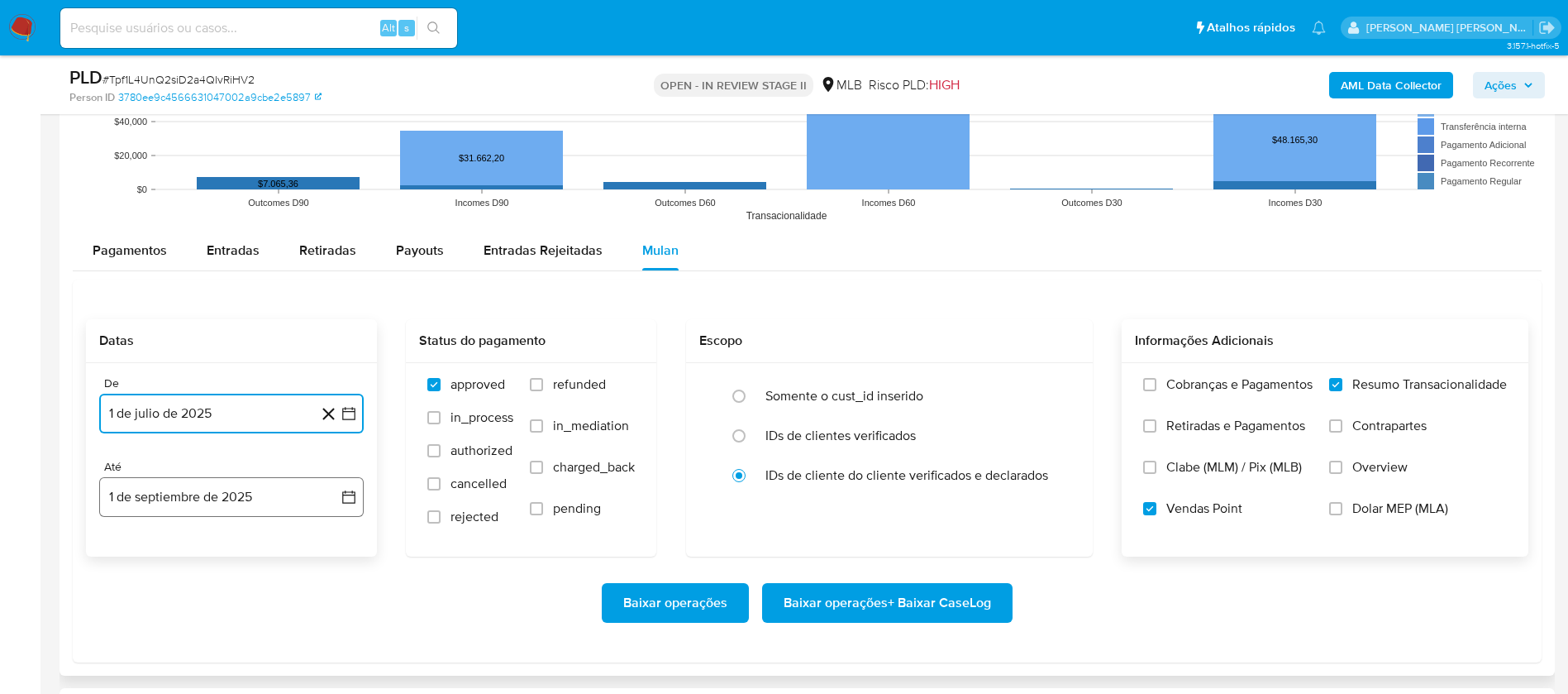
click at [239, 507] on button "1 de septiembre de 2025" at bounding box center [231, 497] width 264 height 40
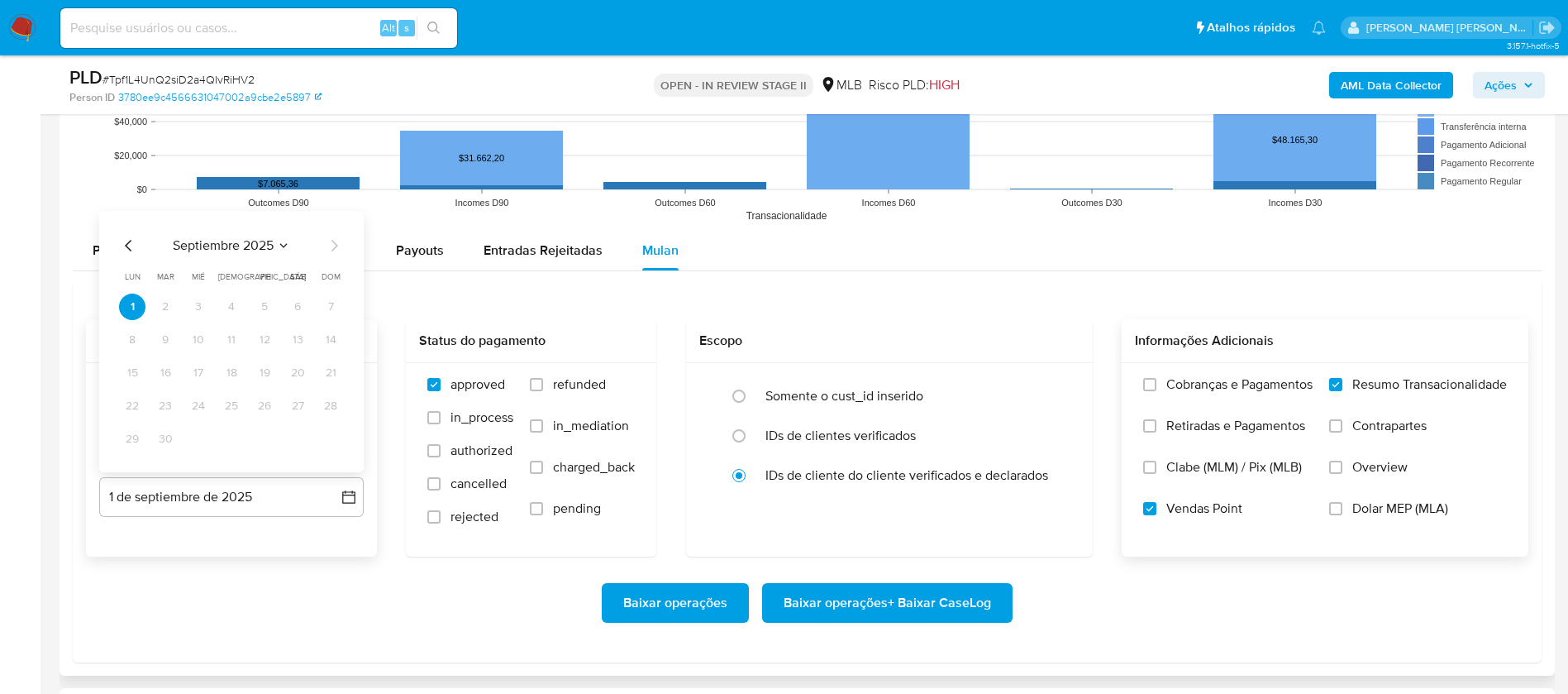
click at [132, 248] on icon "Mes anterior" at bounding box center [129, 246] width 20 height 20
click at [296, 438] on button "30" at bounding box center [297, 438] width 26 height 26
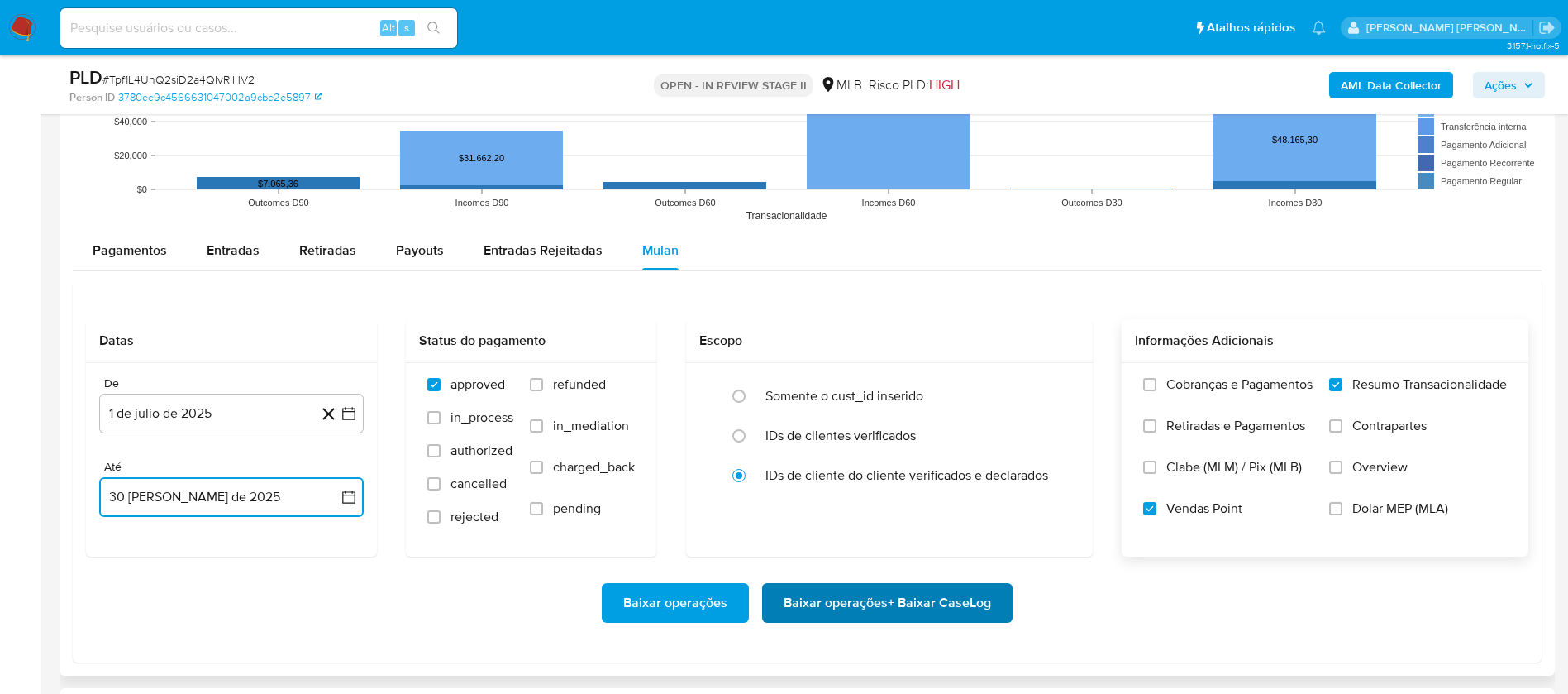
click at [826, 597] on span "Baixar operações + Baixar CaseLog" at bounding box center [887, 603] width 208 height 36
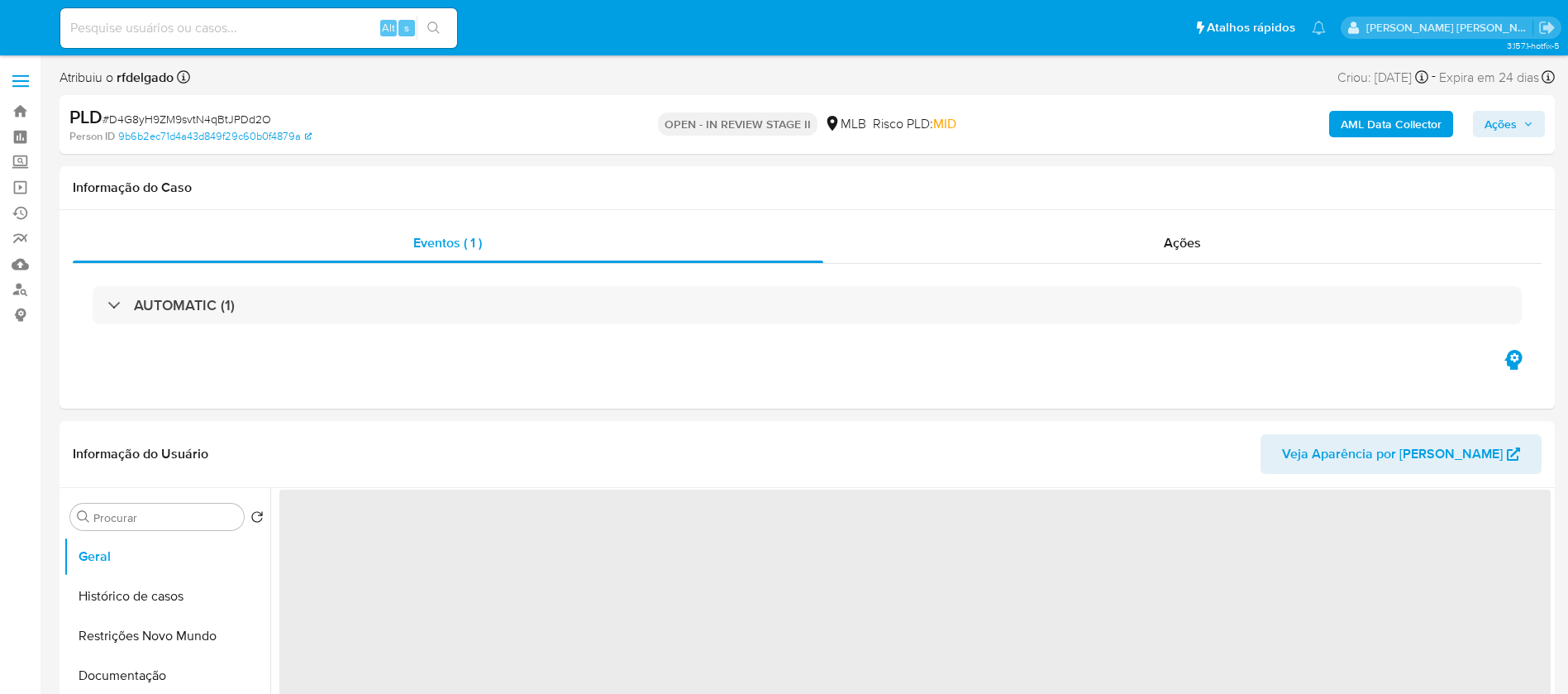
select select "10"
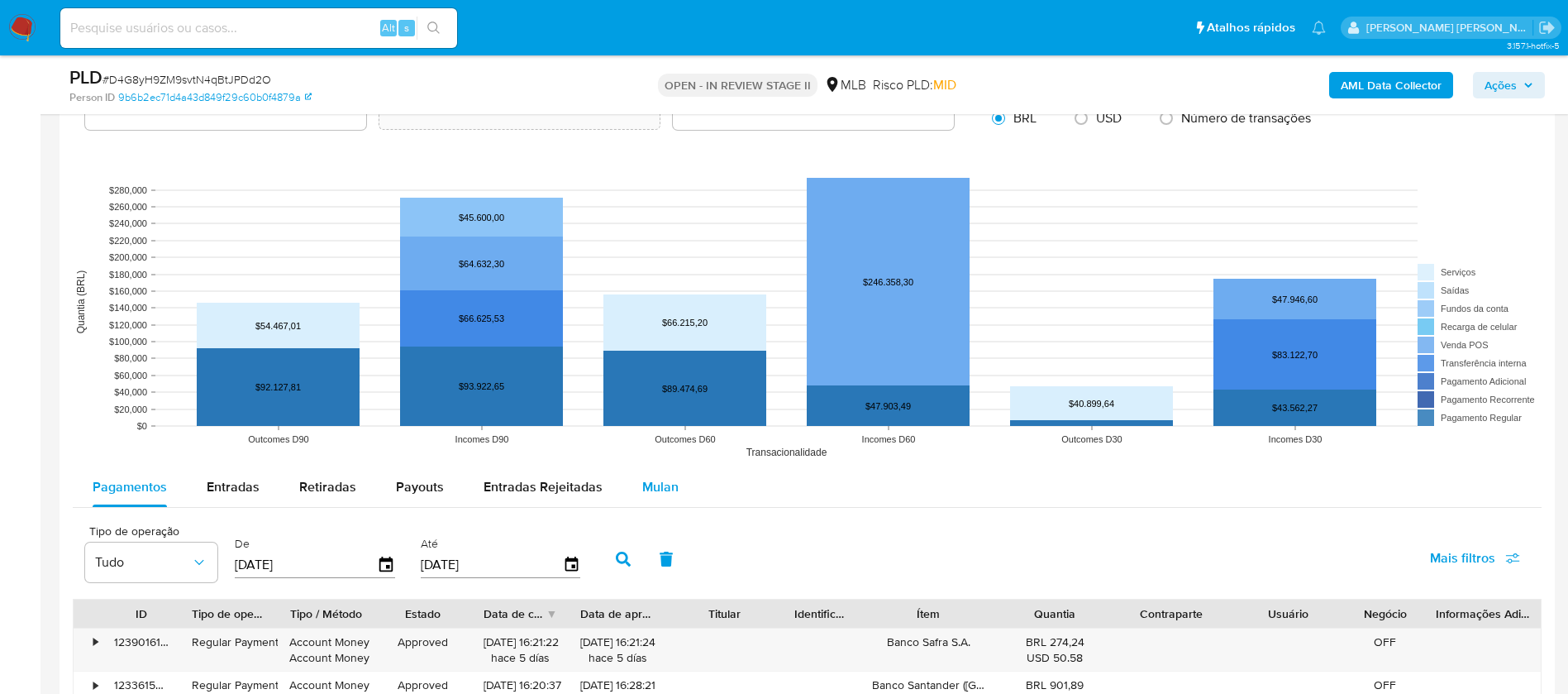
click at [664, 477] on span "Mulan" at bounding box center [660, 486] width 36 height 19
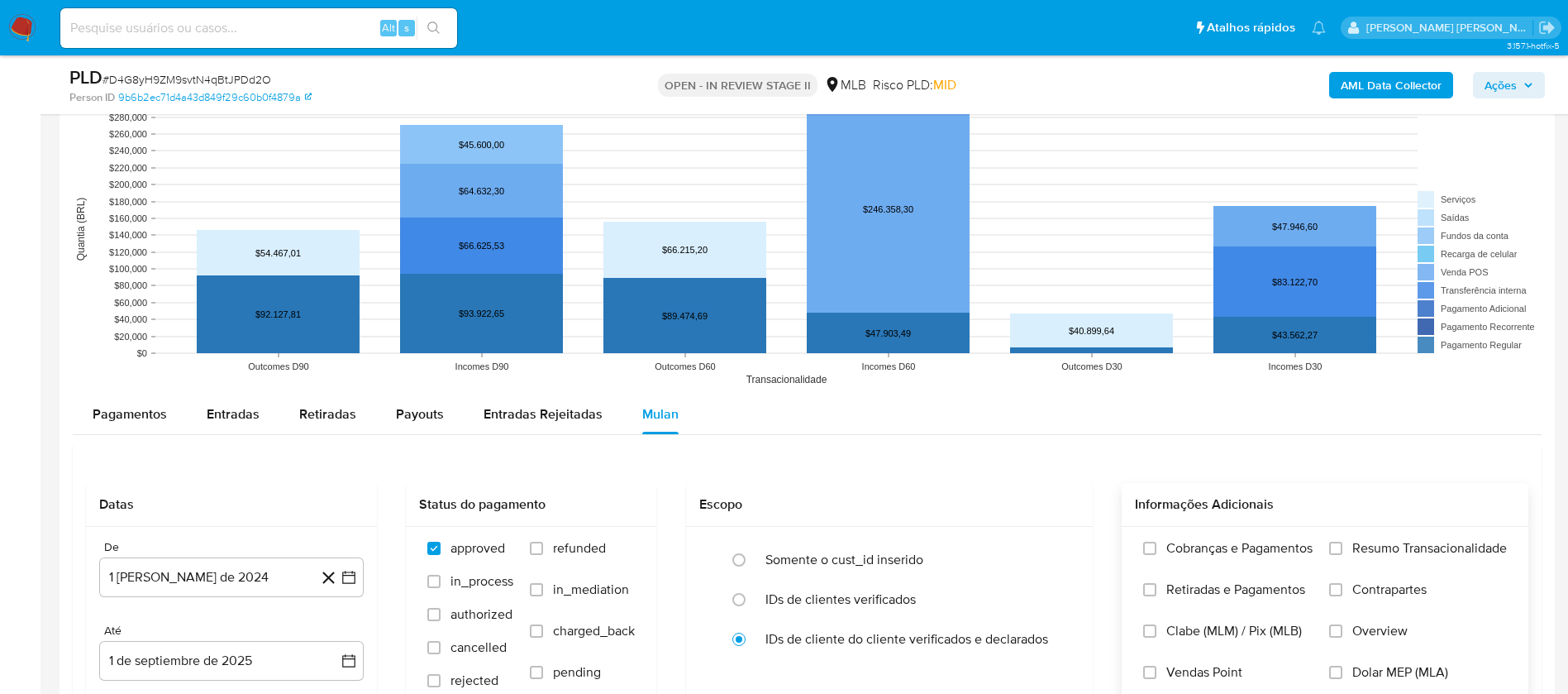
scroll to position [1613, 0]
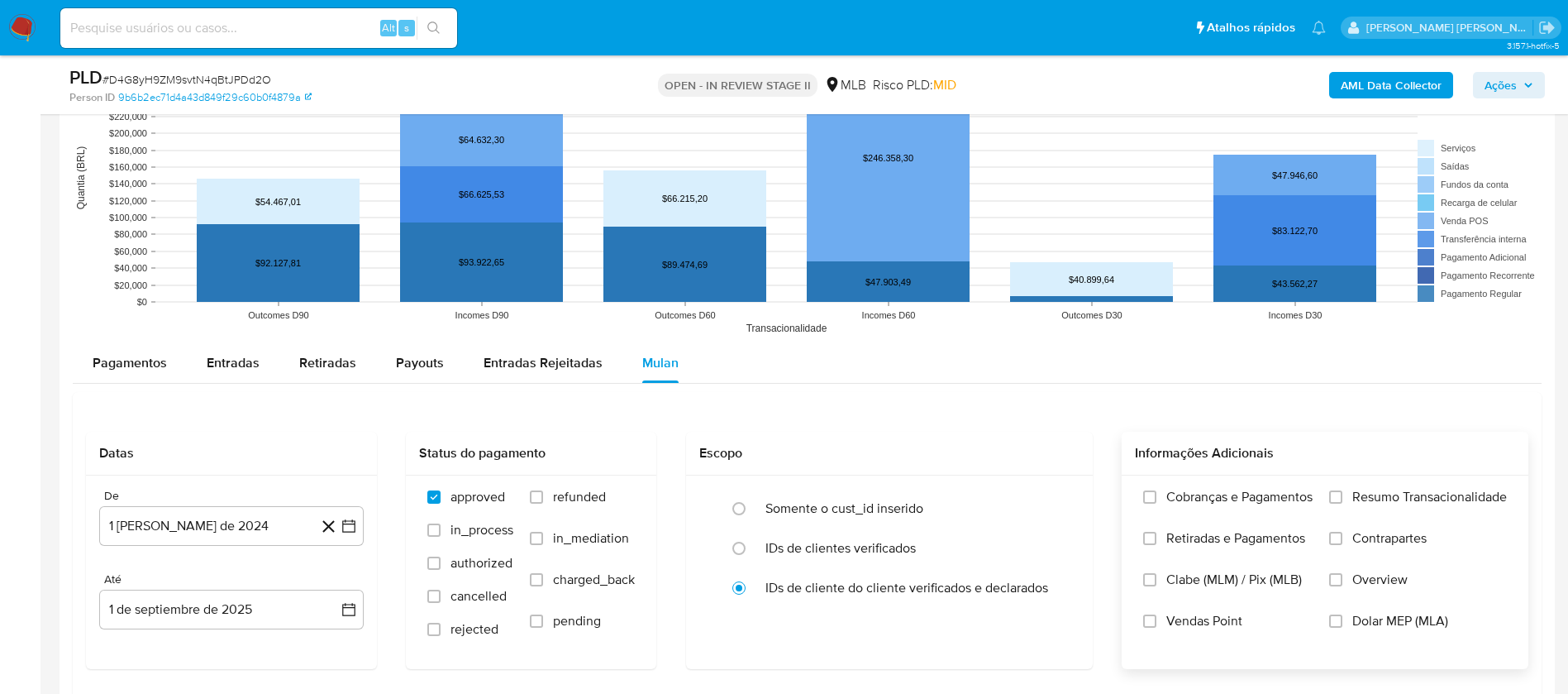
click at [1414, 489] on span "Resumo Transacionalidade" at bounding box center [1429, 497] width 155 height 16
click at [1342, 491] on input "Resumo Transacionalidade" at bounding box center [1336, 497] width 13 height 14
click at [1169, 623] on span "Vendas Point" at bounding box center [1205, 621] width 76 height 16
click at [1157, 623] on input "Vendas Point" at bounding box center [1150, 621] width 13 height 14
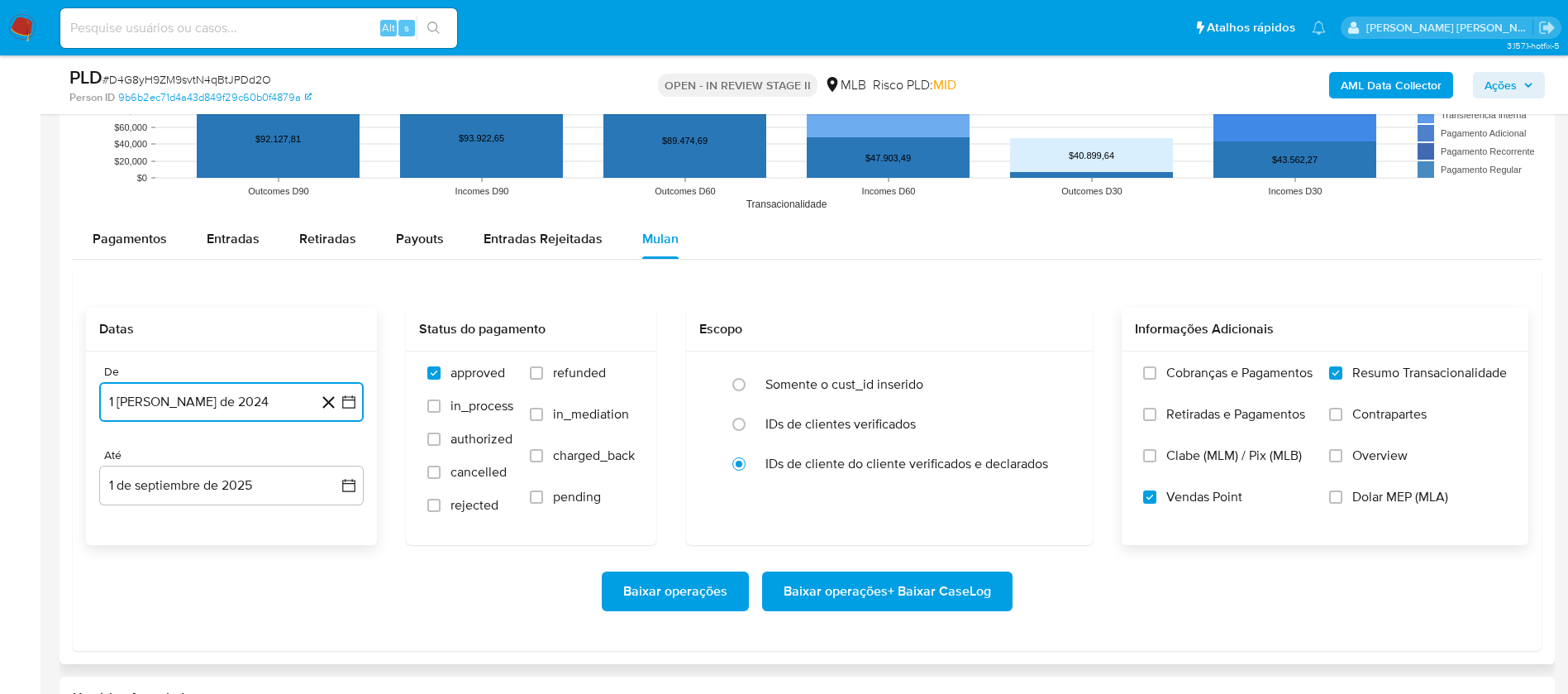
drag, startPoint x: 255, startPoint y: 406, endPoint x: 251, endPoint y: 398, distance: 8.9
click at [255, 403] on button "1 [PERSON_NAME] de 2024" at bounding box center [231, 402] width 264 height 40
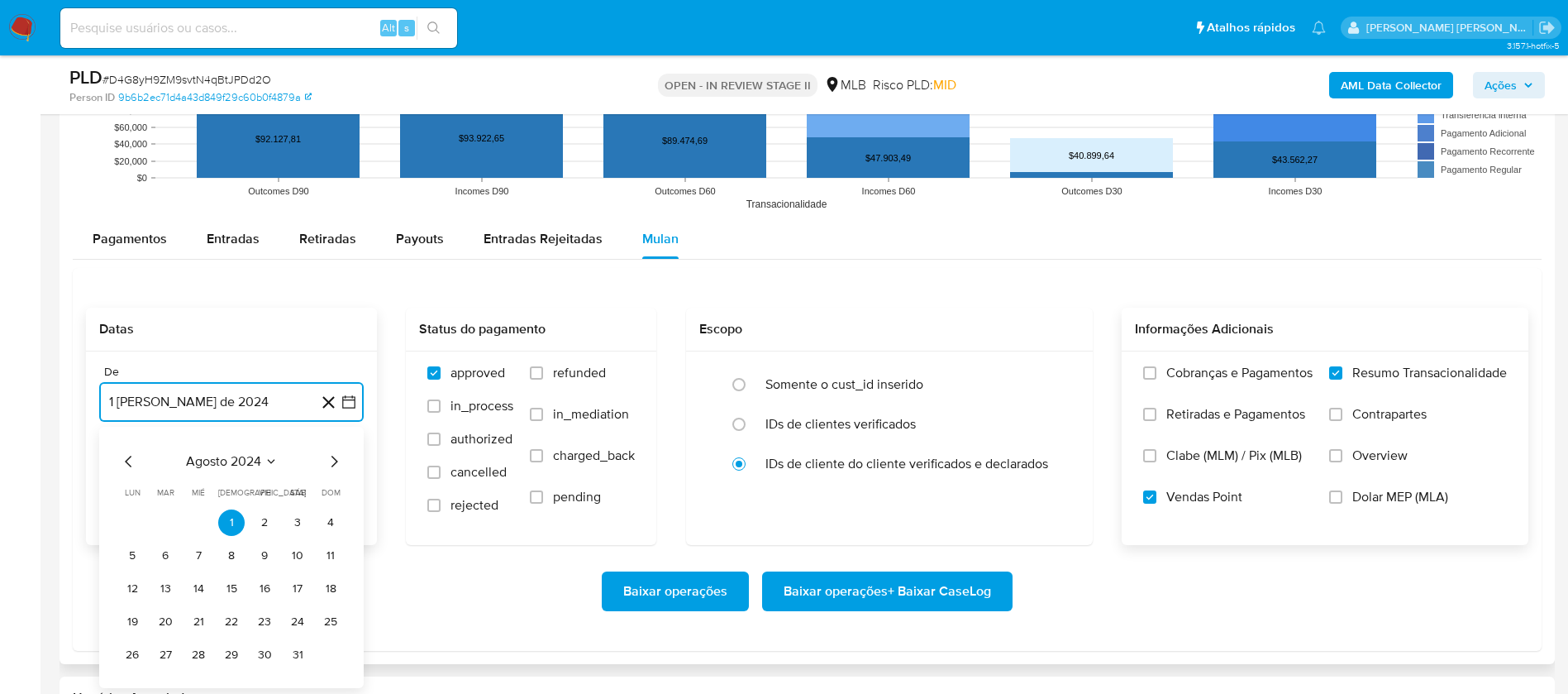
click at [245, 465] on span "agosto 2024" at bounding box center [224, 462] width 76 height 16
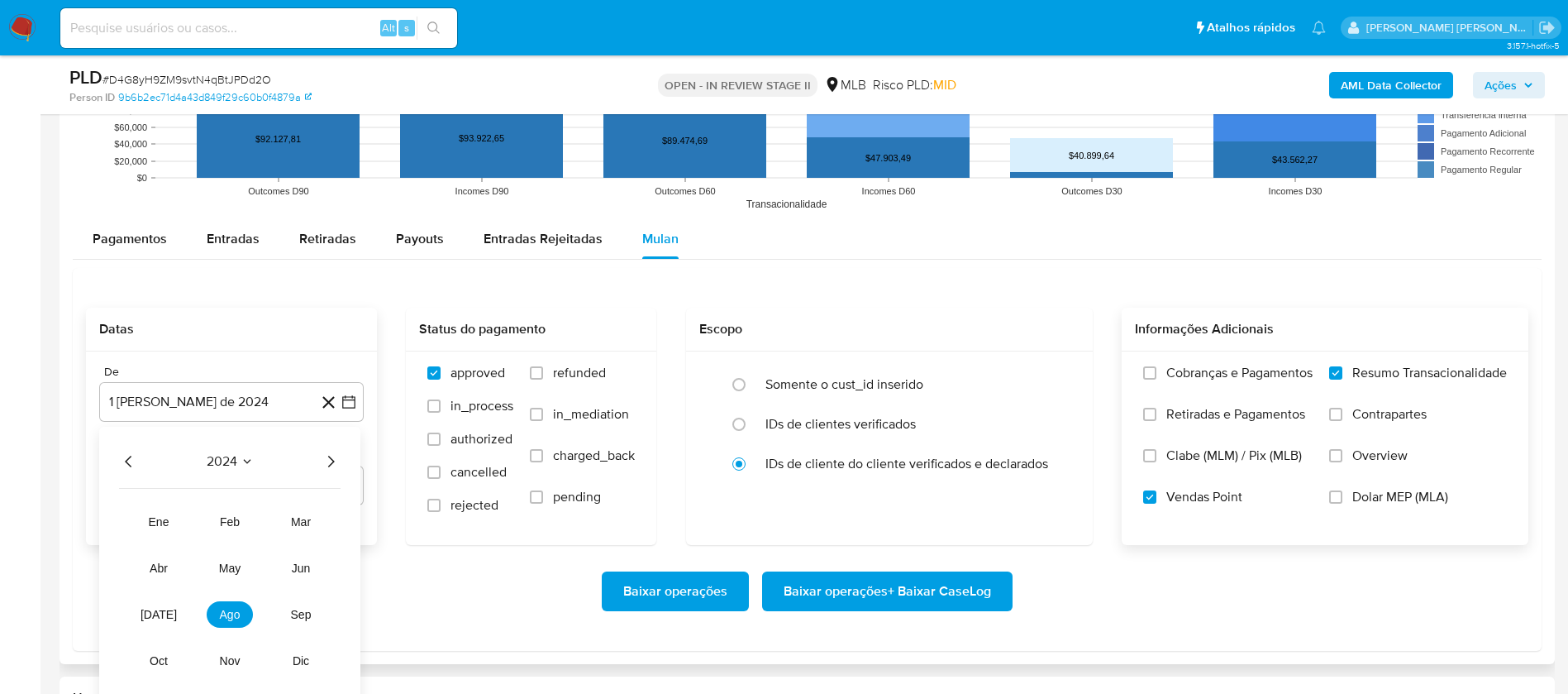
click at [330, 455] on icon "Año siguiente" at bounding box center [331, 462] width 20 height 20
click at [166, 609] on span "[DATE]" at bounding box center [158, 614] width 36 height 14
click at [167, 521] on button "1" at bounding box center [165, 522] width 26 height 26
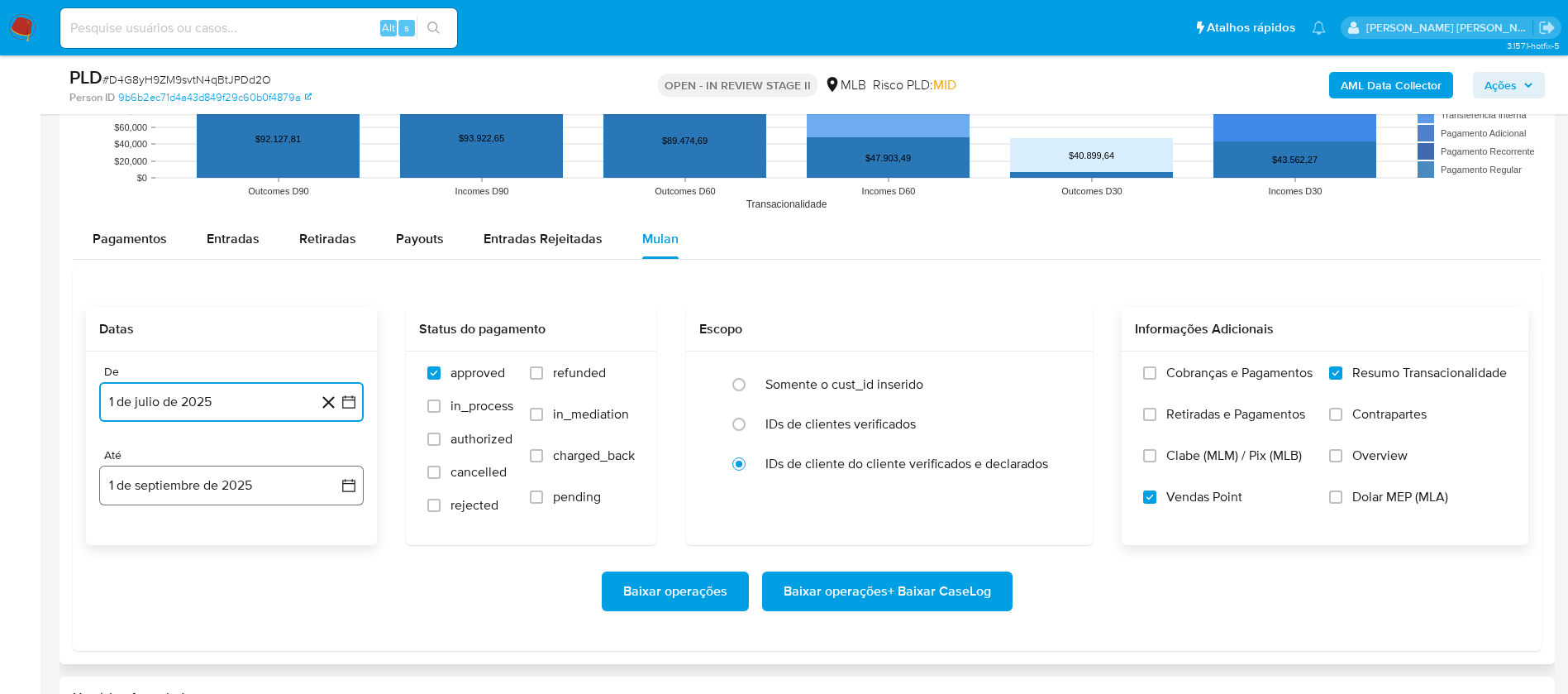
click at [181, 491] on button "1 de septiembre de 2025" at bounding box center [231, 485] width 264 height 40
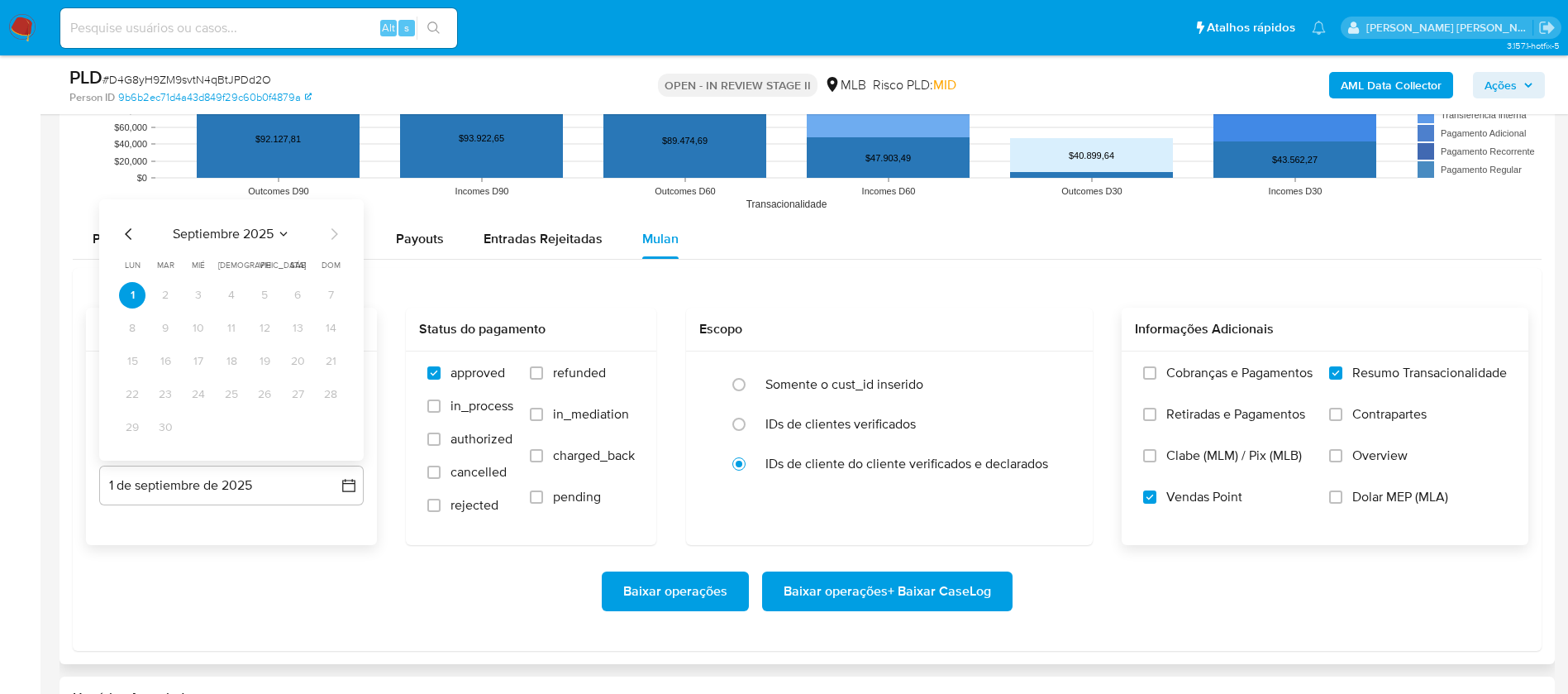
click at [130, 230] on icon "Mes anterior" at bounding box center [129, 234] width 20 height 20
click at [292, 428] on button "30" at bounding box center [297, 427] width 26 height 26
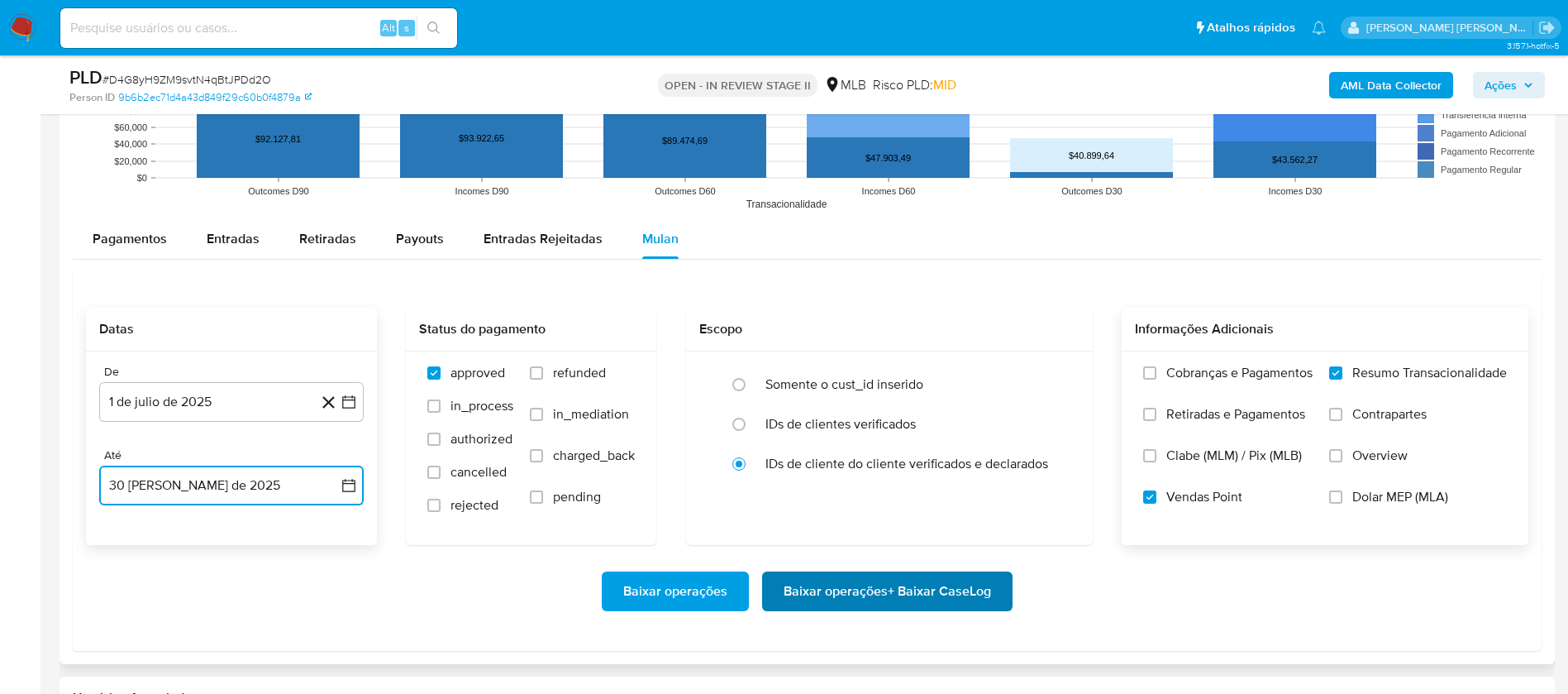
click at [831, 582] on span "Baixar operações + Baixar CaseLog" at bounding box center [887, 591] width 208 height 36
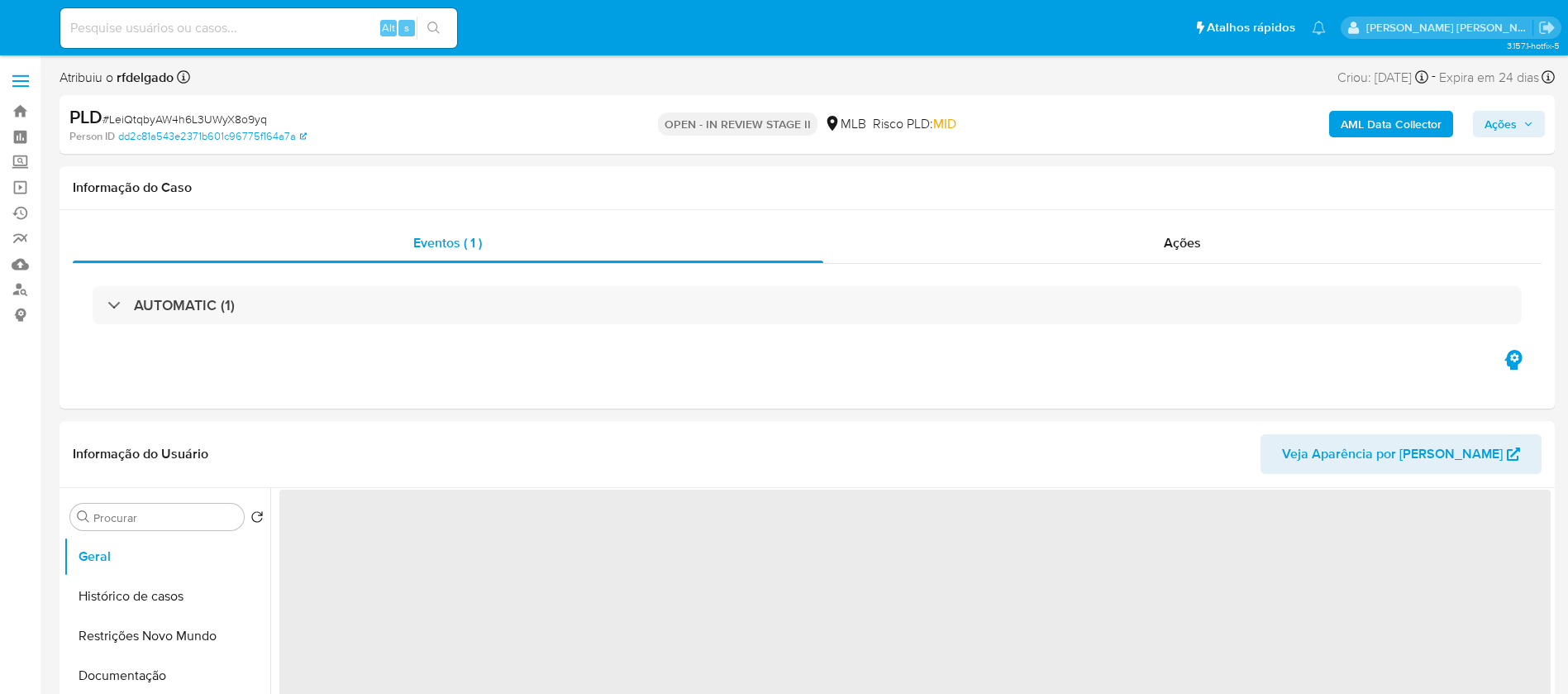
select select "10"
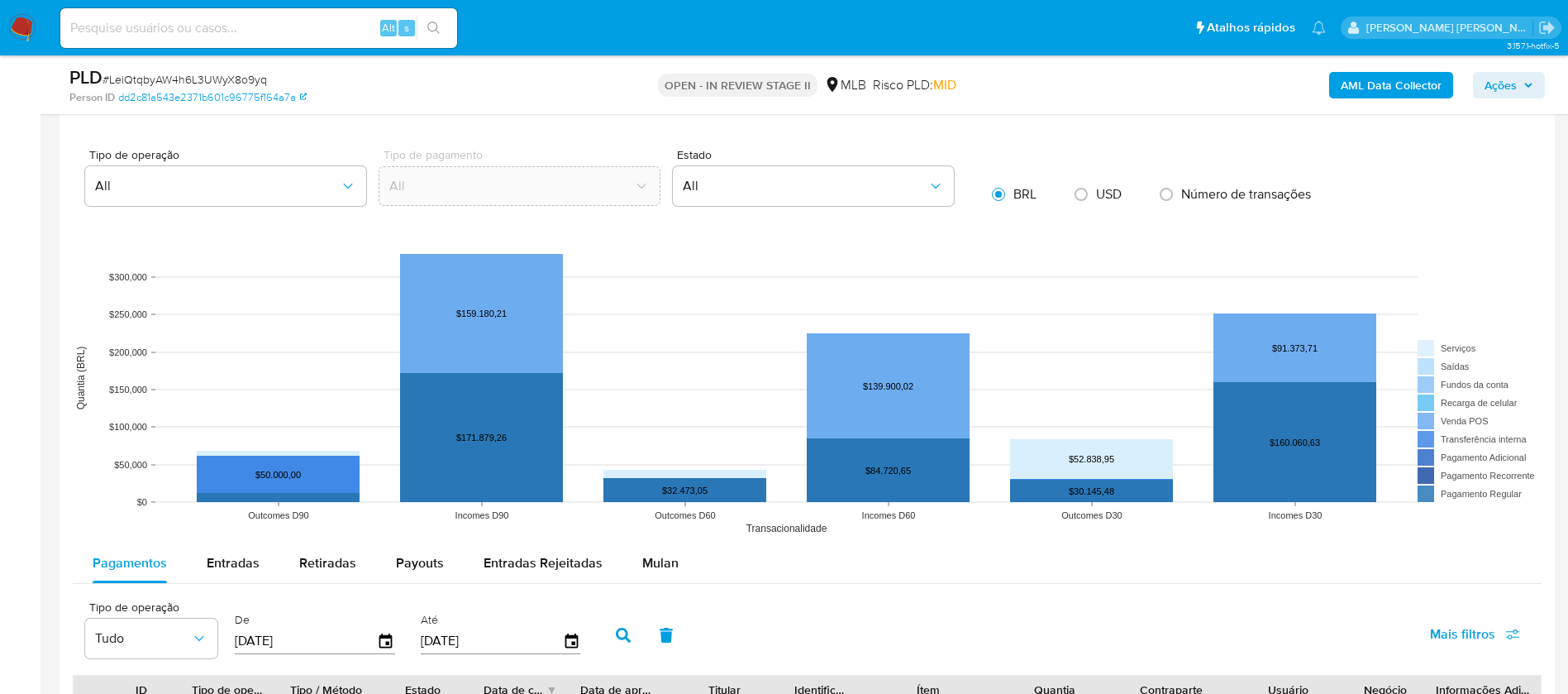
scroll to position [1365, 0]
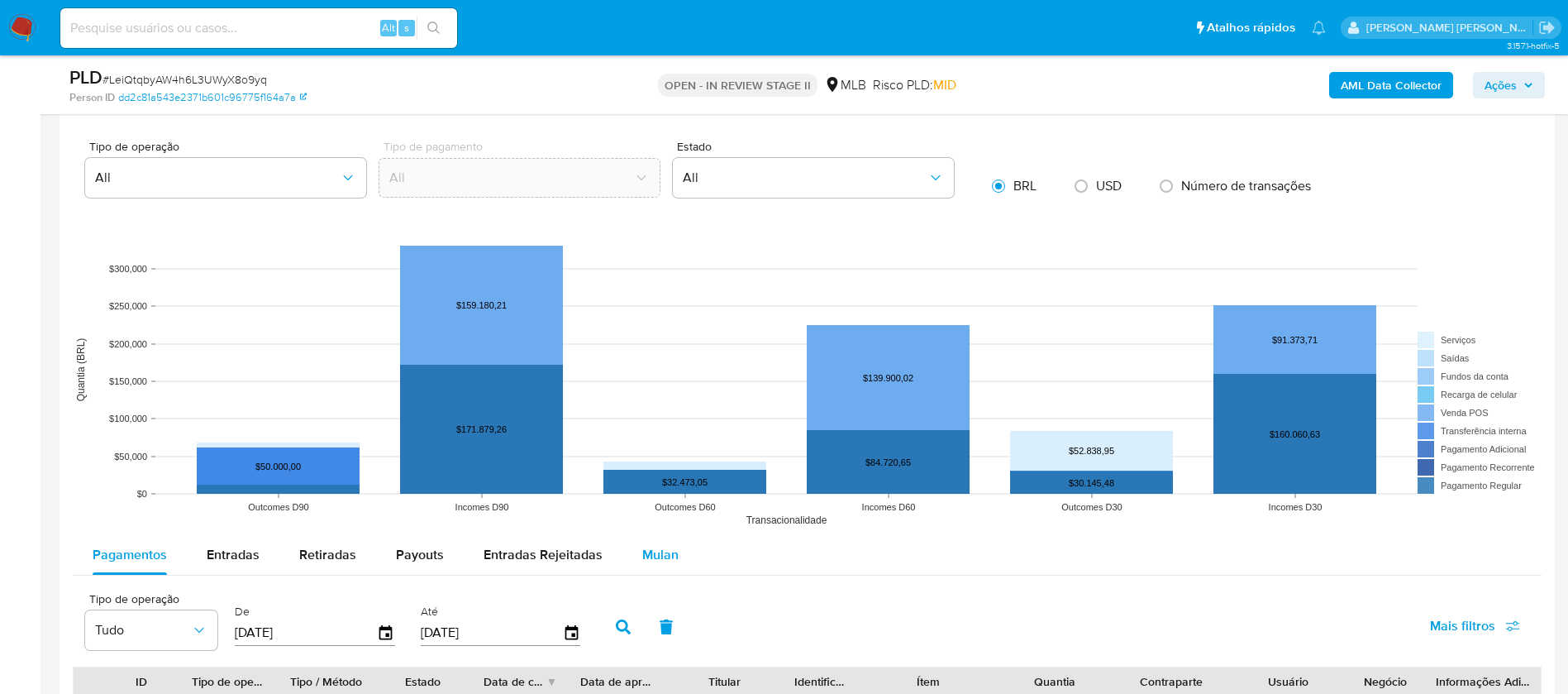
click at [665, 548] on span "Mulan" at bounding box center [660, 554] width 36 height 19
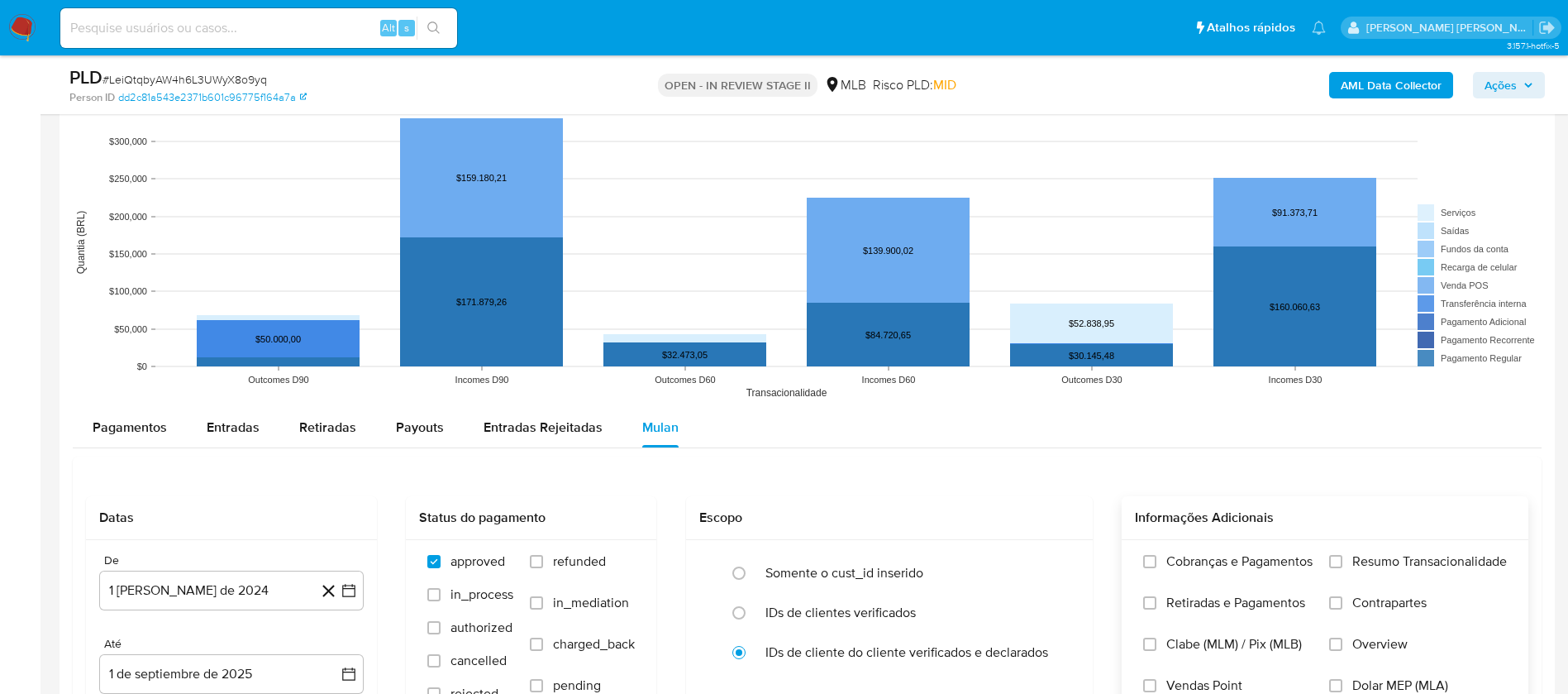
scroll to position [1613, 0]
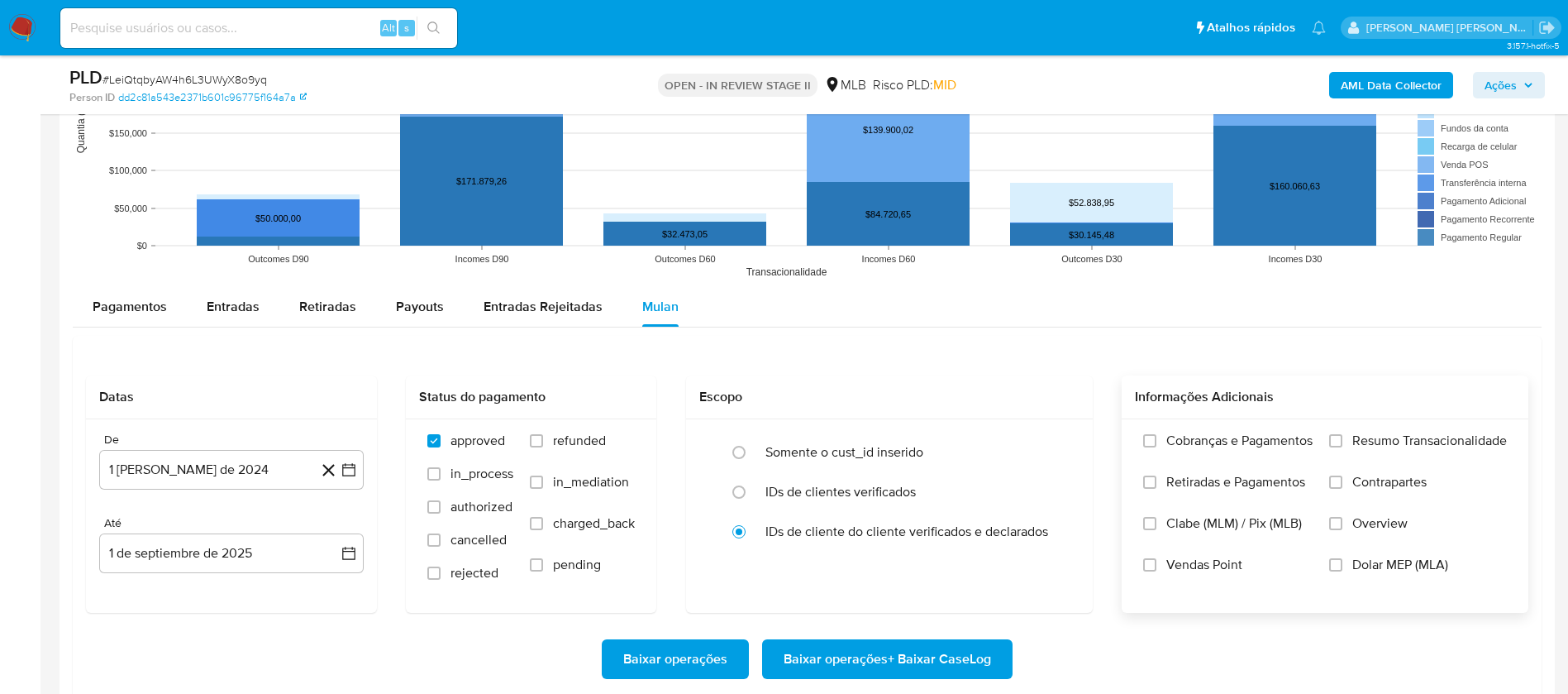
click at [1384, 433] on span "Resumo Transacionalidade" at bounding box center [1429, 441] width 155 height 16
click at [1342, 434] on input "Resumo Transacionalidade" at bounding box center [1336, 440] width 13 height 14
click at [1174, 565] on span "Vendas Point" at bounding box center [1205, 564] width 76 height 16
click at [1157, 565] on input "Vendas Point" at bounding box center [1150, 564] width 13 height 14
click at [236, 464] on button "1 [PERSON_NAME] de 2024" at bounding box center [231, 470] width 264 height 40
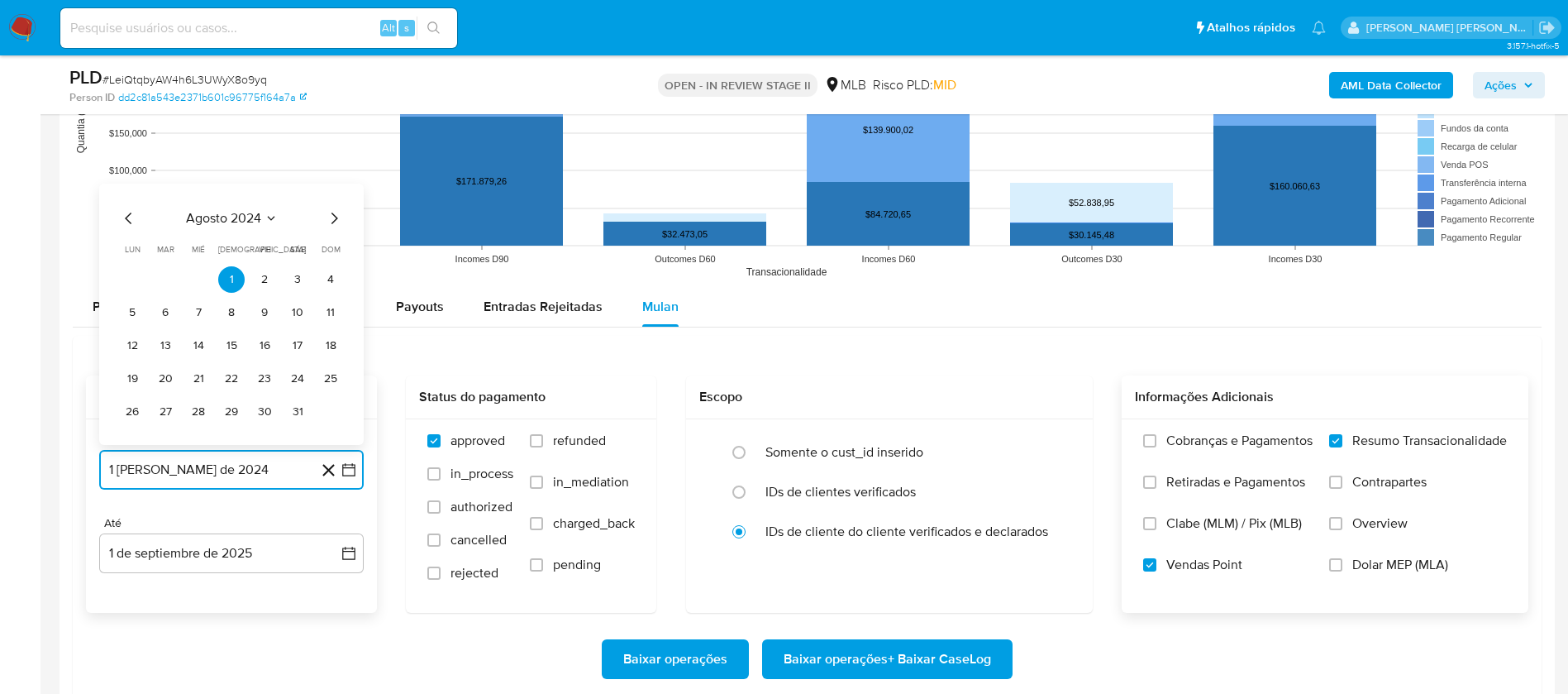
click at [225, 216] on span "agosto 2024" at bounding box center [224, 218] width 76 height 16
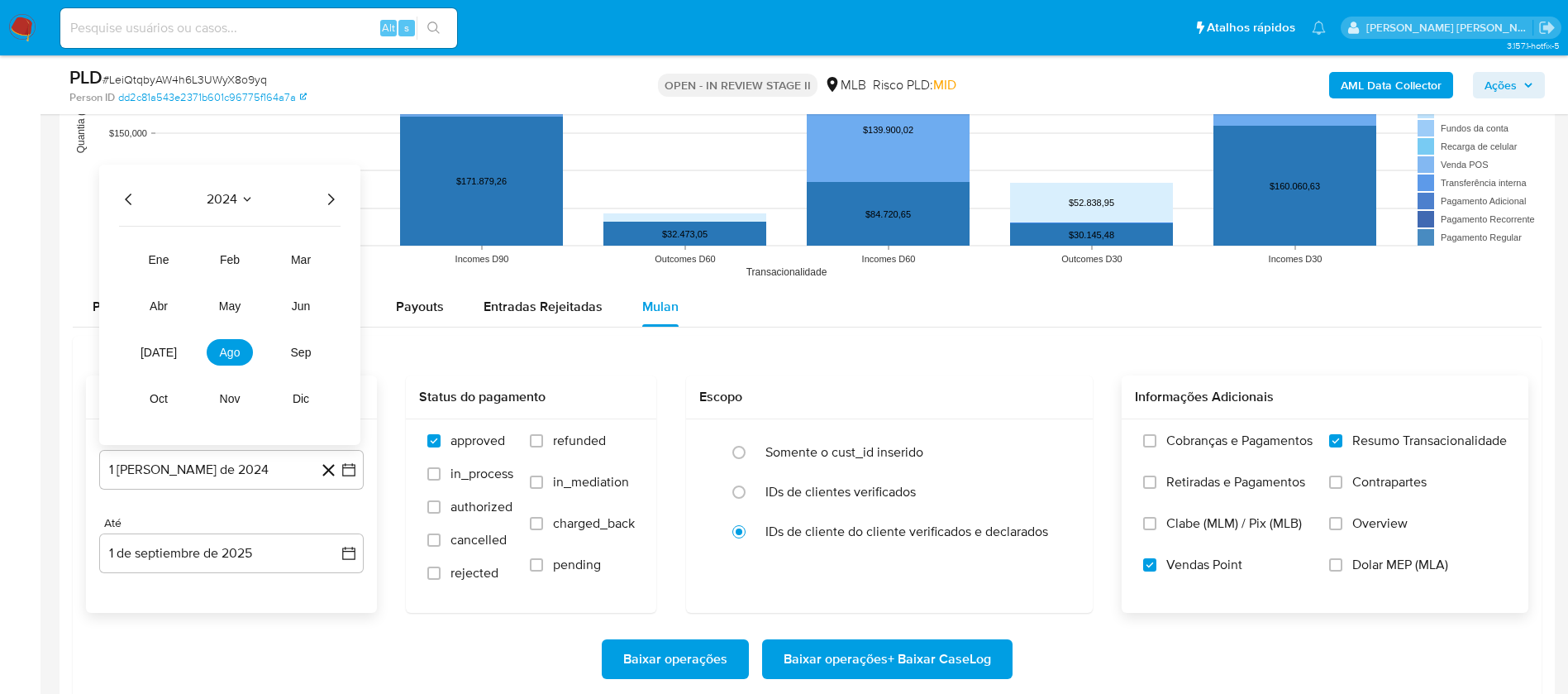
click at [332, 194] on icon "Año siguiente" at bounding box center [331, 199] width 20 height 20
click at [154, 347] on span "[DATE]" at bounding box center [158, 352] width 36 height 14
click at [166, 275] on button "1" at bounding box center [165, 279] width 26 height 26
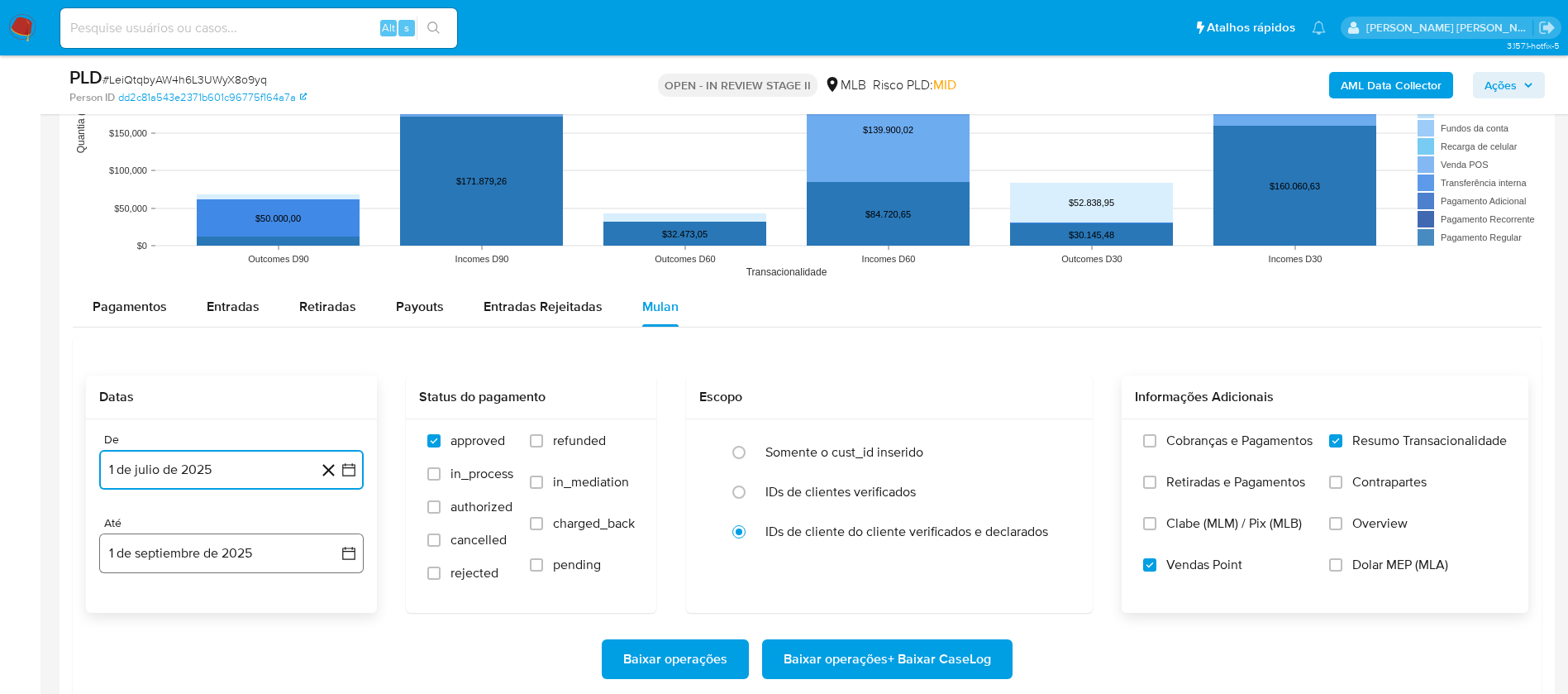
click at [205, 545] on button "1 de septiembre de 2025" at bounding box center [231, 554] width 264 height 40
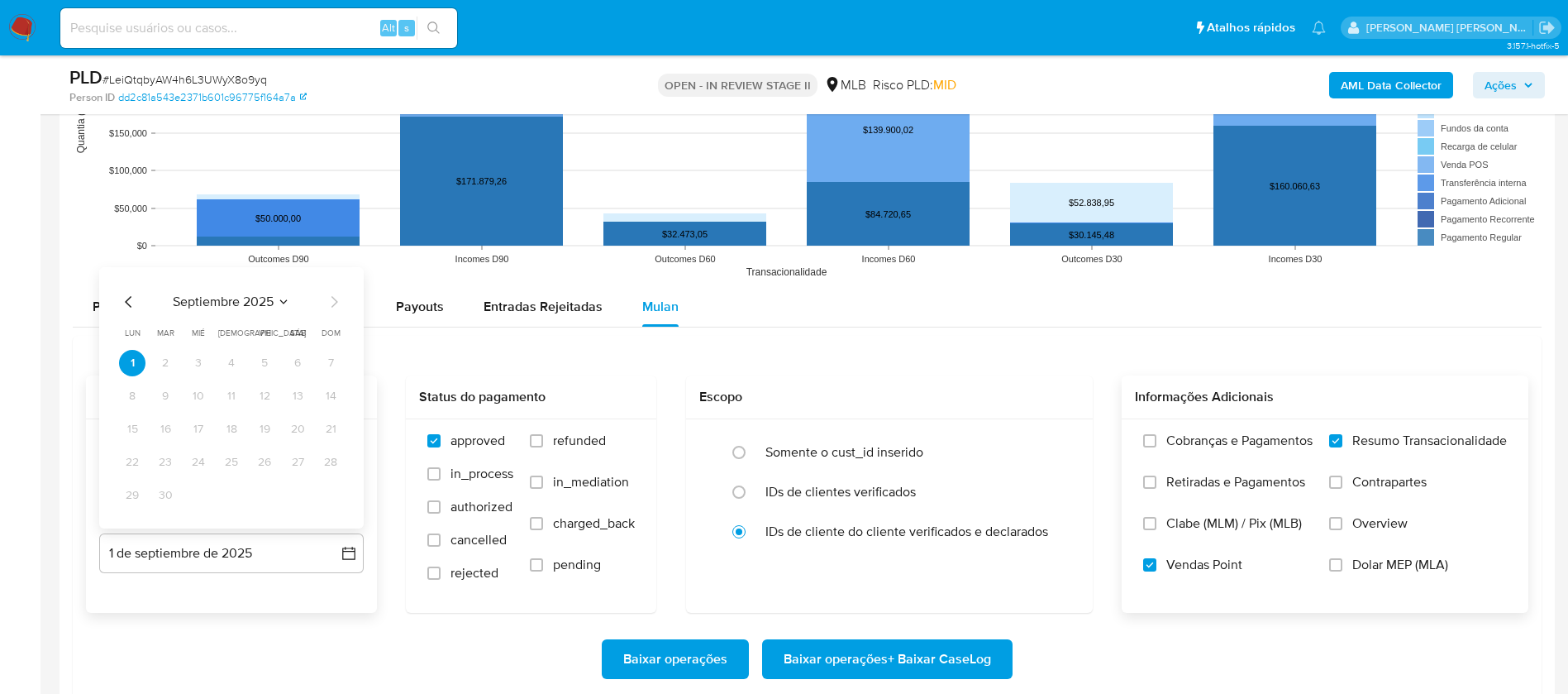
click at [121, 298] on icon "Mes anterior" at bounding box center [129, 302] width 20 height 20
click at [291, 494] on button "30" at bounding box center [297, 495] width 26 height 26
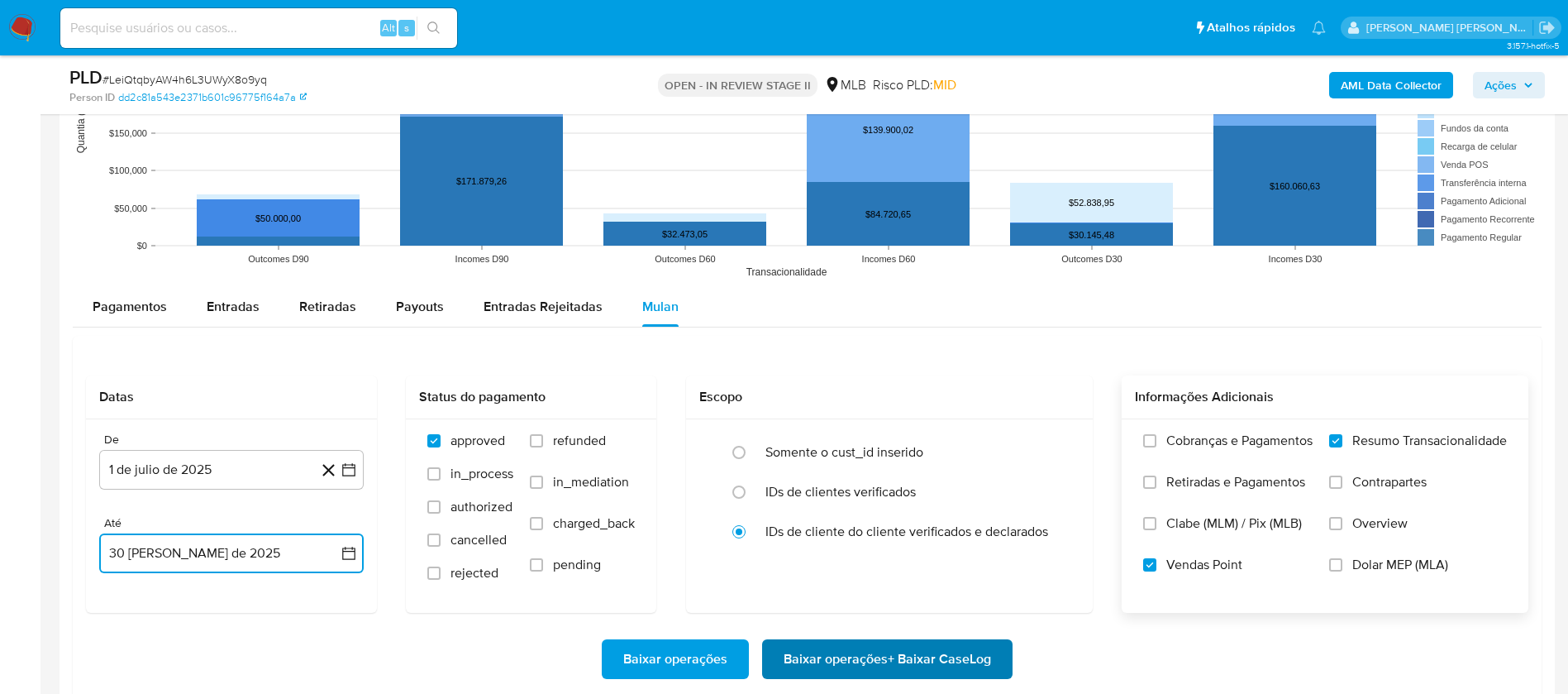
click at [838, 651] on span "Baixar operações + Baixar CaseLog" at bounding box center [887, 659] width 208 height 36
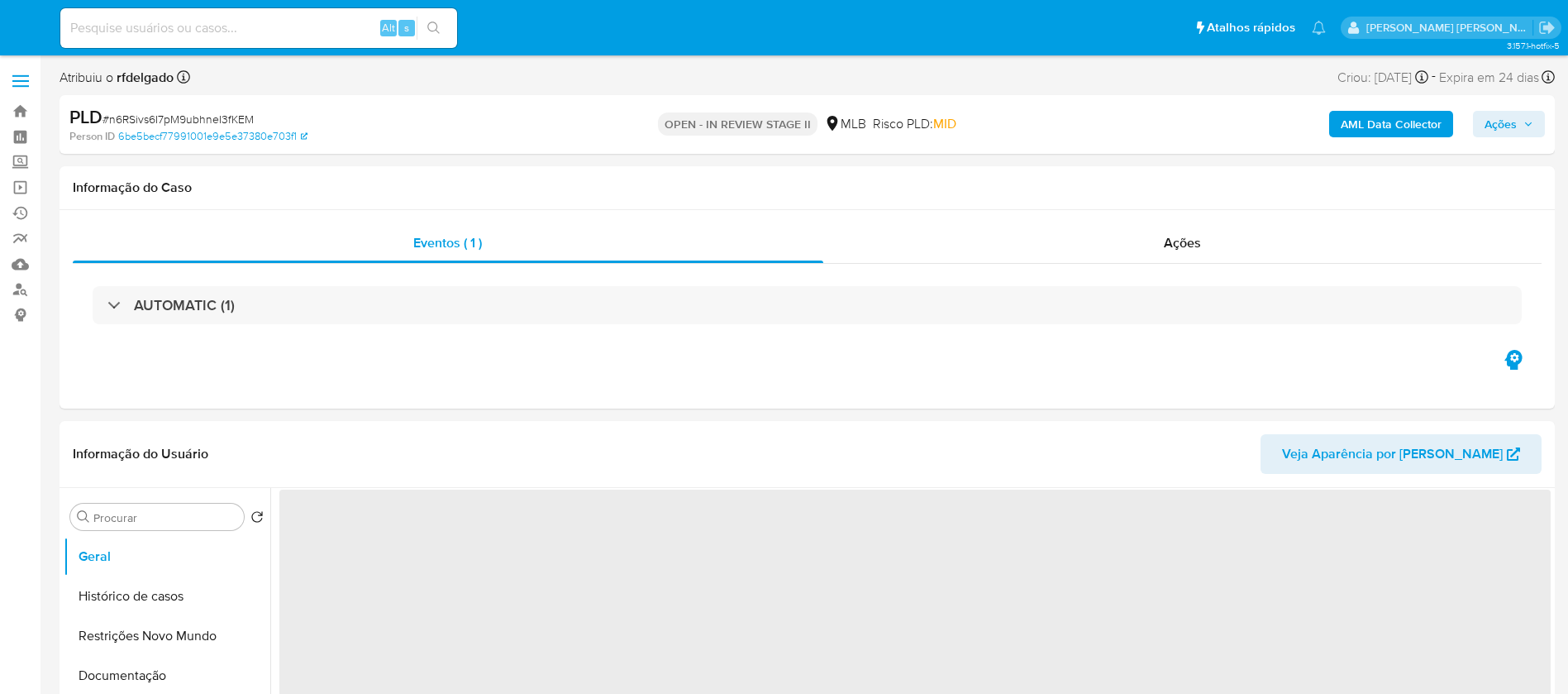
select select "10"
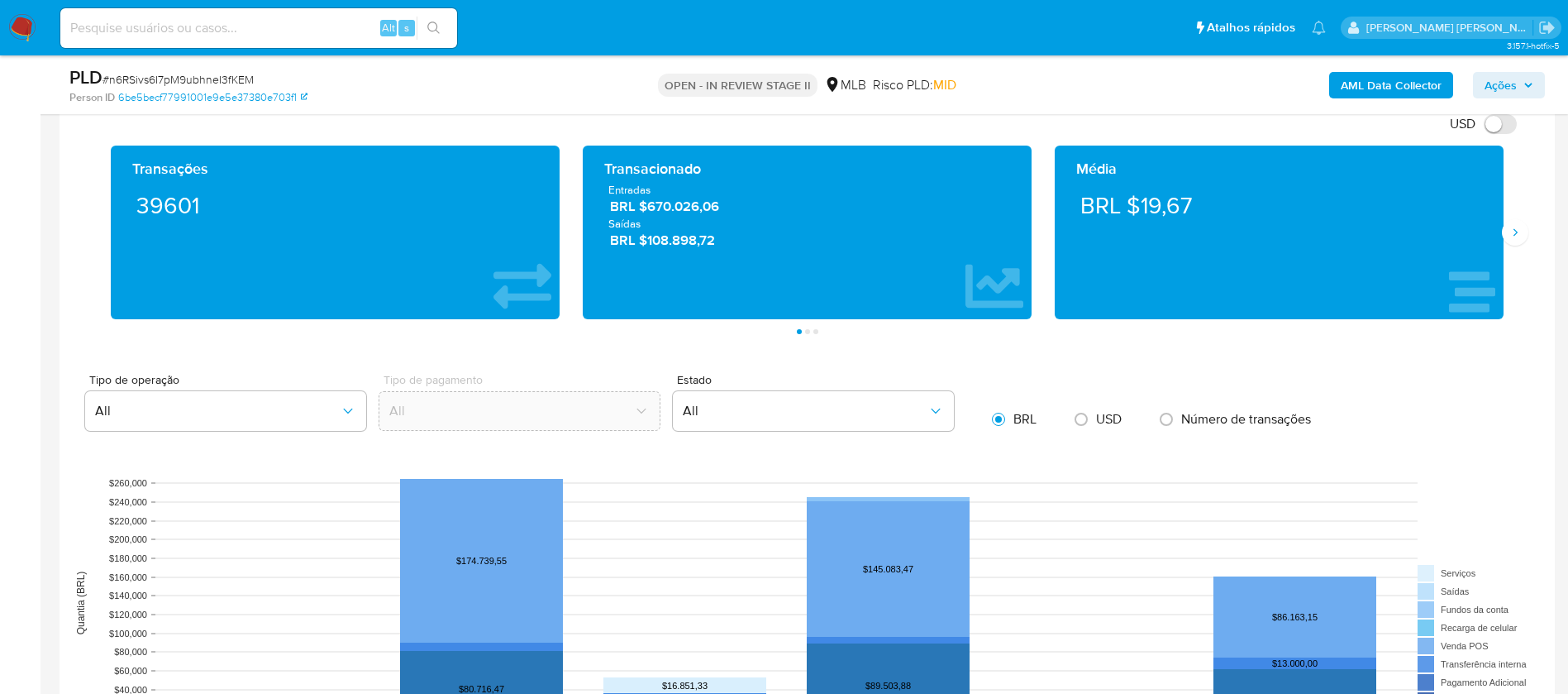
scroll to position [1489, 0]
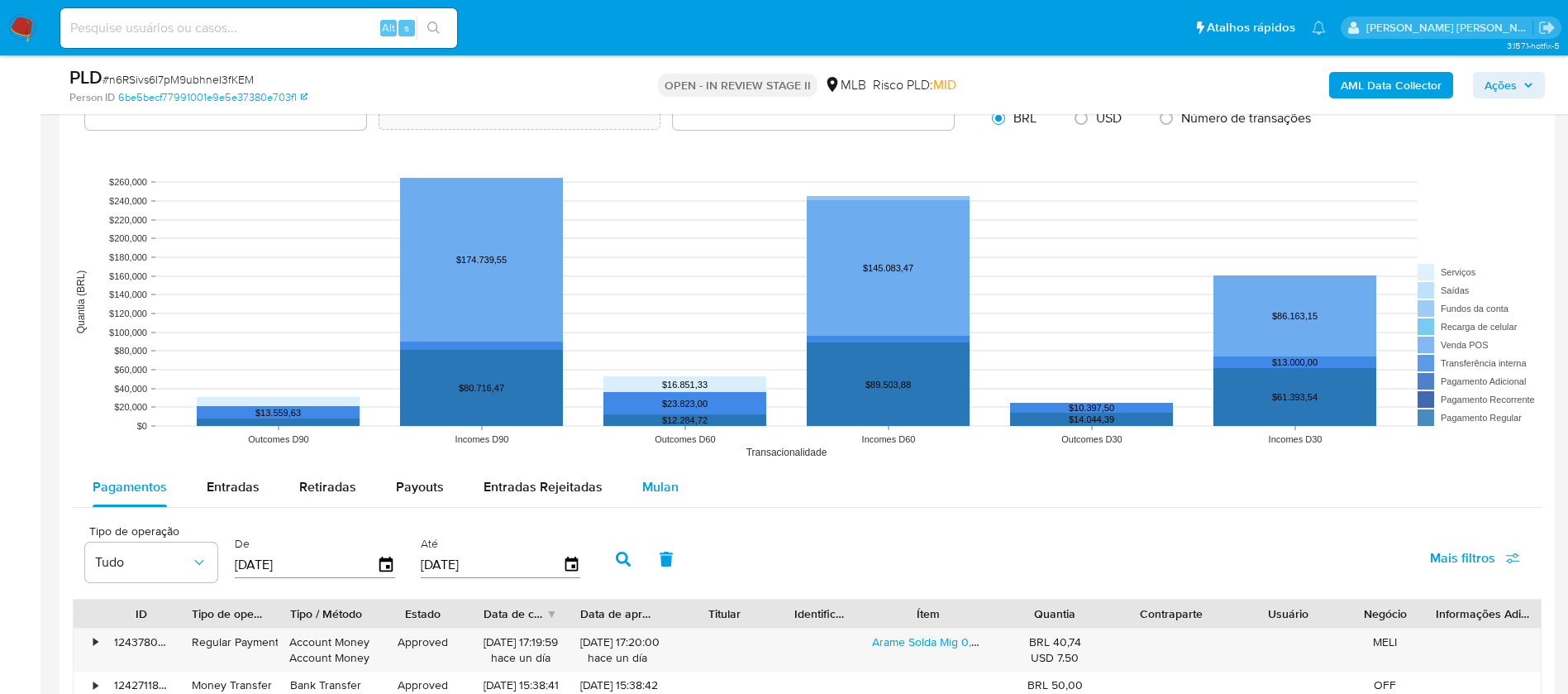
click at [658, 487] on span "Mulan" at bounding box center [660, 486] width 36 height 19
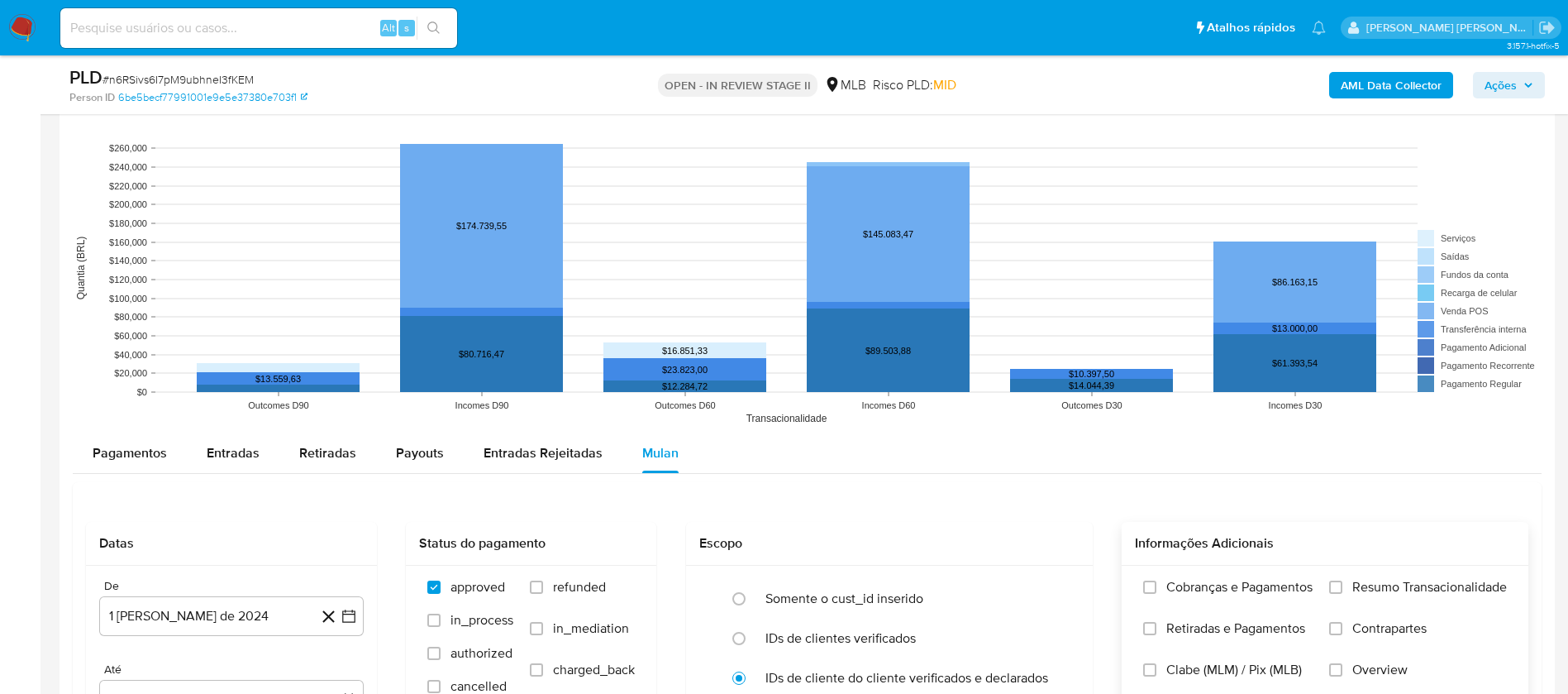
scroll to position [1613, 0]
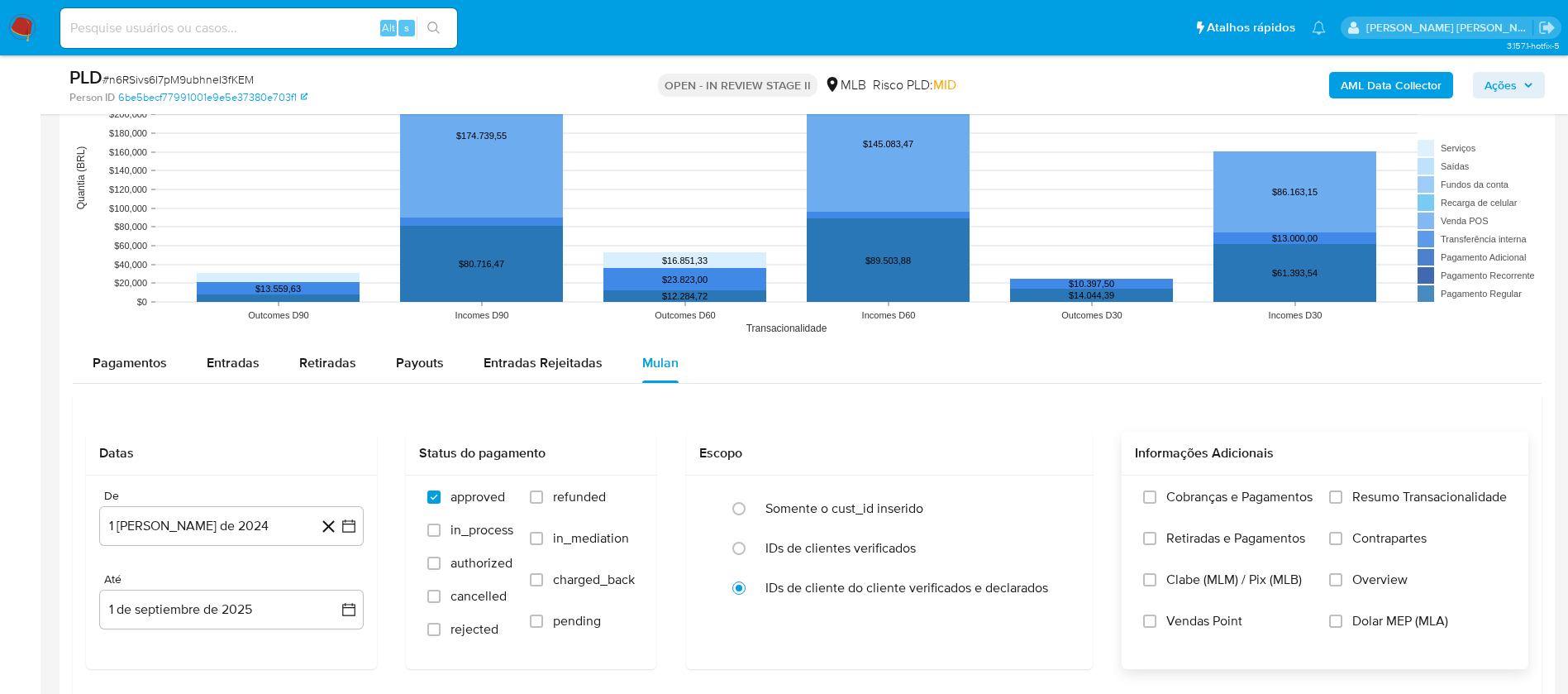
click at [1399, 492] on span "Resumo Transacionalidade" at bounding box center [1429, 497] width 155 height 16
click at [1342, 492] on input "Resumo Transacionalidade" at bounding box center [1336, 497] width 13 height 14
click at [1197, 627] on span "Vendas Point" at bounding box center [1205, 621] width 76 height 16
click at [1157, 627] on input "Vendas Point" at bounding box center [1150, 621] width 13 height 14
click at [160, 517] on button "1 [PERSON_NAME] de 2024" at bounding box center [231, 526] width 264 height 40
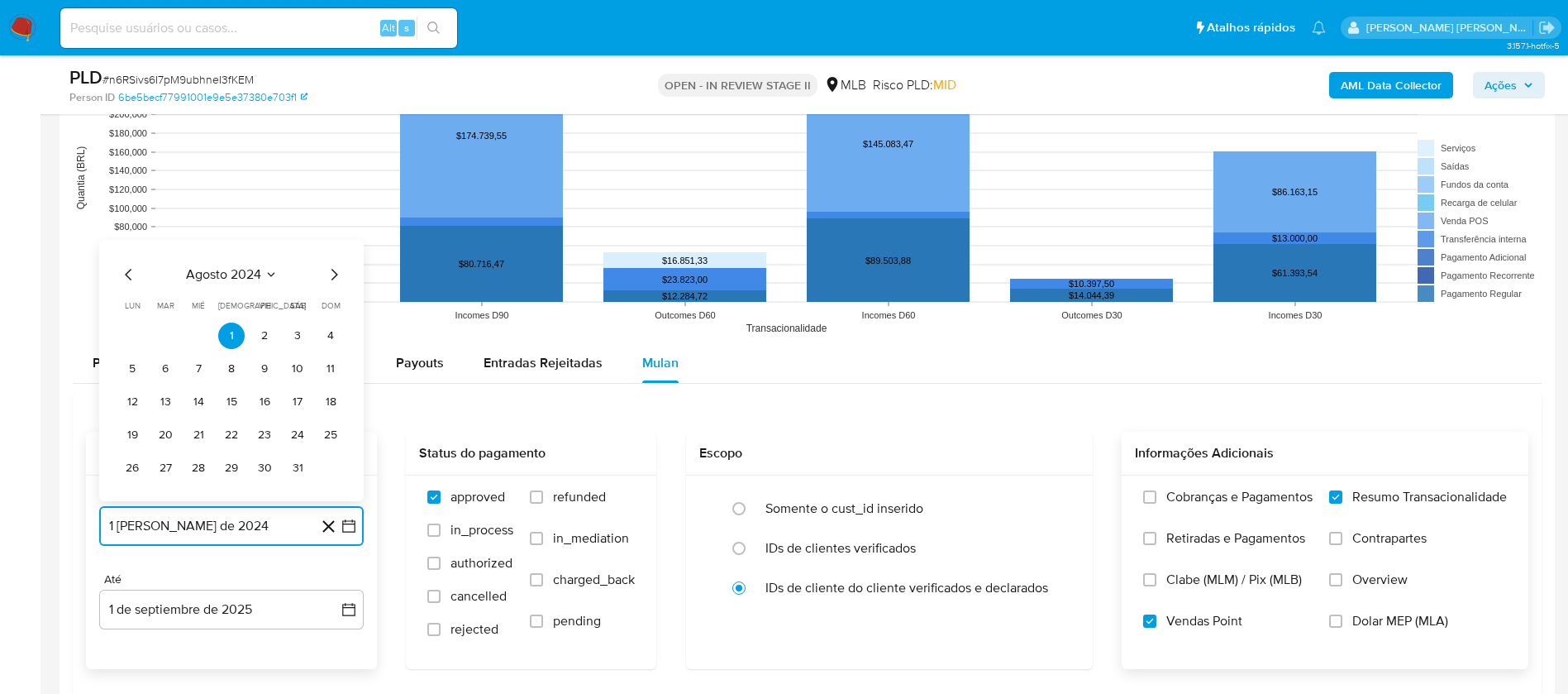
click at [207, 276] on span "agosto 2024" at bounding box center [224, 275] width 76 height 16
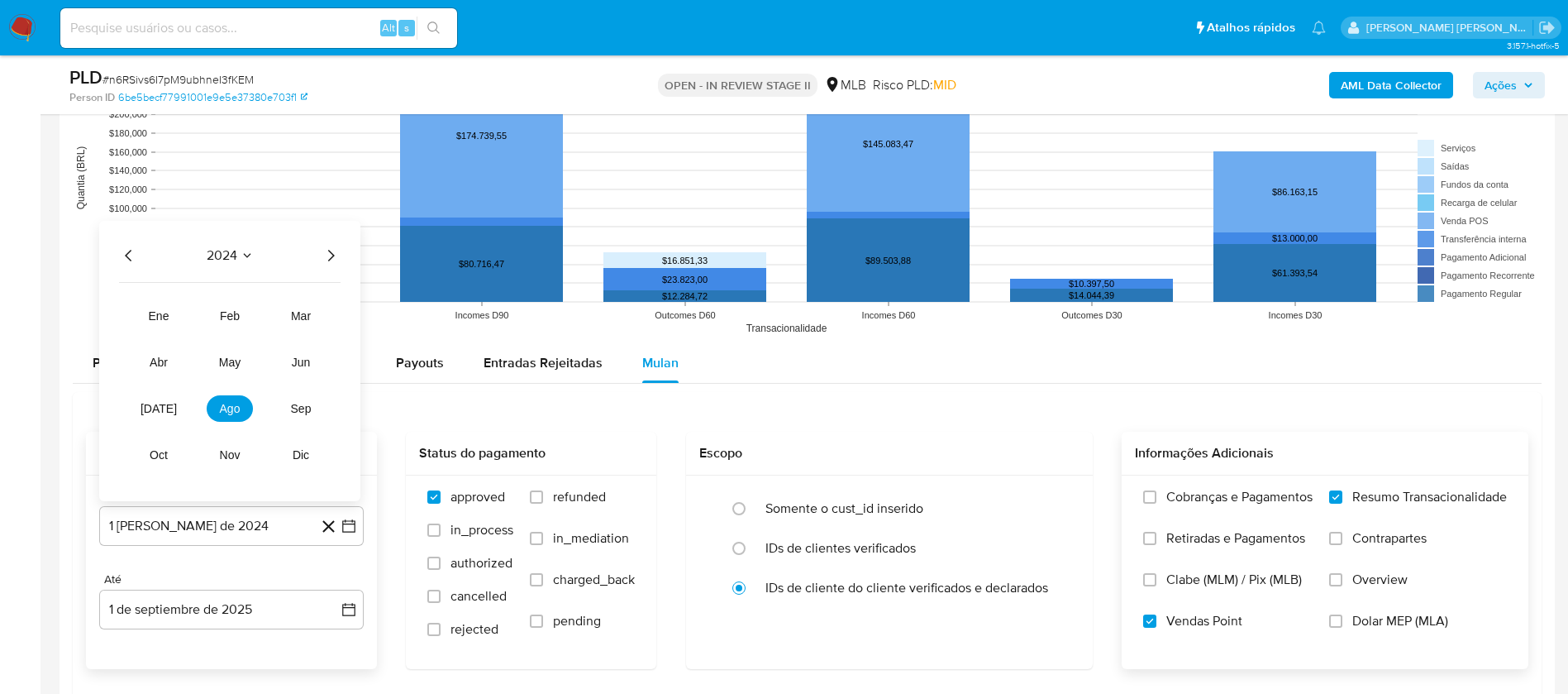
click at [325, 253] on icon "Año siguiente" at bounding box center [331, 256] width 20 height 20
click at [159, 409] on span "[DATE]" at bounding box center [158, 409] width 36 height 14
click at [172, 326] on button "1" at bounding box center [165, 335] width 26 height 26
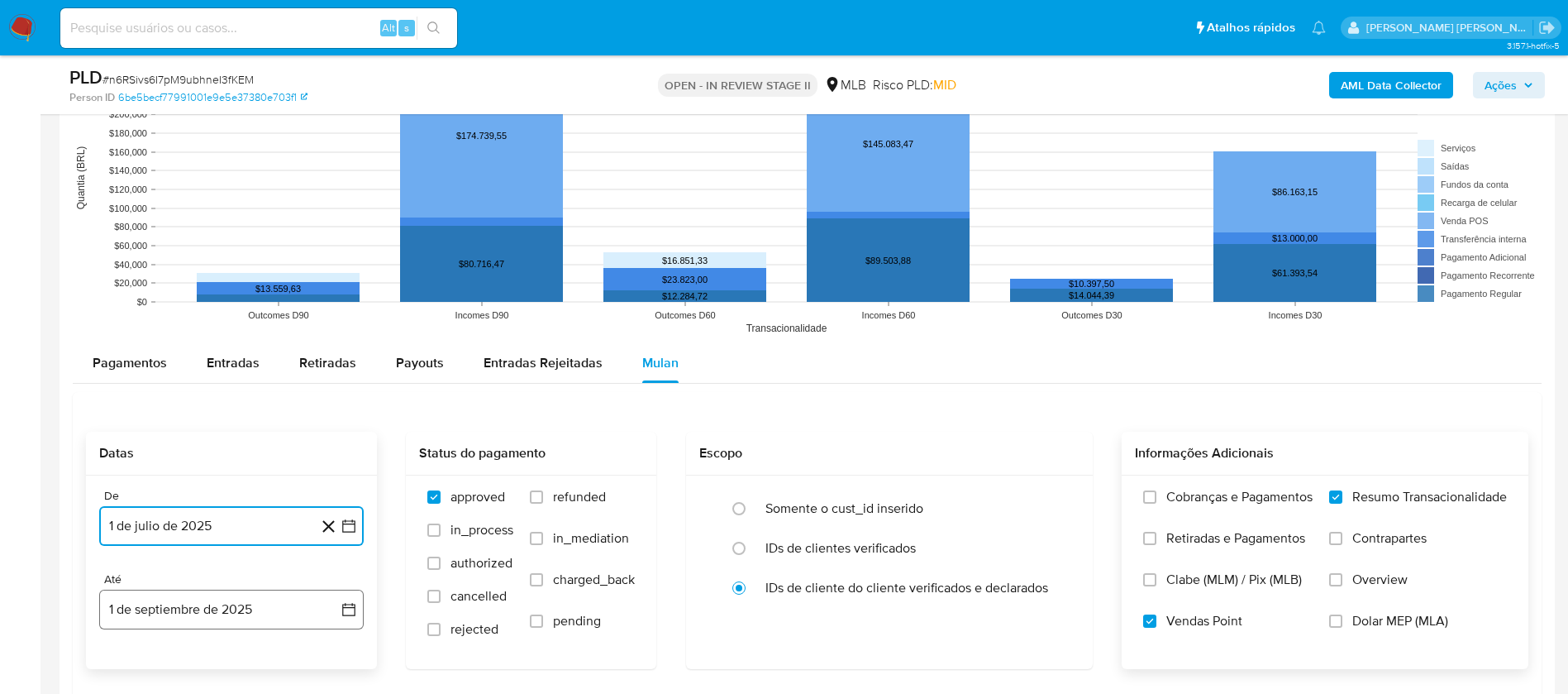
click at [281, 611] on button "1 de septiembre de 2025" at bounding box center [231, 609] width 264 height 40
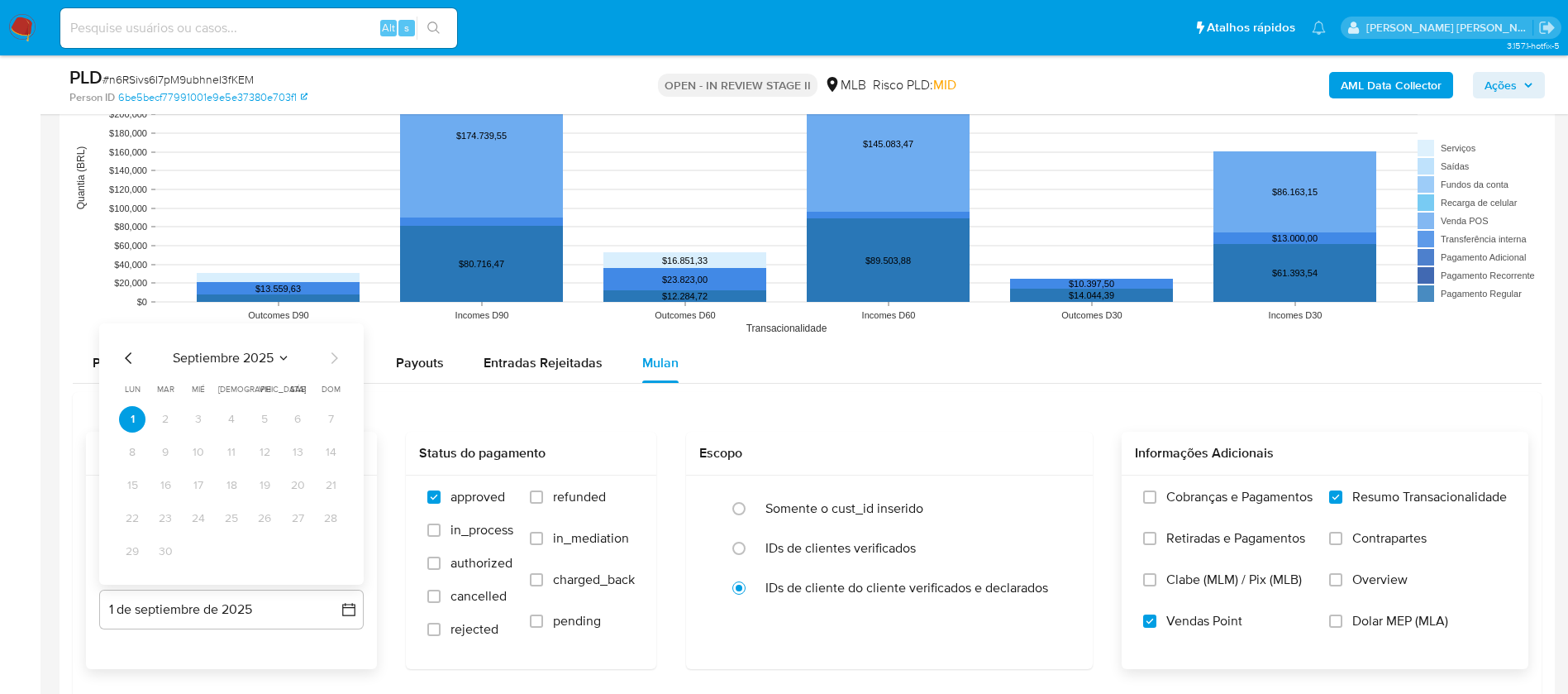
click at [125, 352] on icon "Mes anterior" at bounding box center [129, 358] width 20 height 20
click at [291, 549] on button "30" at bounding box center [297, 551] width 26 height 26
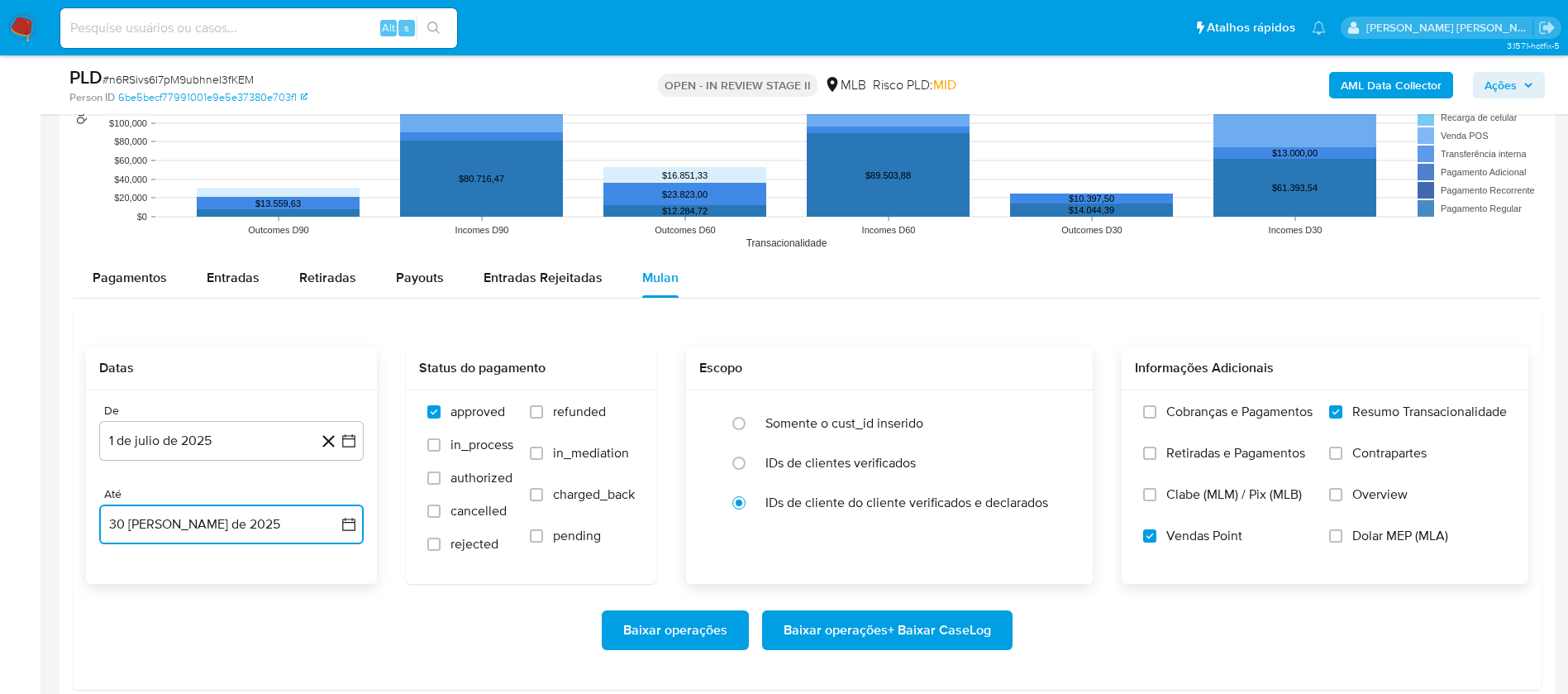
scroll to position [1737, 0]
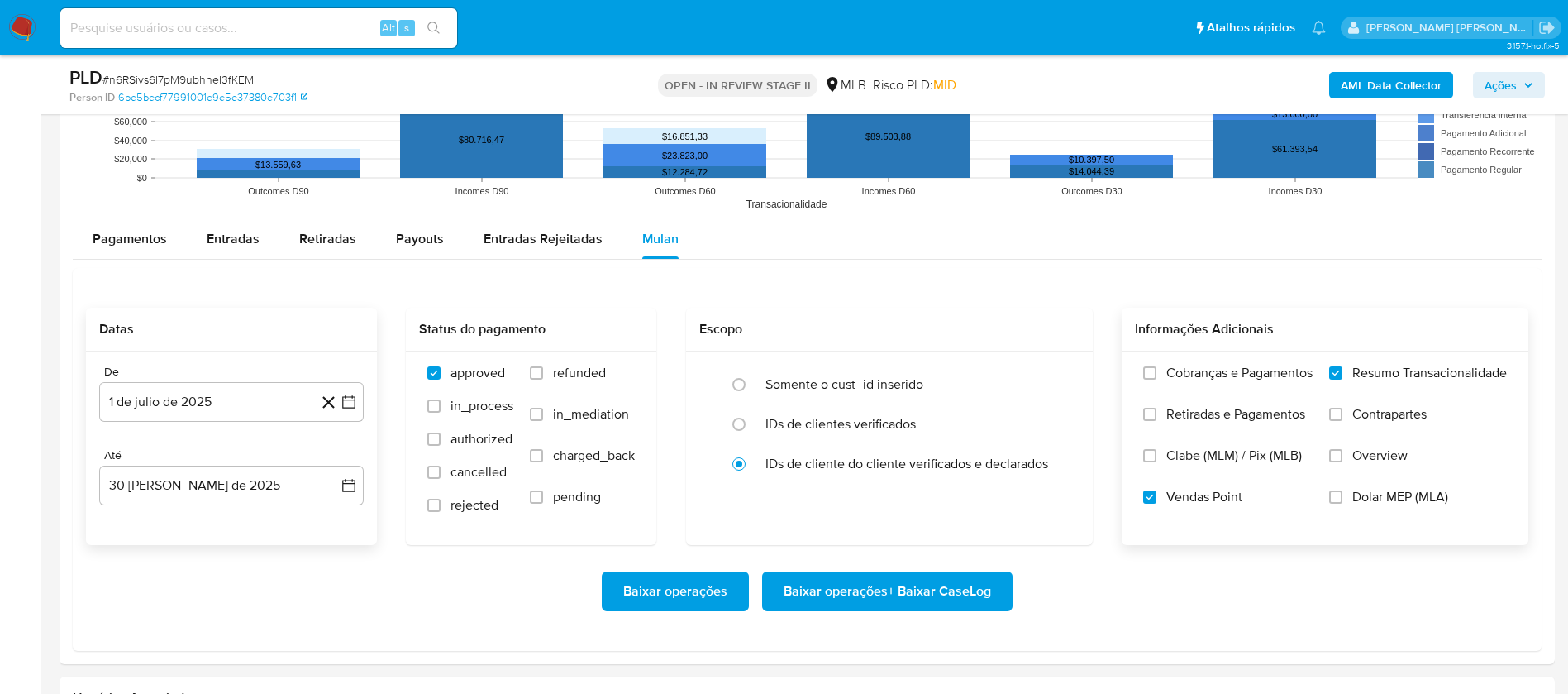
click at [936, 570] on div "Baixar operações Baixar operações + Baixar CaseLog" at bounding box center [807, 591] width 1442 height 93
click at [929, 589] on span "Baixar operações + Baixar CaseLog" at bounding box center [887, 591] width 208 height 36
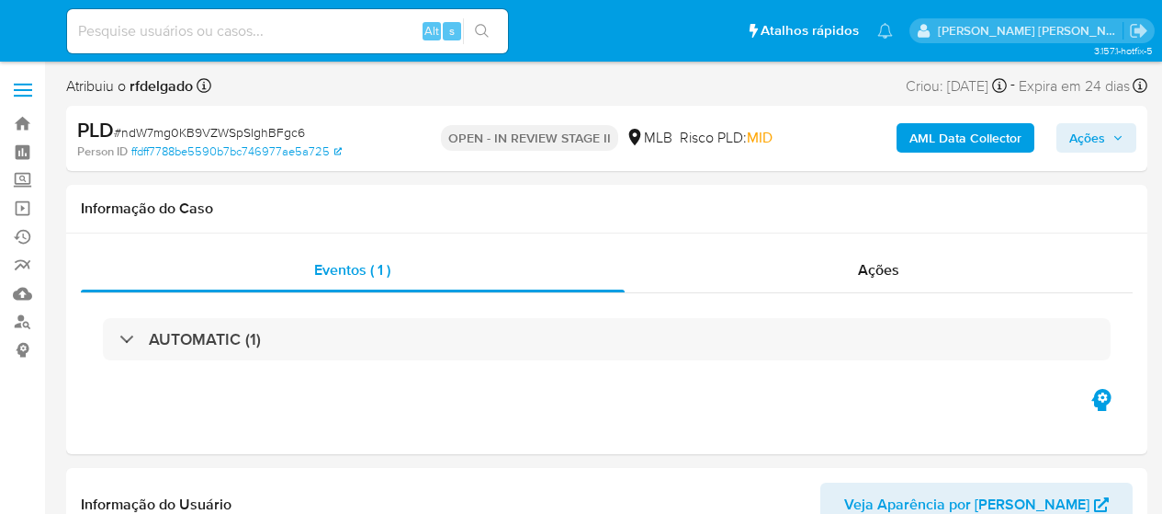
select select "10"
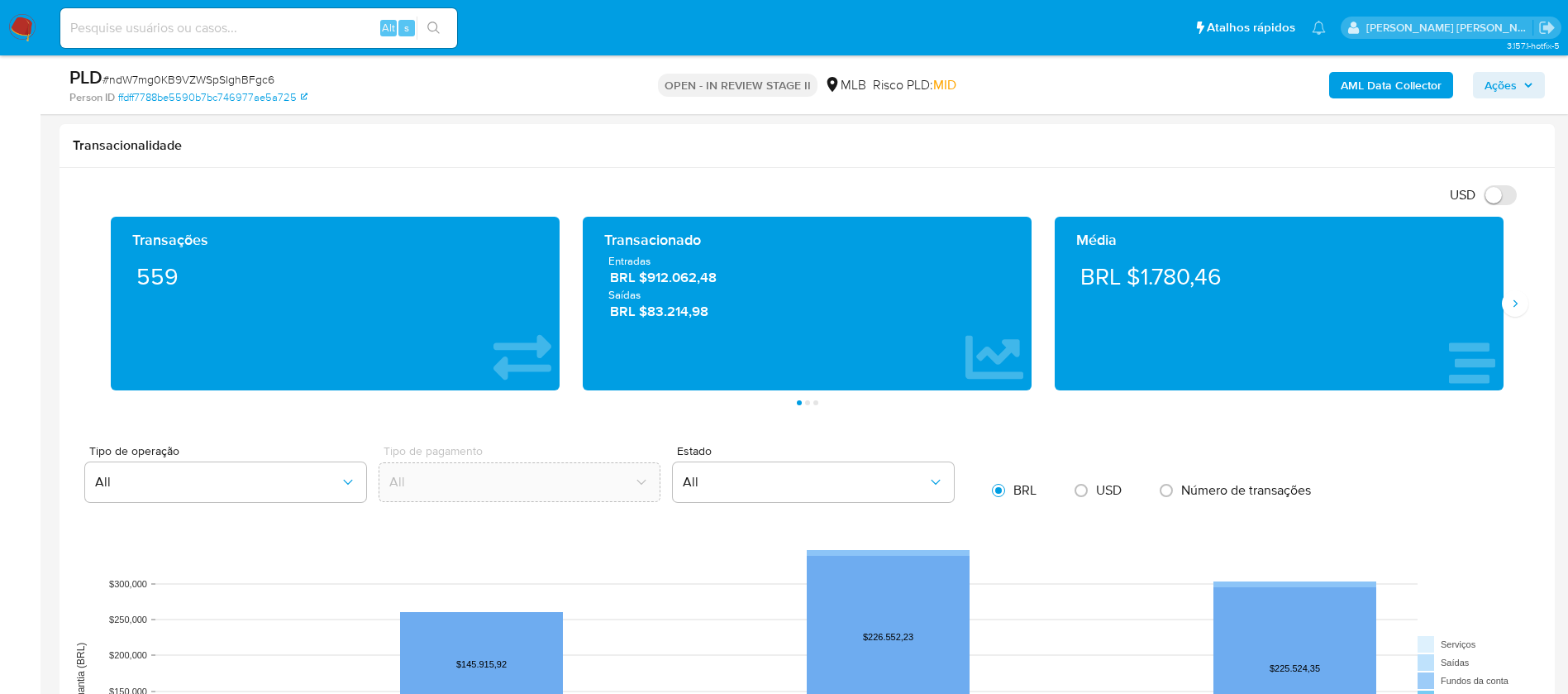
scroll to position [1489, 0]
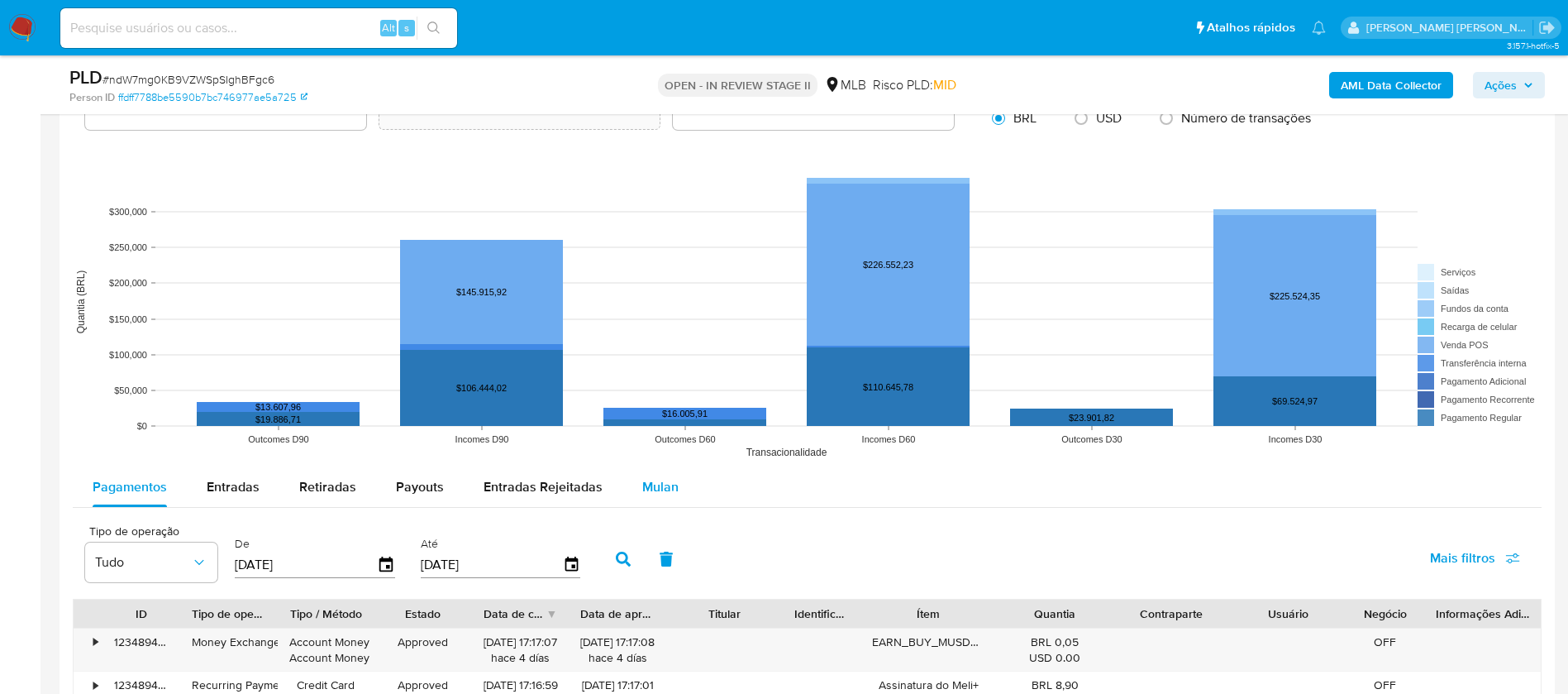
click at [668, 462] on span "Mulan" at bounding box center [660, 486] width 36 height 19
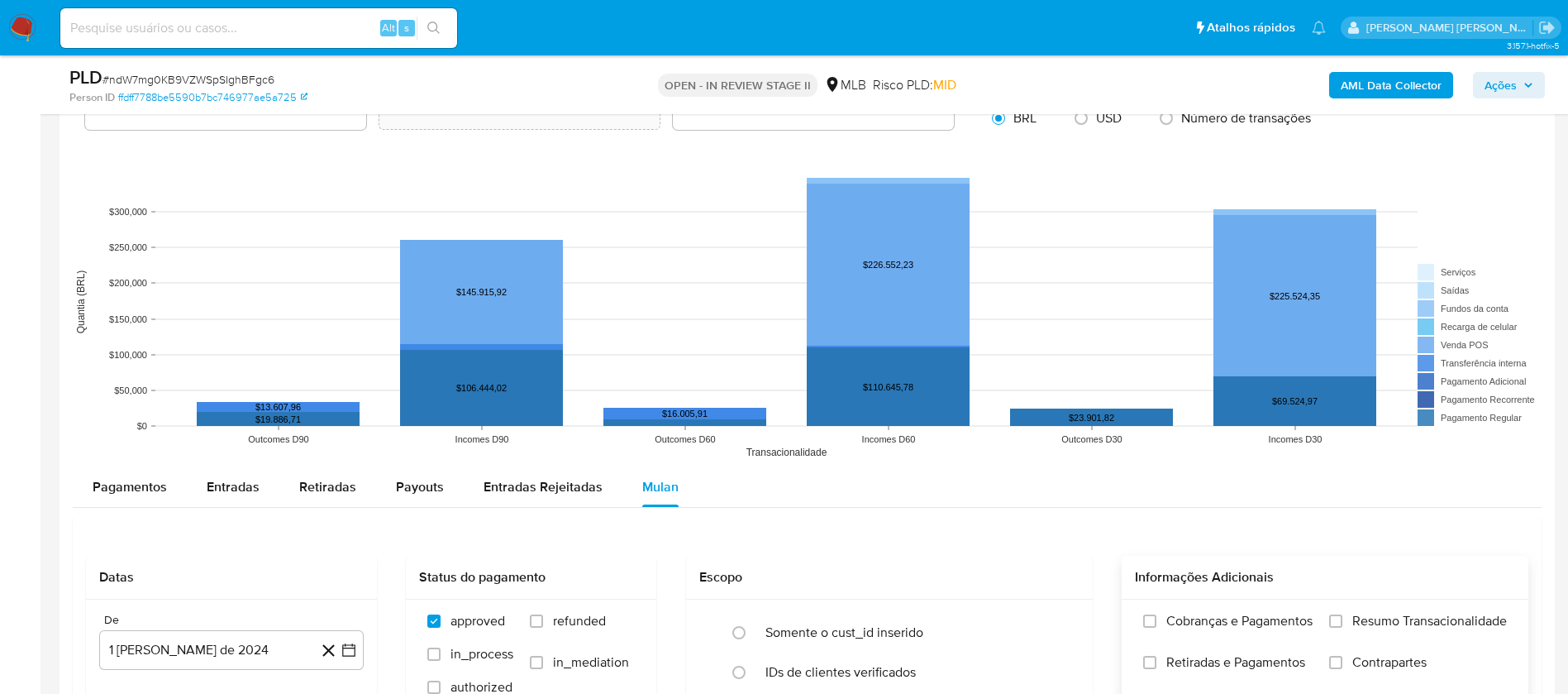
click at [1045, 462] on span "Resumo Transacionalidade" at bounding box center [1429, 621] width 155 height 16
click at [1045, 462] on input "Resumo Transacionalidade" at bounding box center [1336, 621] width 13 height 14
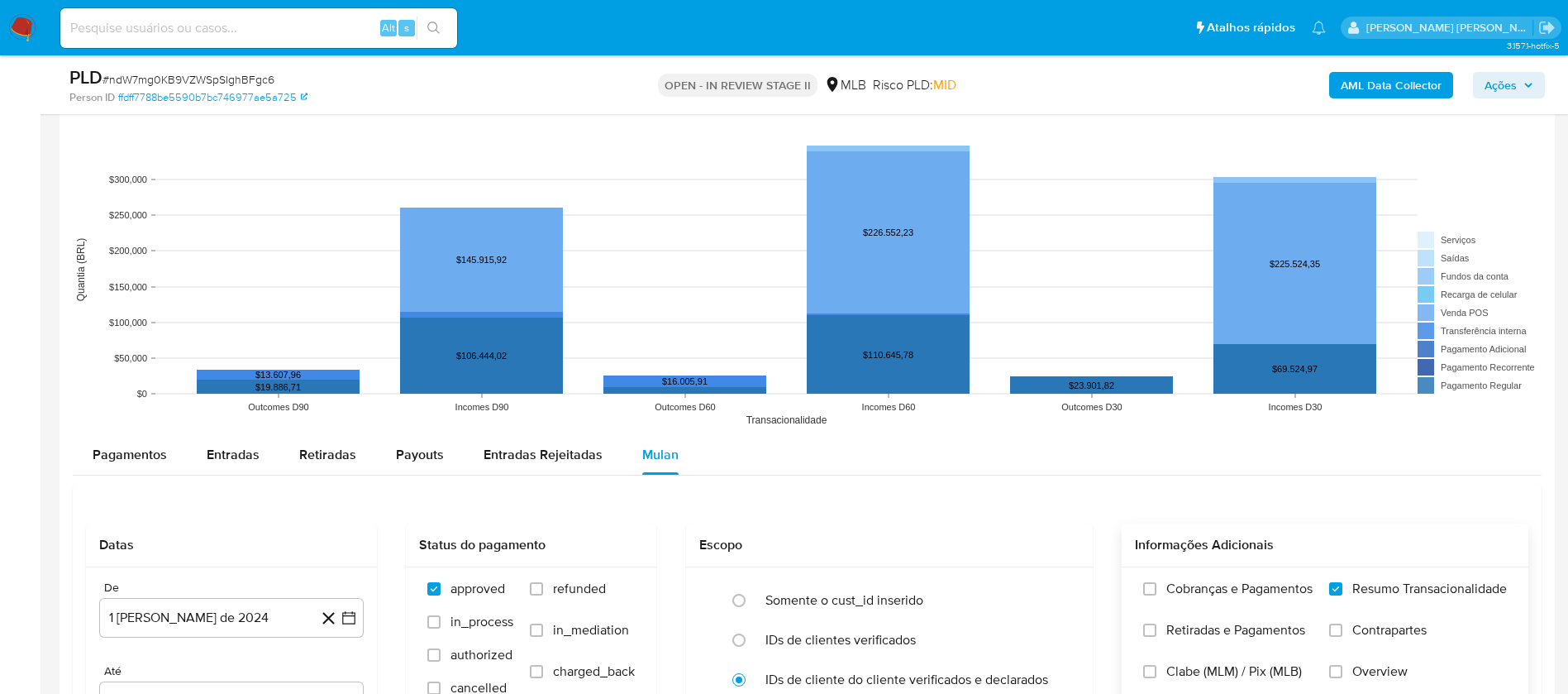
scroll to position [1737, 0]
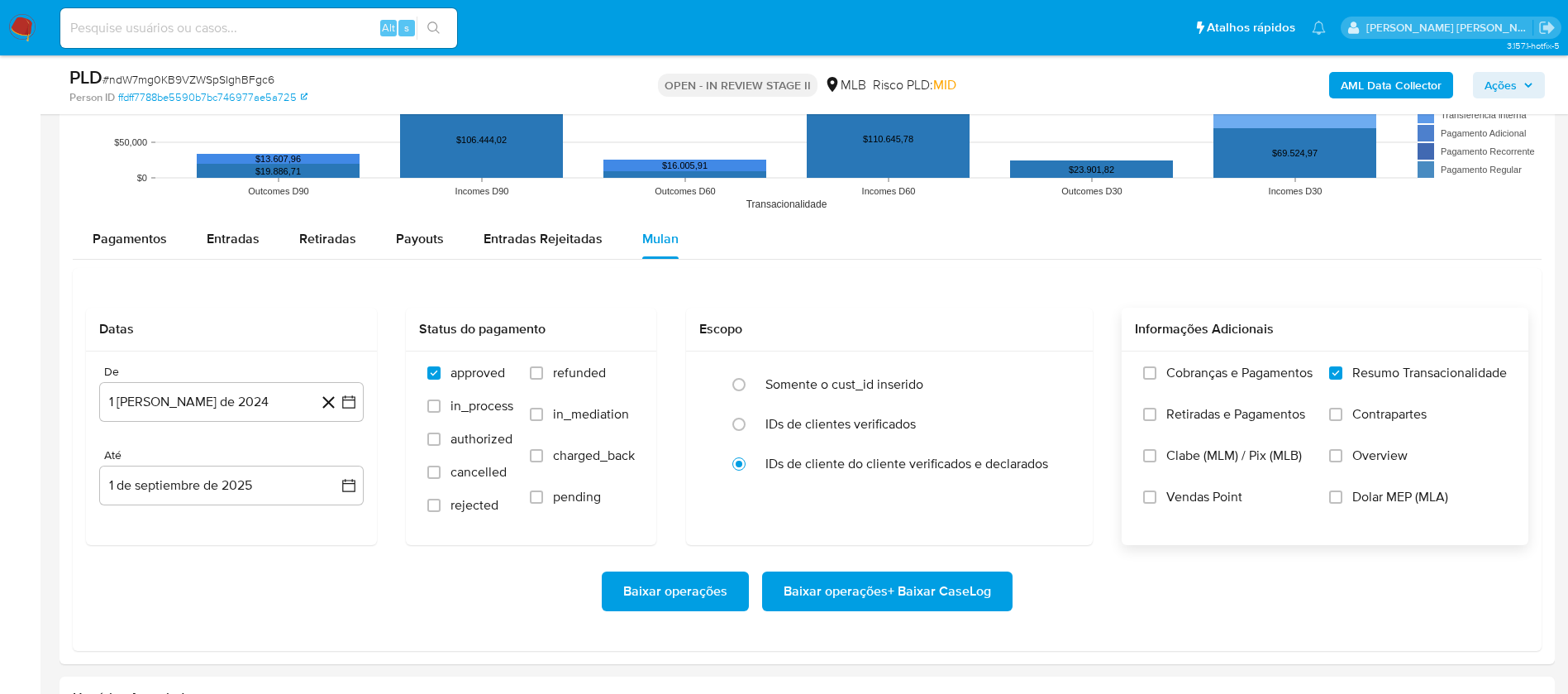
click at [1045, 462] on span "Vendas Point" at bounding box center [1205, 497] width 76 height 16
click at [1045, 462] on input "Vendas Point" at bounding box center [1150, 497] width 13 height 14
click at [258, 408] on button "1 [PERSON_NAME] de 2024" at bounding box center [231, 402] width 264 height 40
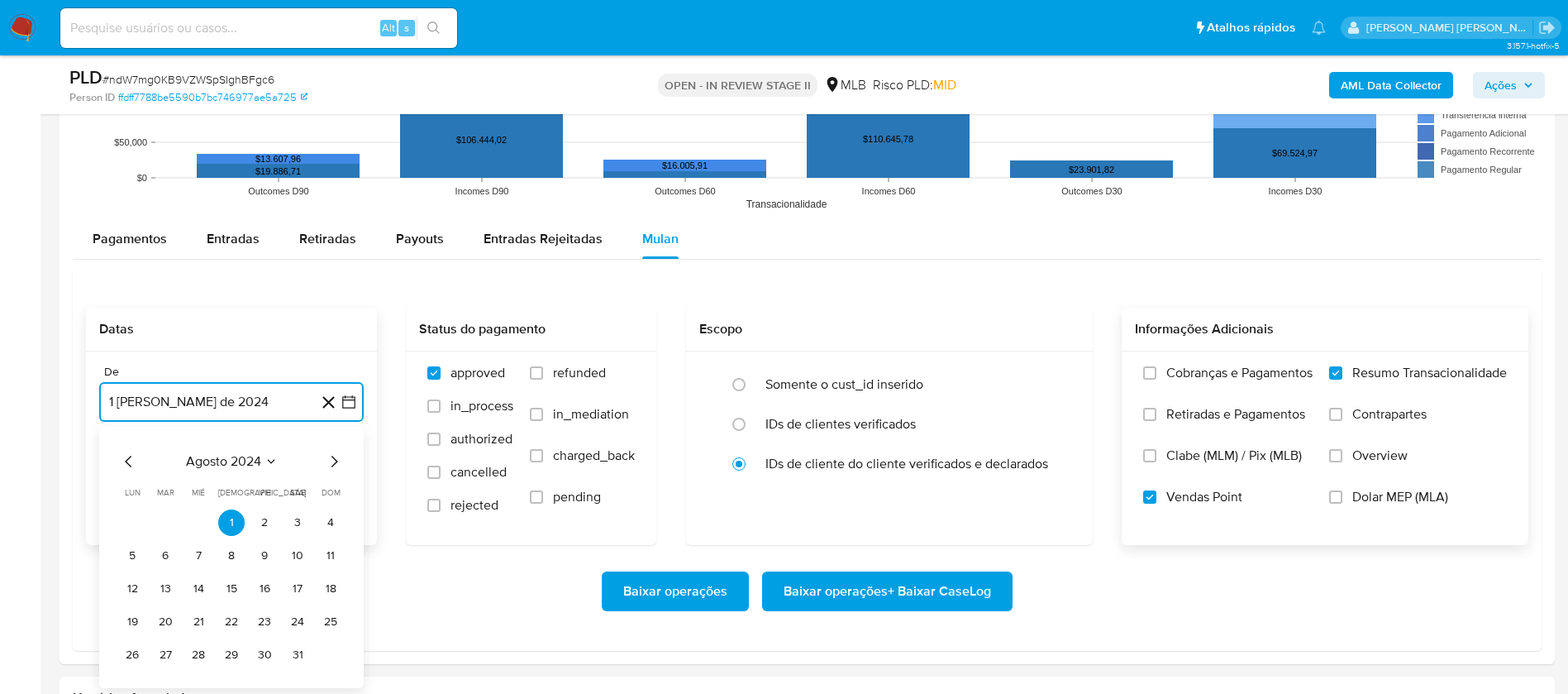
click at [258, 462] on span "agosto 2024" at bounding box center [224, 462] width 76 height 16
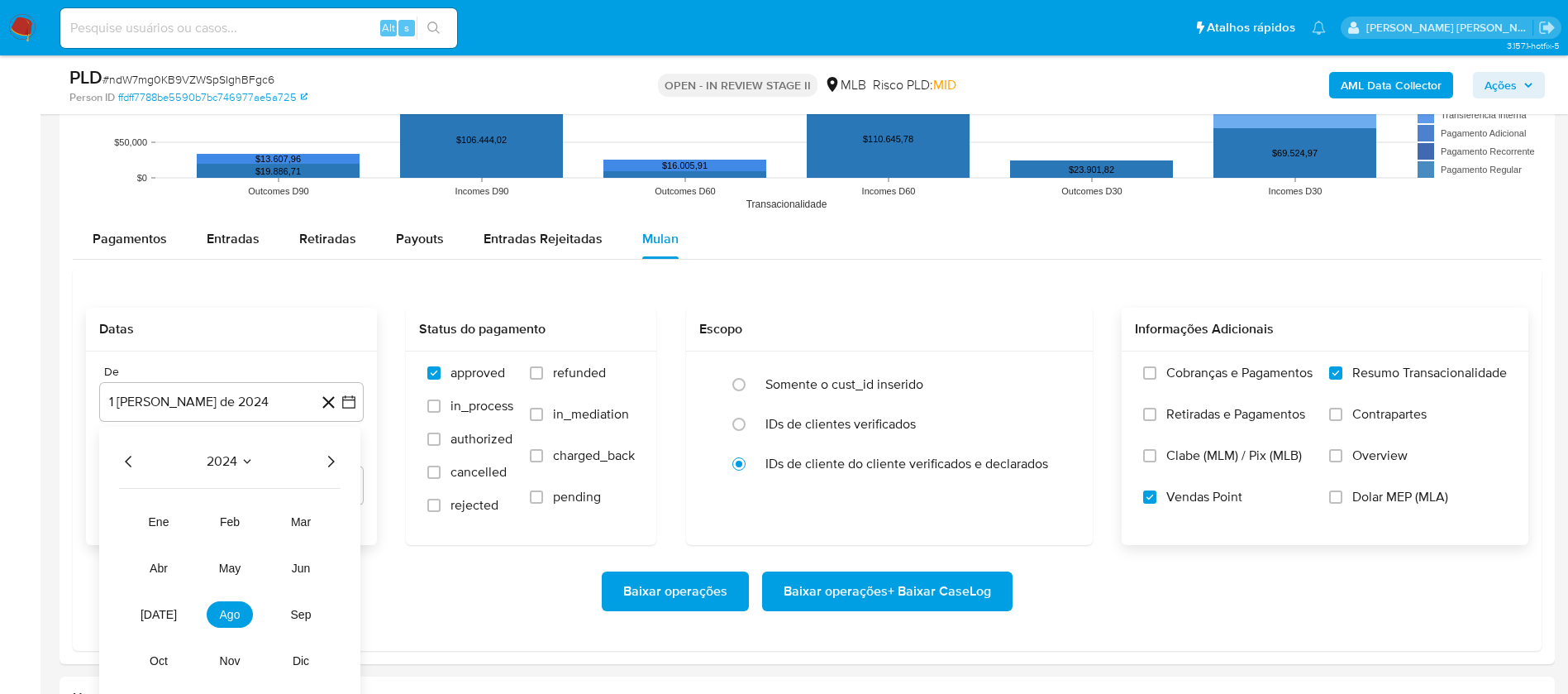
click at [322, 460] on icon "Año siguiente" at bounding box center [331, 462] width 20 height 20
click at [166, 462] on button "[DATE]" at bounding box center [158, 614] width 46 height 26
click at [167, 462] on button "1" at bounding box center [165, 522] width 26 height 26
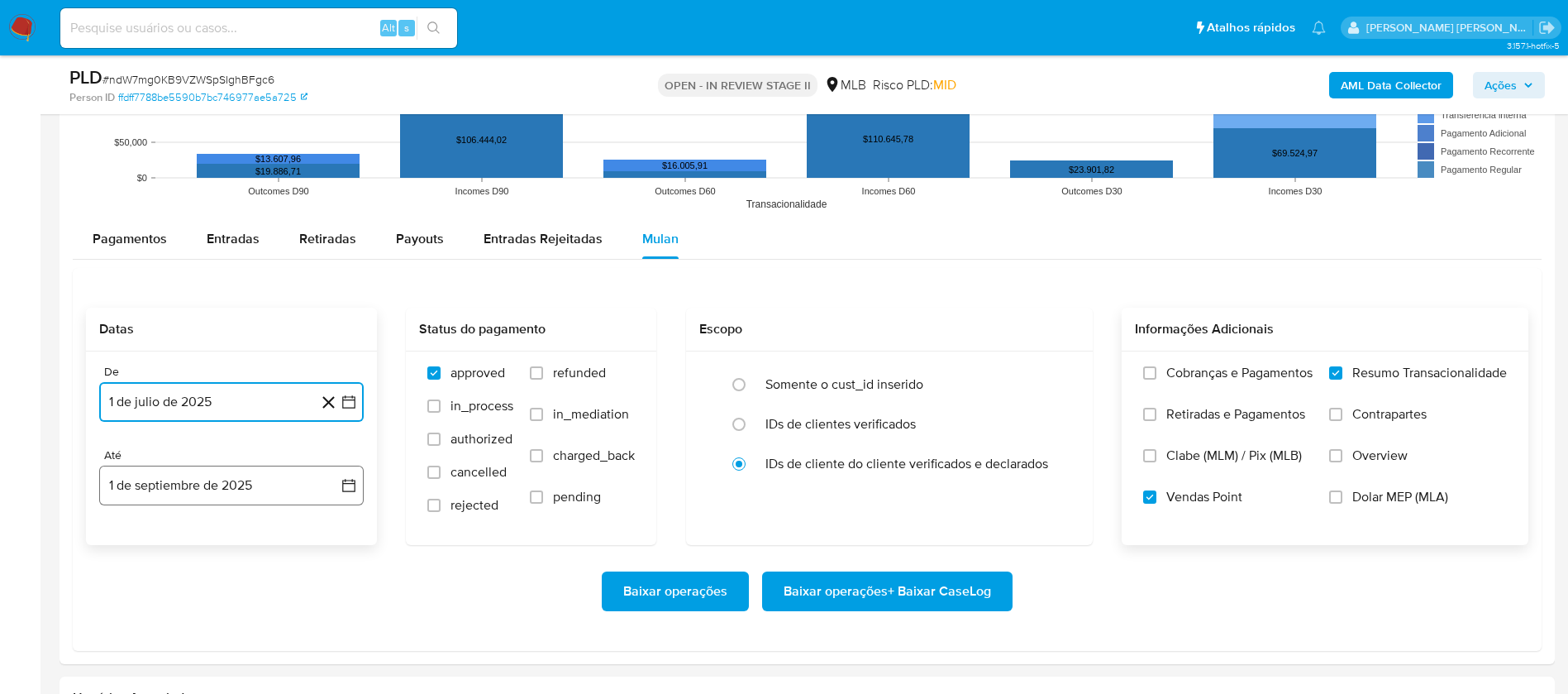
click at [217, 462] on button "1 de septiembre de 2025" at bounding box center [231, 485] width 264 height 40
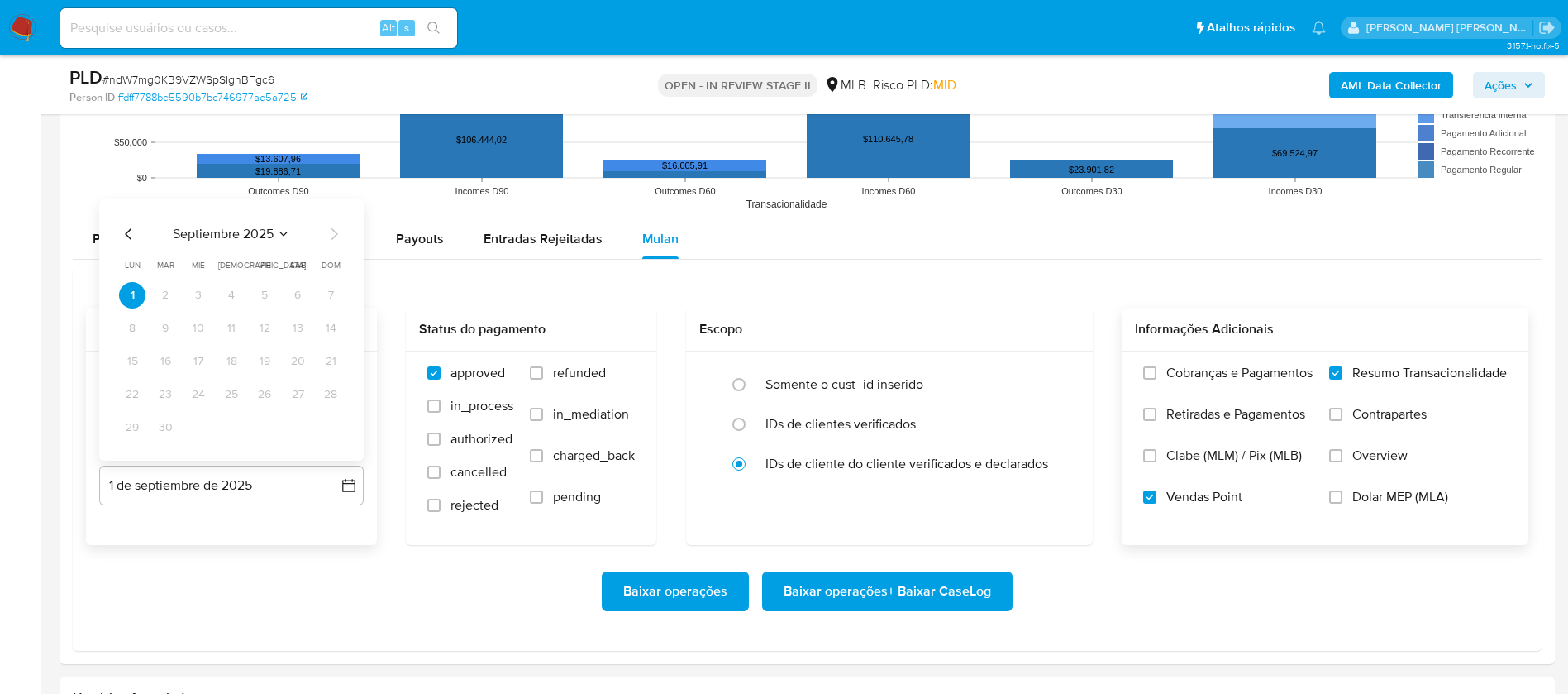
click at [122, 231] on icon "Mes anterior" at bounding box center [129, 234] width 20 height 20
click at [290, 425] on button "30" at bounding box center [297, 427] width 26 height 26
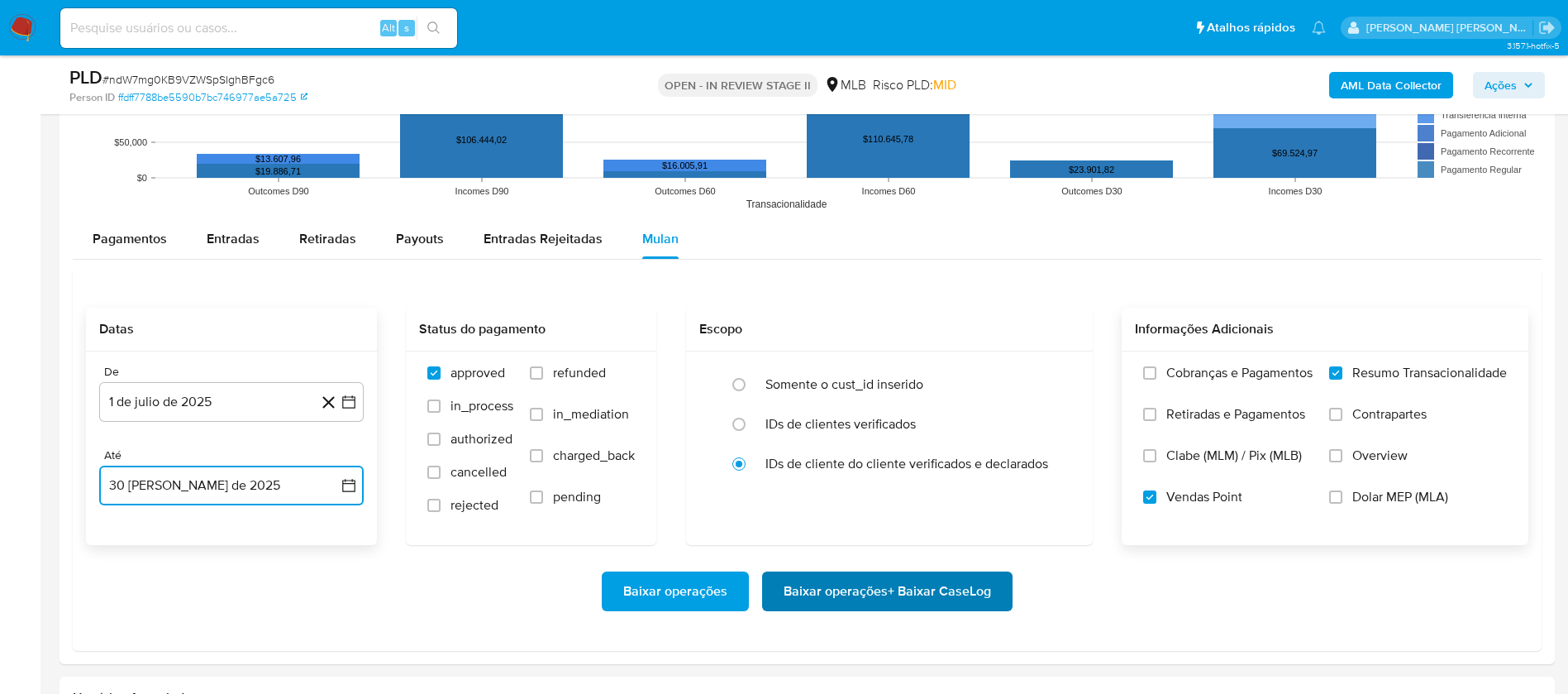
click at [831, 462] on span "Baixar operações + Baixar CaseLog" at bounding box center [887, 591] width 208 height 36
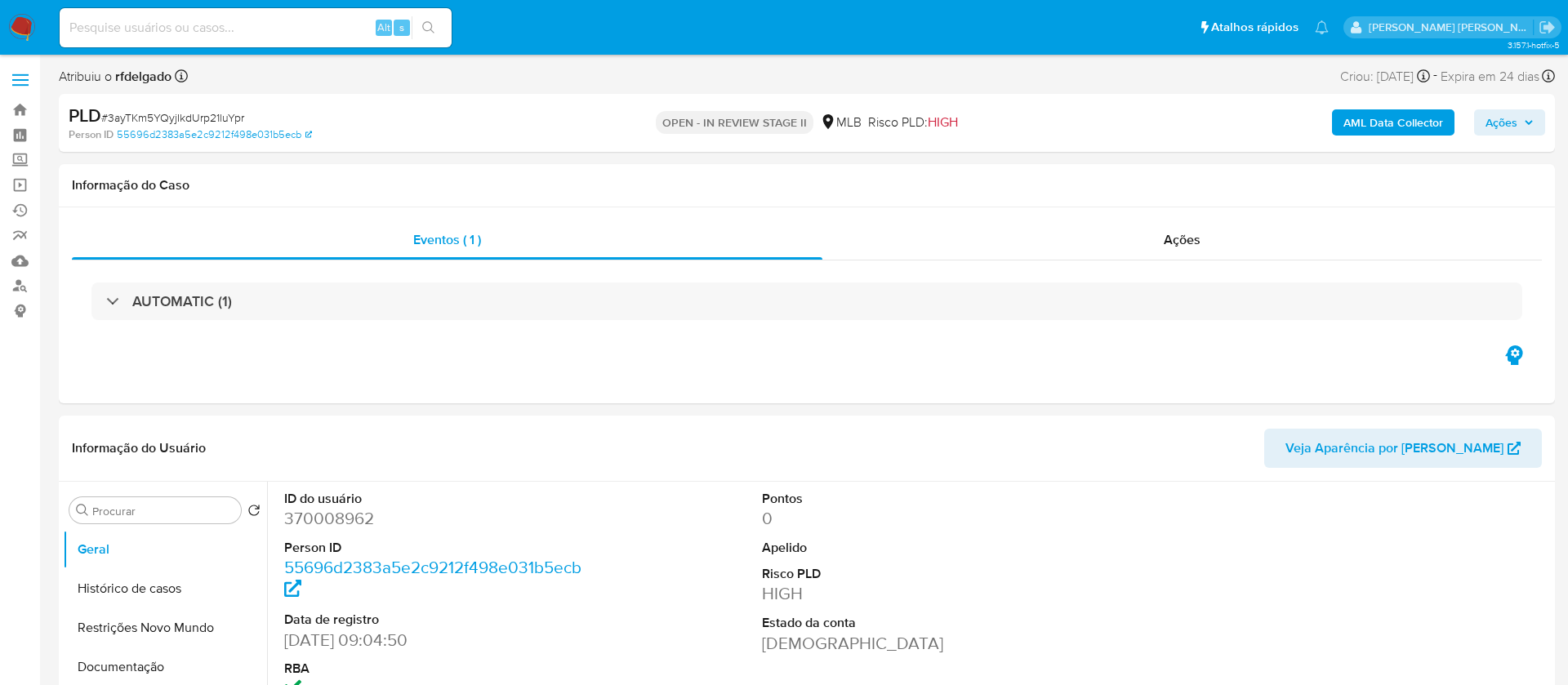
select select "10"
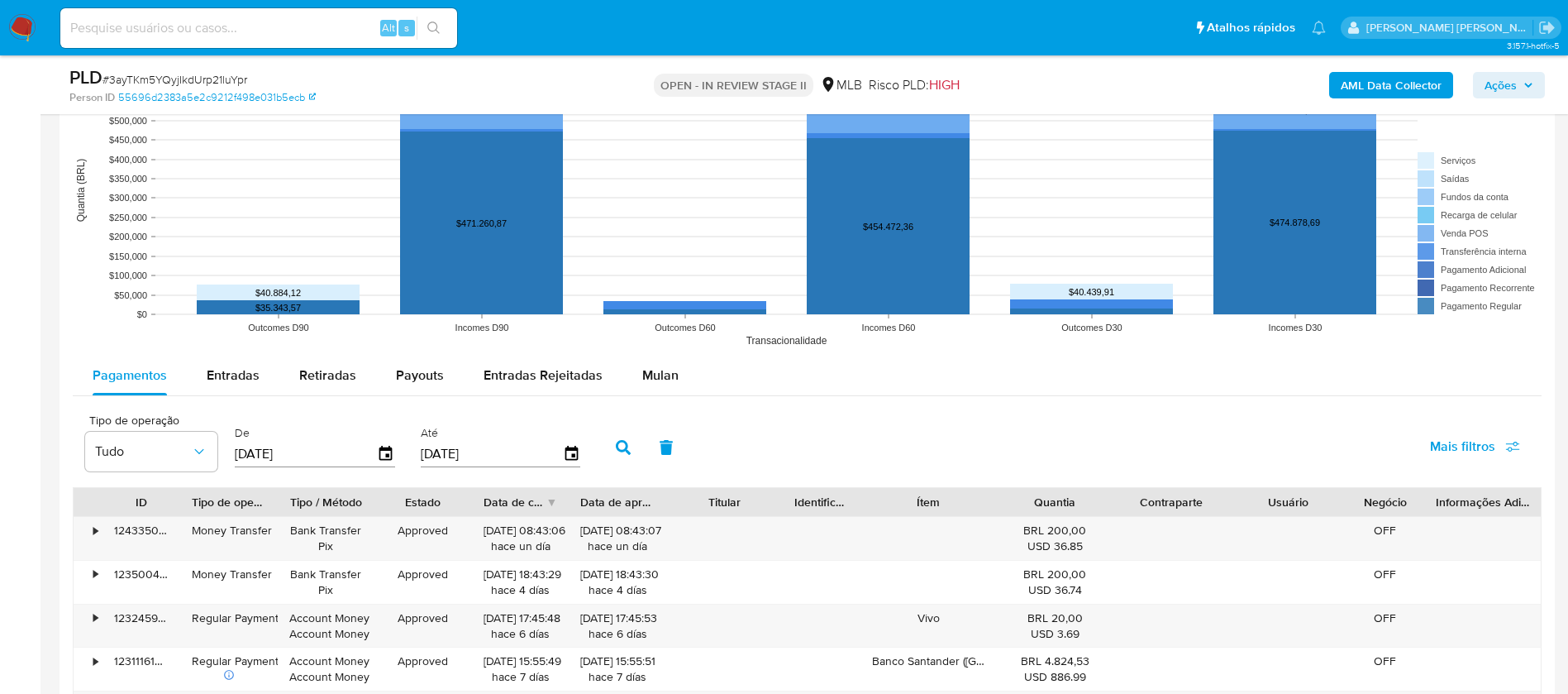
scroll to position [1489, 0]
click at [657, 373] on span "Mulan" at bounding box center [660, 374] width 36 height 19
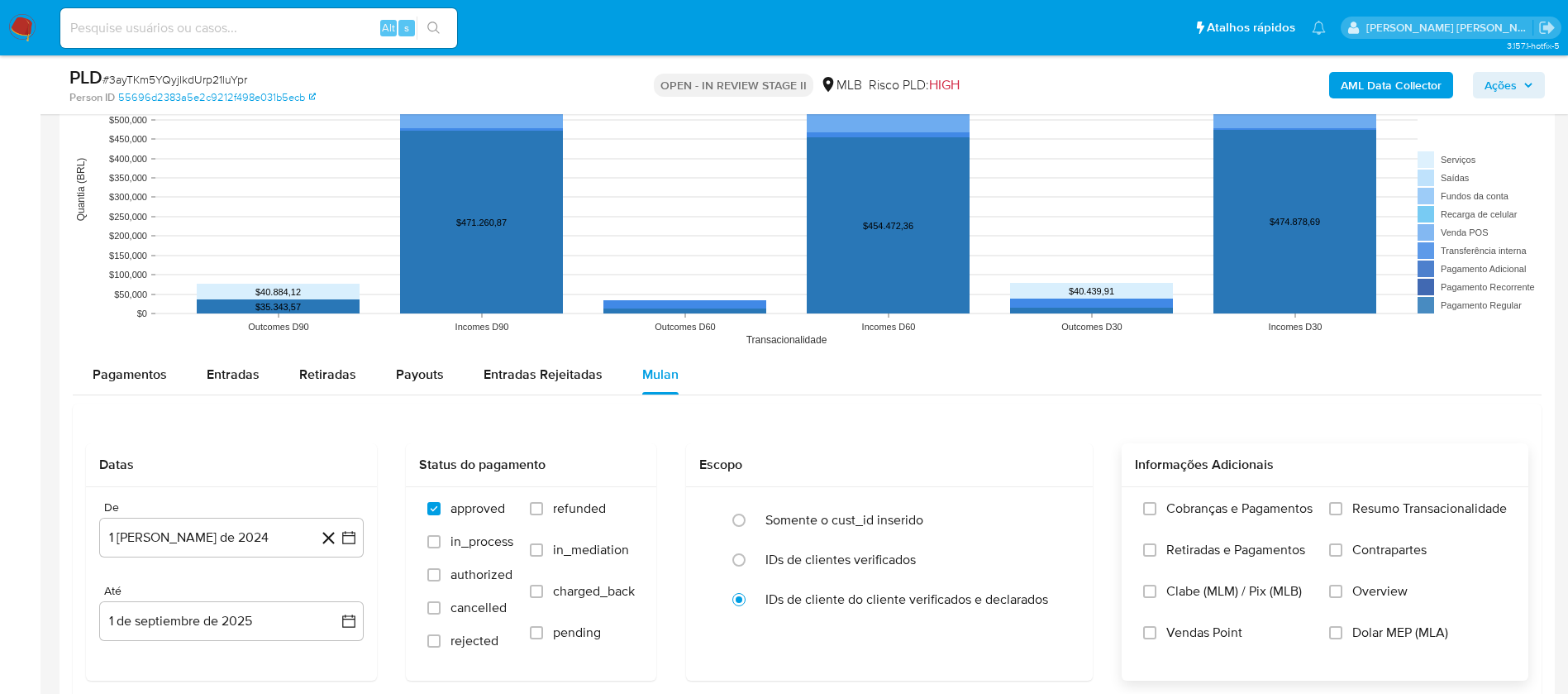
click at [1379, 500] on span "Resumo Transacionalidade" at bounding box center [1429, 509] width 155 height 16
click at [1342, 502] on input "Resumo Transacionalidade" at bounding box center [1336, 509] width 13 height 14
click at [1214, 637] on span "Vendas Point" at bounding box center [1205, 633] width 76 height 16
click at [1157, 637] on input "Vendas Point" at bounding box center [1150, 633] width 13 height 14
click at [201, 536] on button "1 [PERSON_NAME] de 2024" at bounding box center [231, 537] width 264 height 40
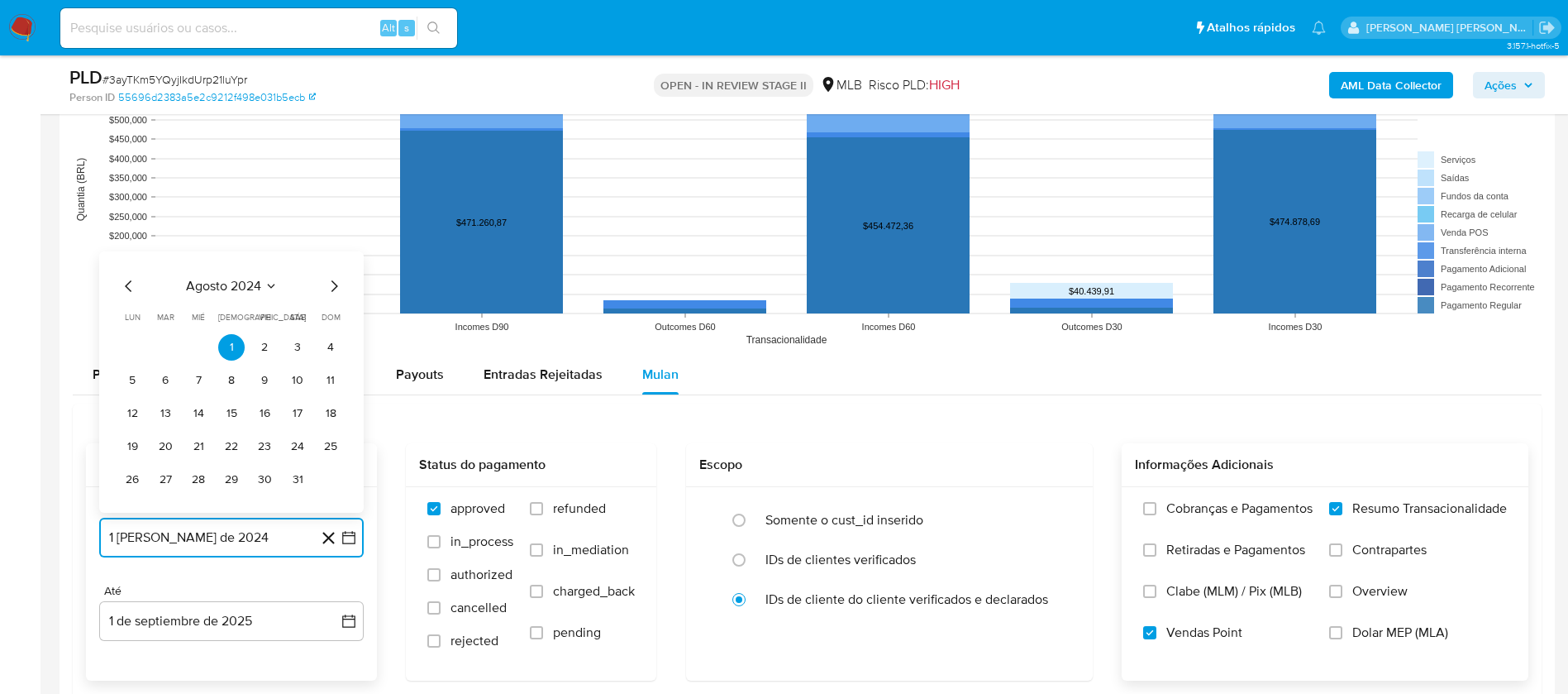
click at [220, 282] on span "agosto 2024" at bounding box center [224, 286] width 76 height 16
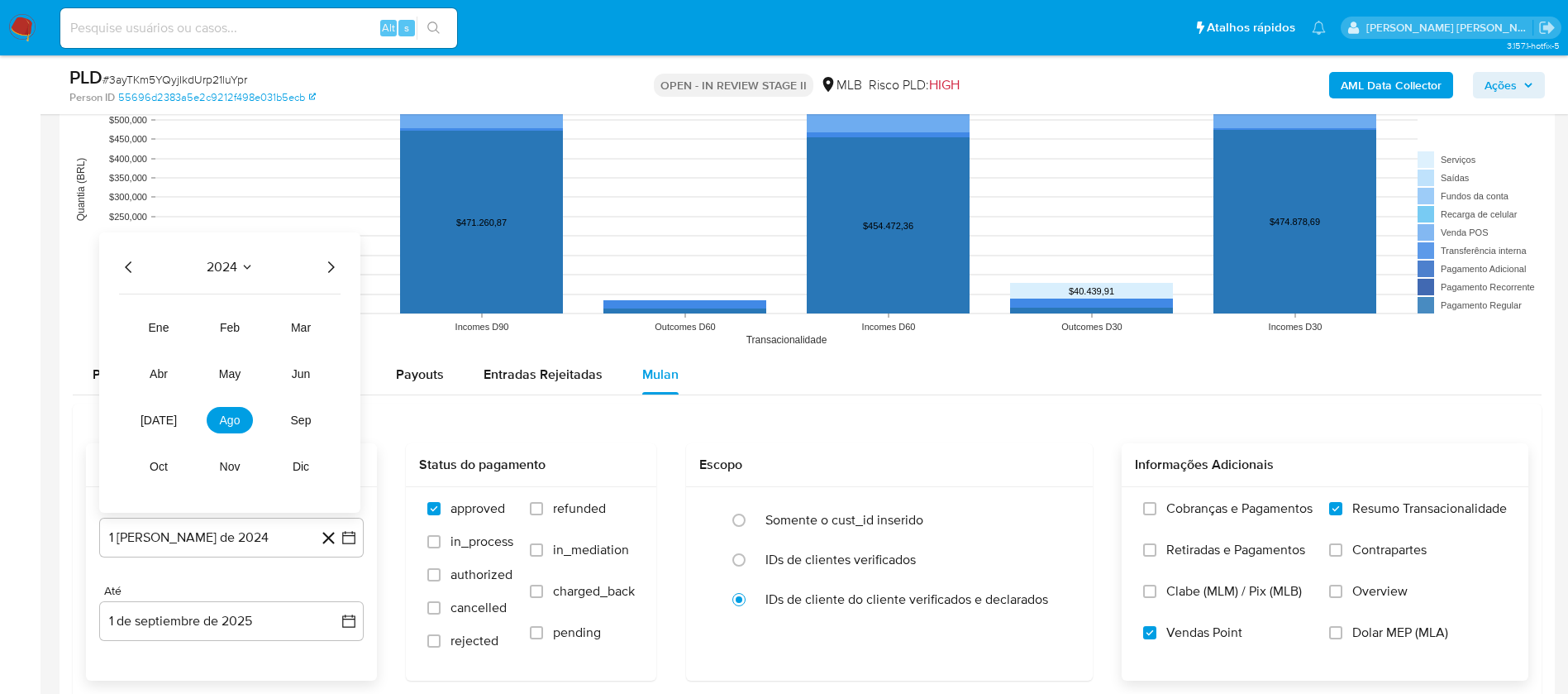
click at [329, 260] on icon "Año siguiente" at bounding box center [331, 267] width 20 height 20
click at [166, 412] on button "[DATE]" at bounding box center [158, 419] width 46 height 26
click at [166, 346] on button "1" at bounding box center [165, 347] width 26 height 26
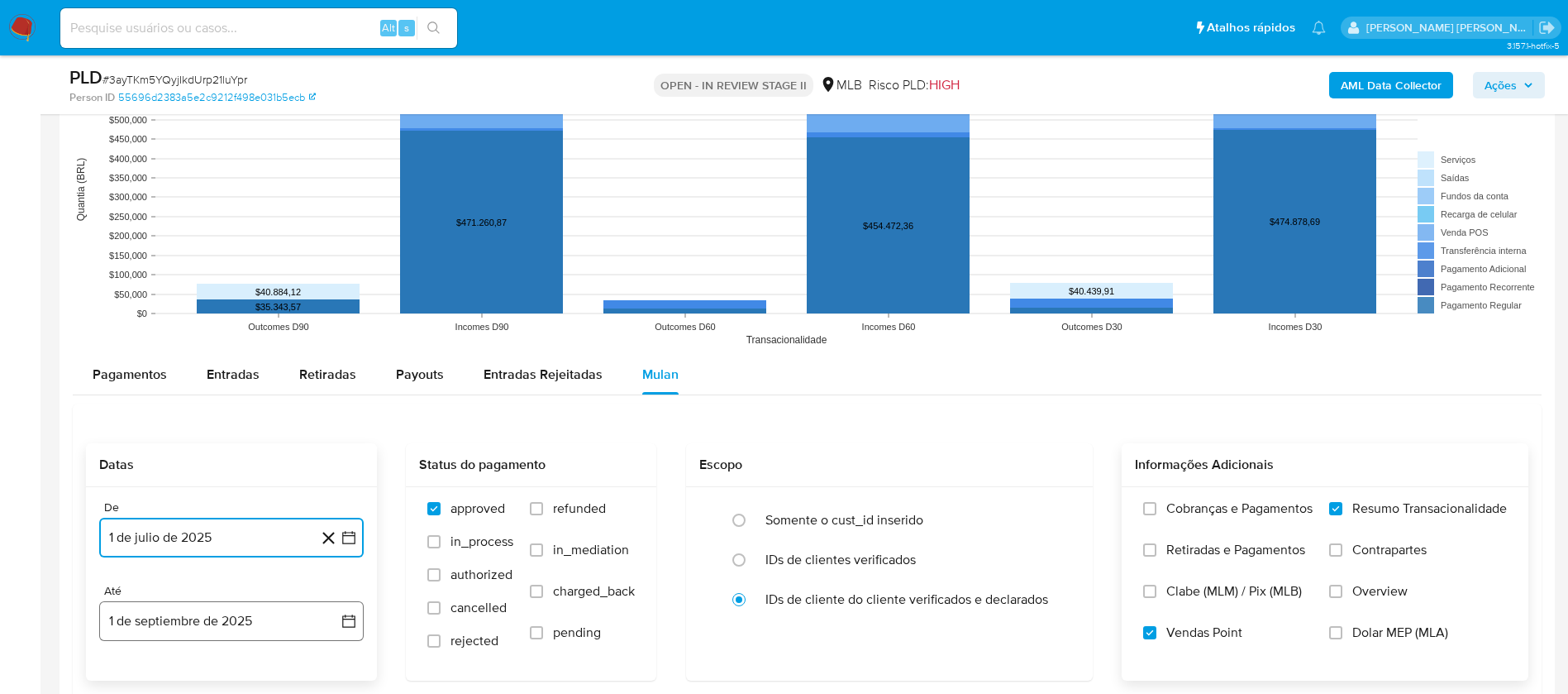
click at [248, 627] on button "1 de septiembre de 2025" at bounding box center [231, 621] width 264 height 40
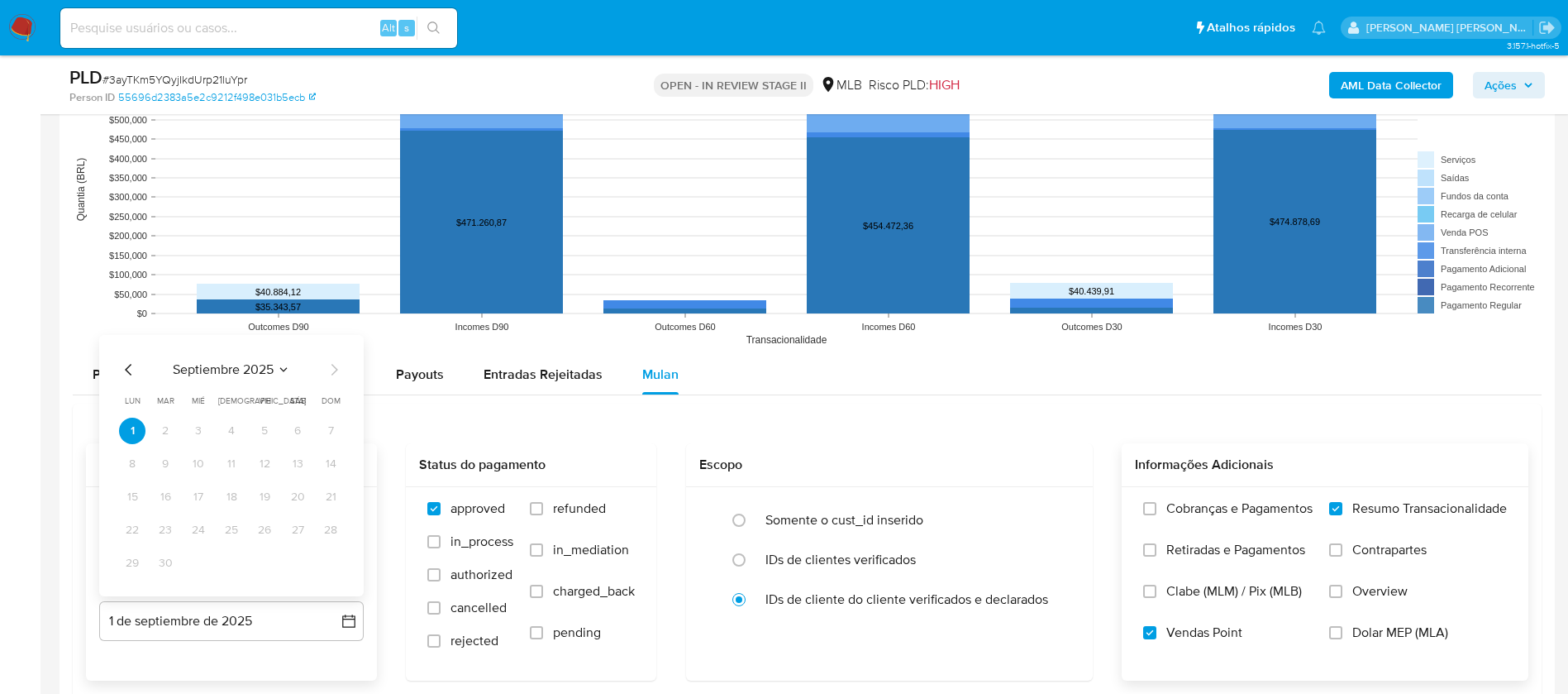
click at [127, 363] on icon "Mes anterior" at bounding box center [129, 370] width 20 height 20
click at [299, 566] on button "30" at bounding box center [297, 563] width 26 height 26
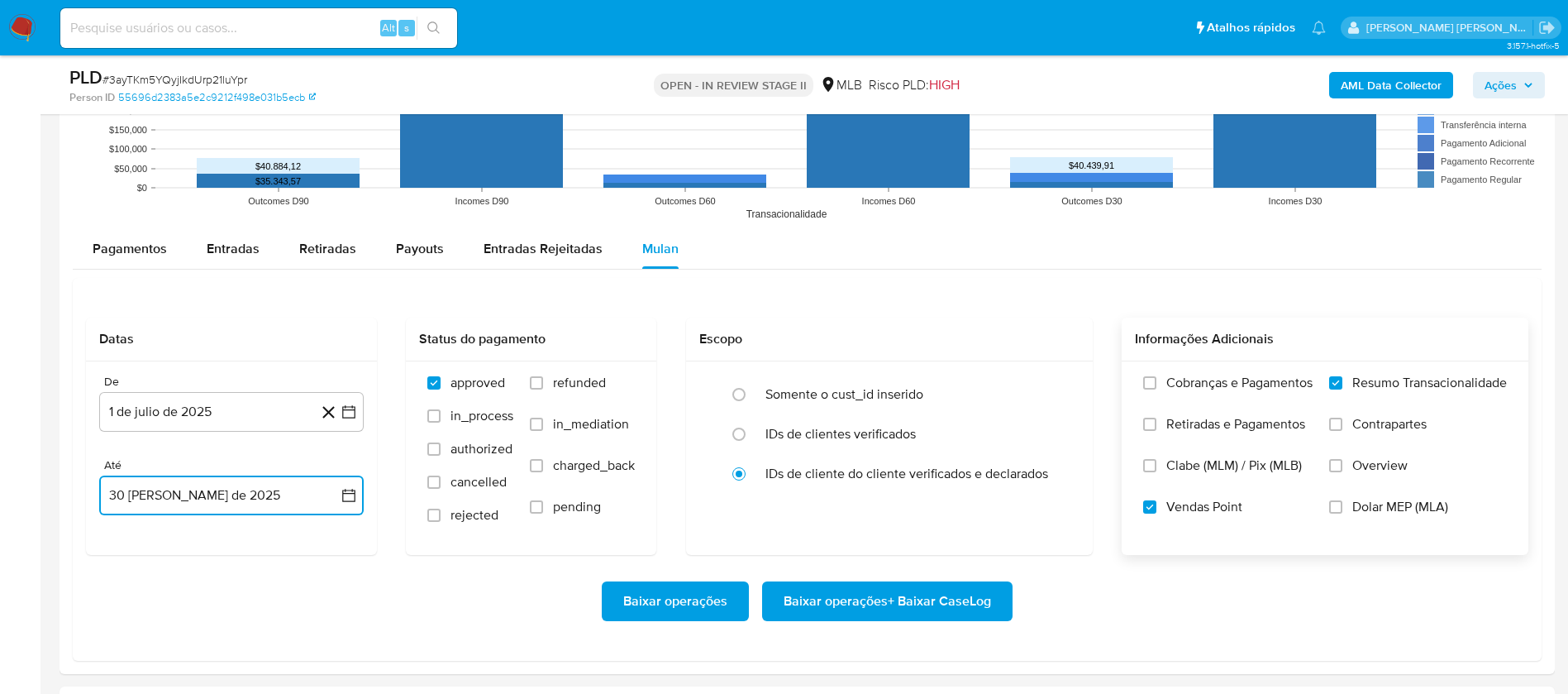
scroll to position [1737, 0]
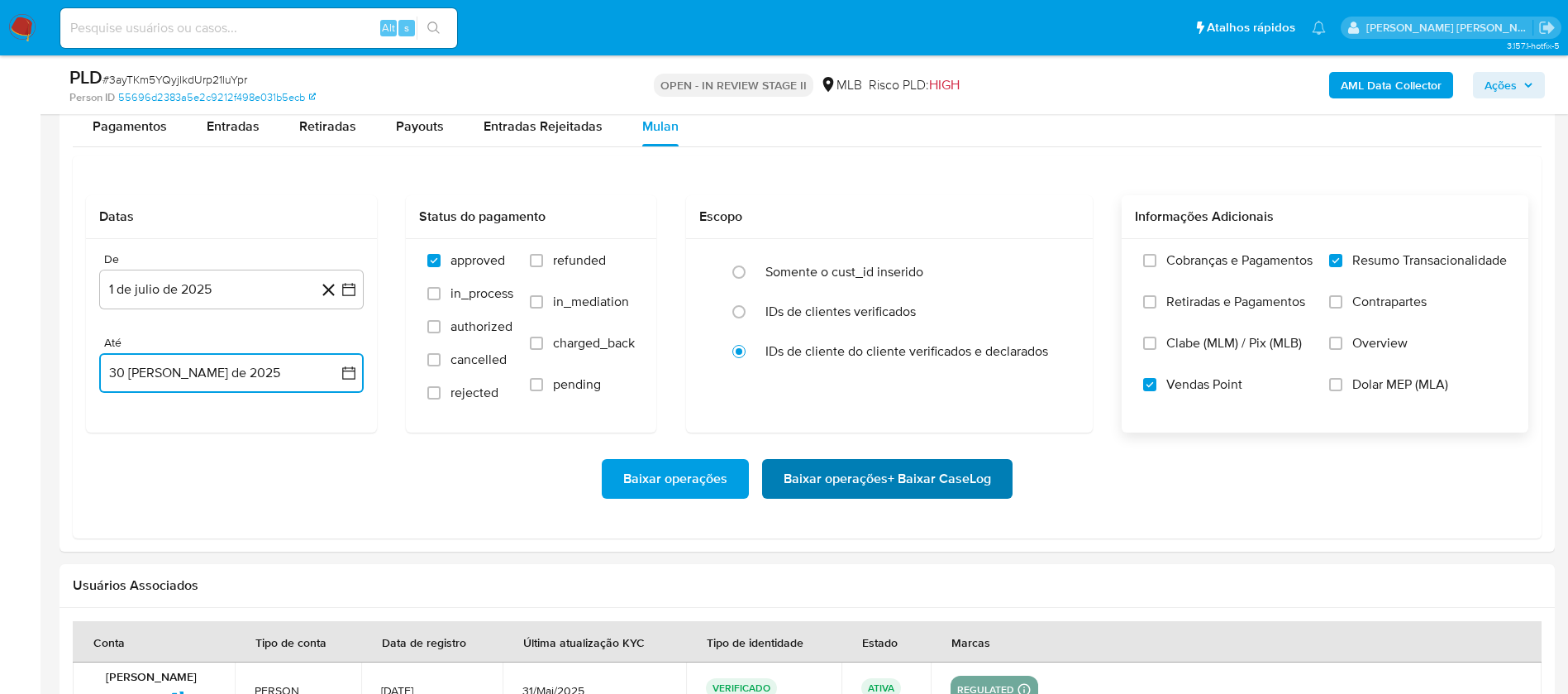
click at [979, 478] on span "Baixar operações + Baixar CaseLog" at bounding box center [887, 479] width 208 height 36
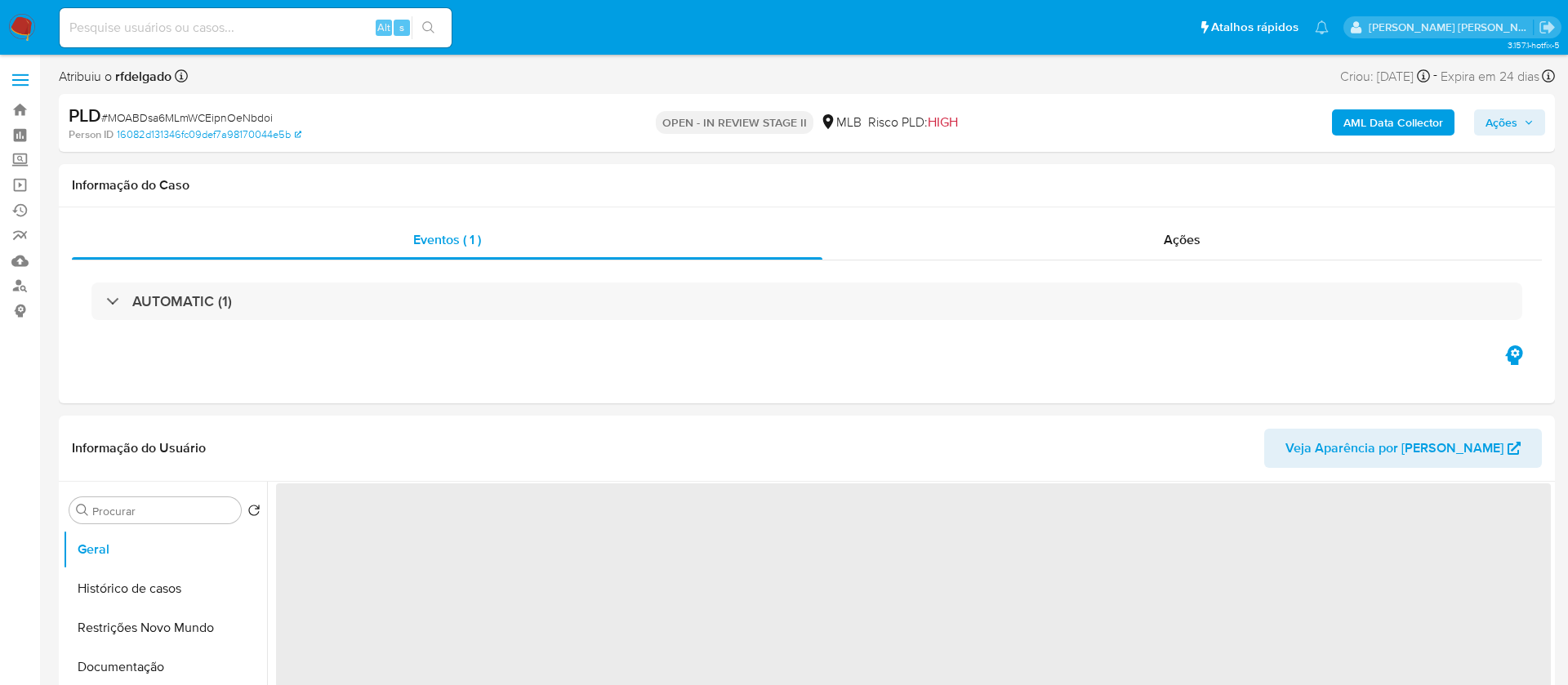
select select "10"
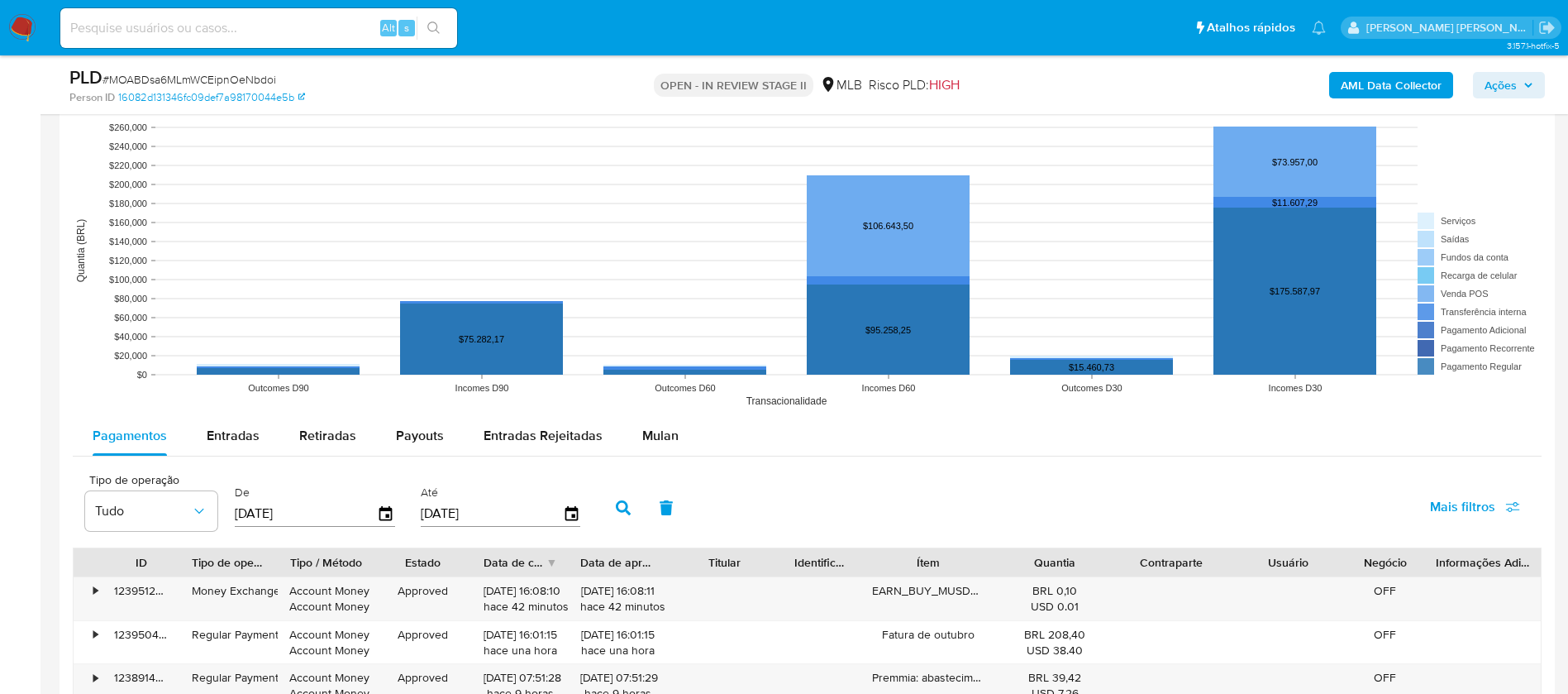
scroll to position [1613, 0]
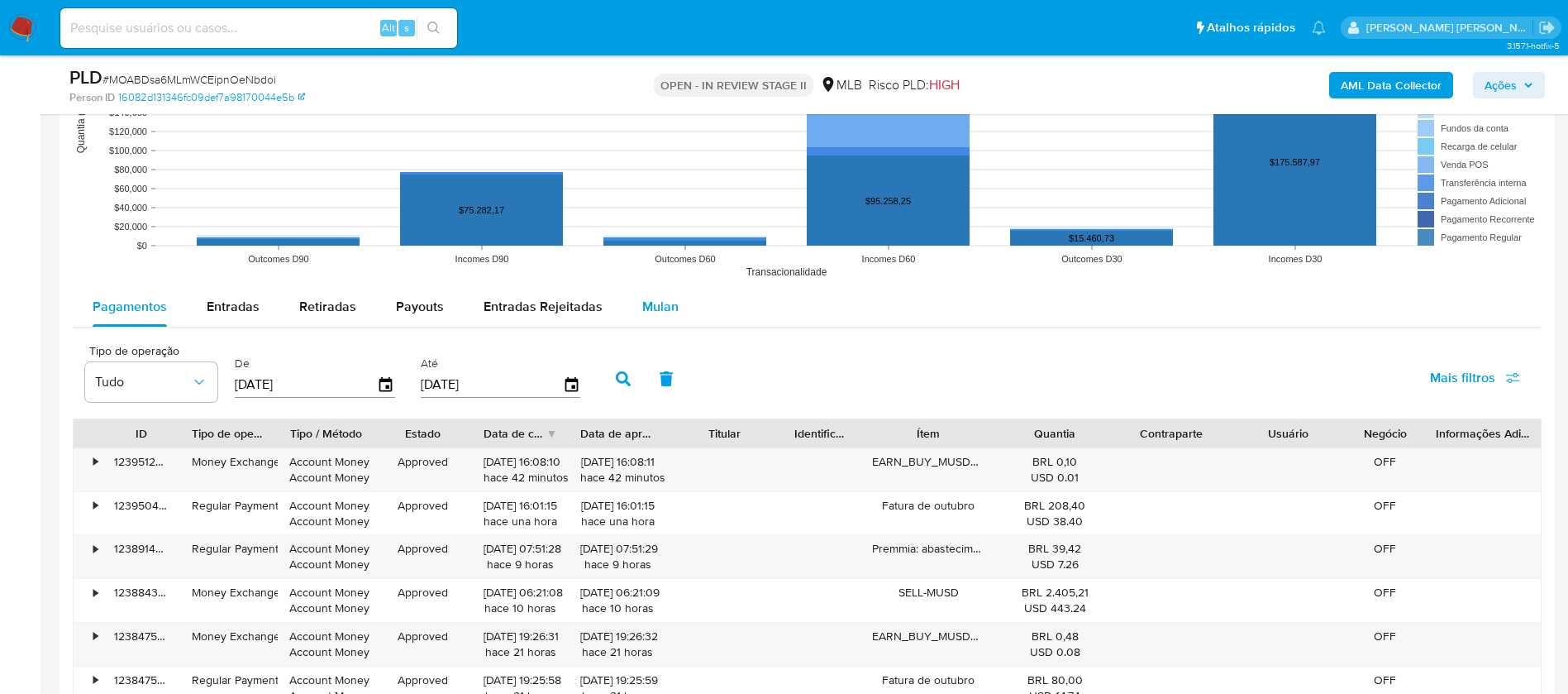
click at [661, 311] on span "Mulan" at bounding box center [660, 306] width 36 height 19
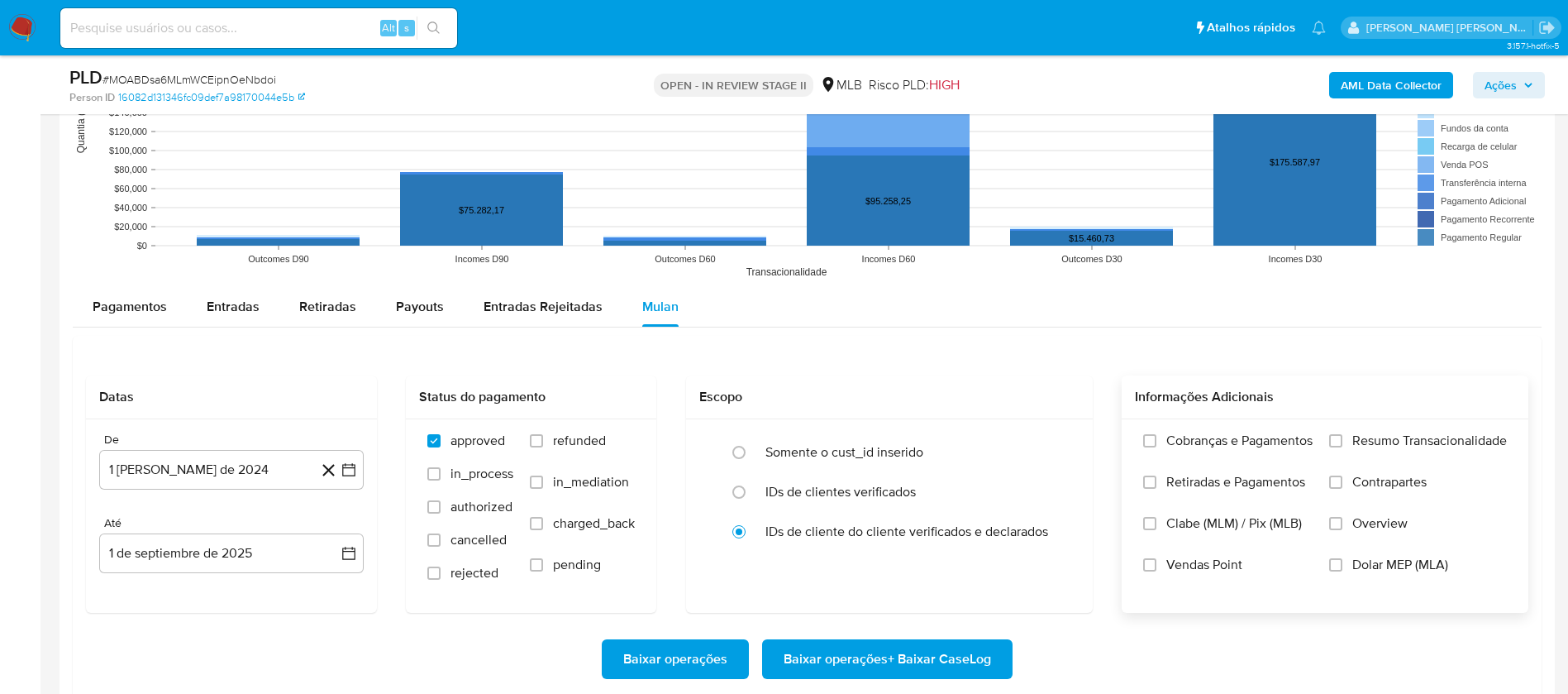
click at [1447, 443] on span "Resumo Transacionalidade" at bounding box center [1429, 441] width 155 height 16
click at [1342, 443] on input "Resumo Transacionalidade" at bounding box center [1336, 440] width 13 height 14
click at [1195, 562] on span "Vendas Point" at bounding box center [1205, 564] width 76 height 16
click at [1157, 562] on input "Vendas Point" at bounding box center [1150, 564] width 13 height 14
click at [256, 465] on button "1 [PERSON_NAME] de 2024" at bounding box center [231, 470] width 264 height 40
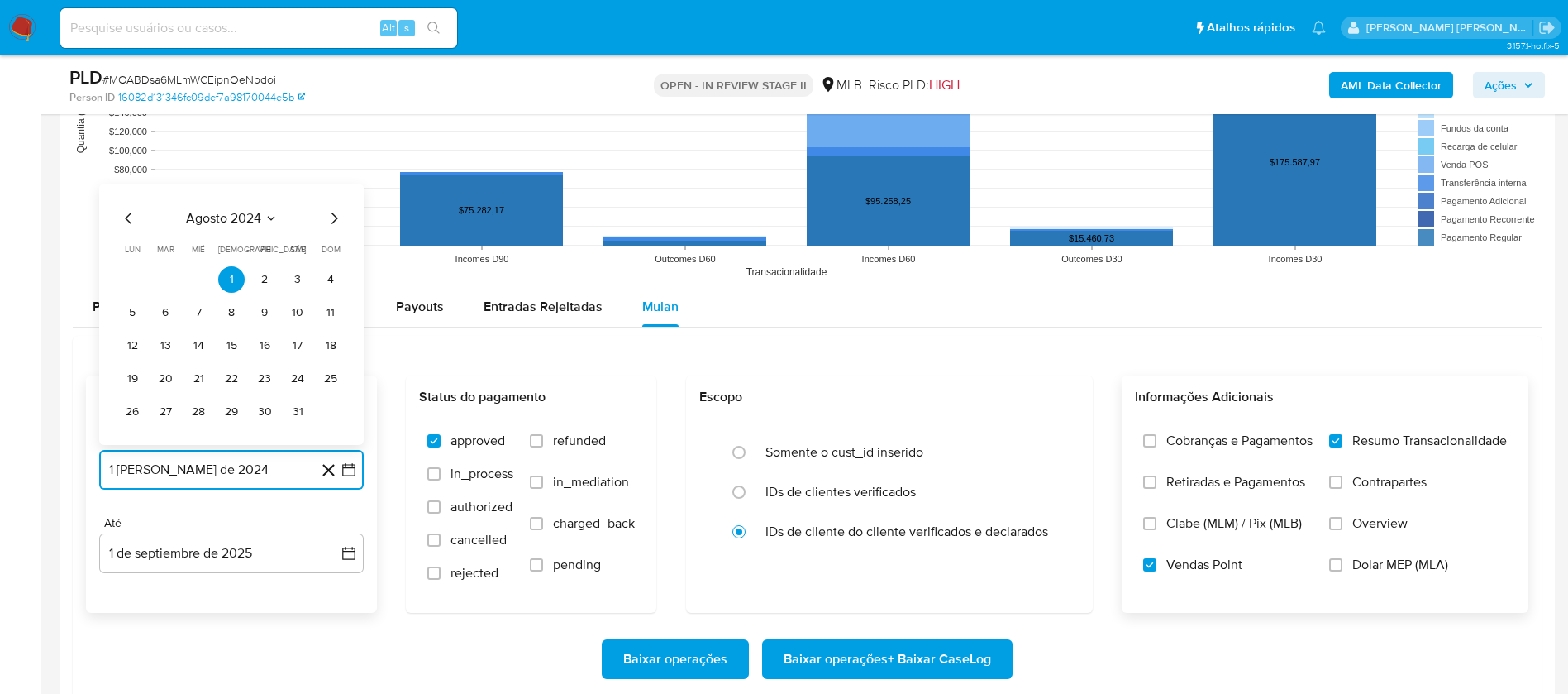
click at [238, 210] on span "agosto 2024" at bounding box center [224, 218] width 76 height 16
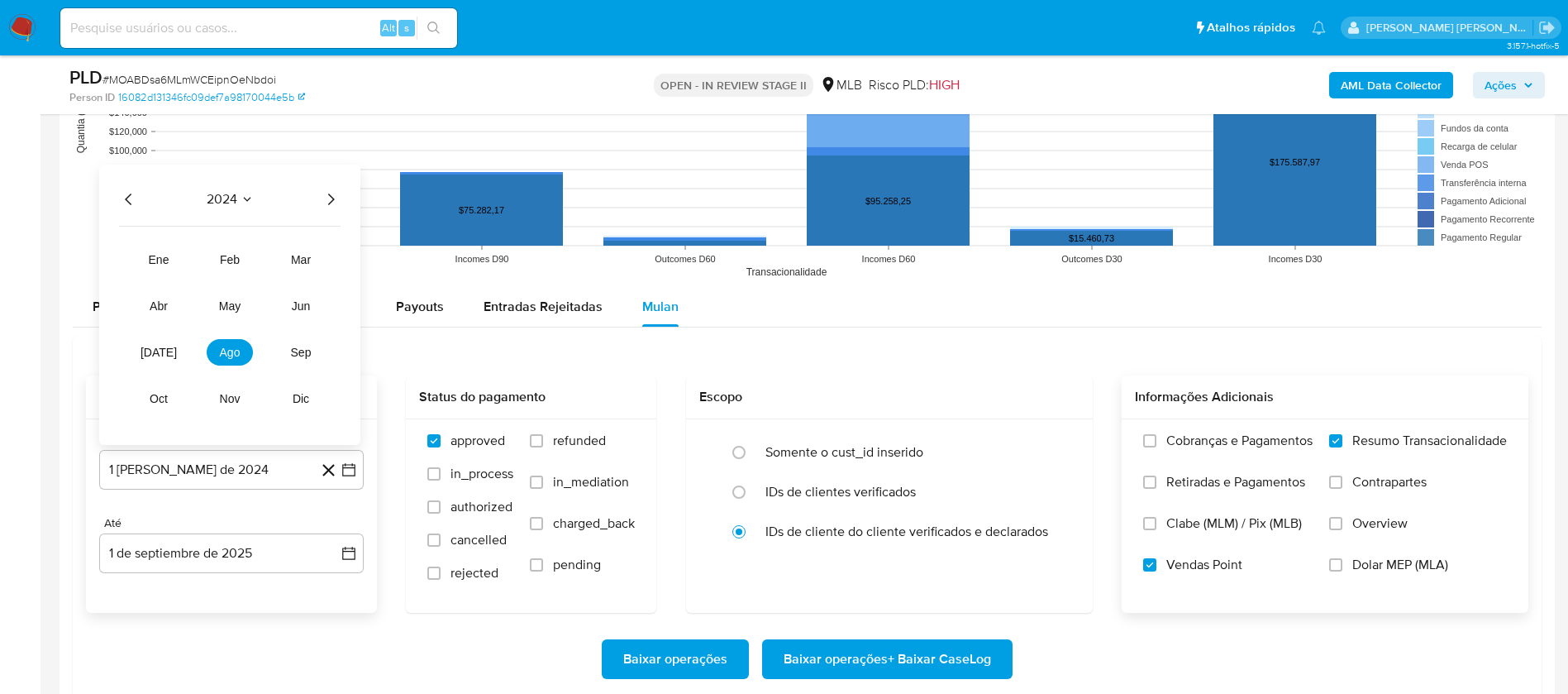
click at [331, 194] on icon "Año siguiente" at bounding box center [331, 199] width 20 height 20
click at [148, 349] on button "[DATE]" at bounding box center [158, 352] width 46 height 26
click at [169, 276] on button "1" at bounding box center [165, 279] width 26 height 26
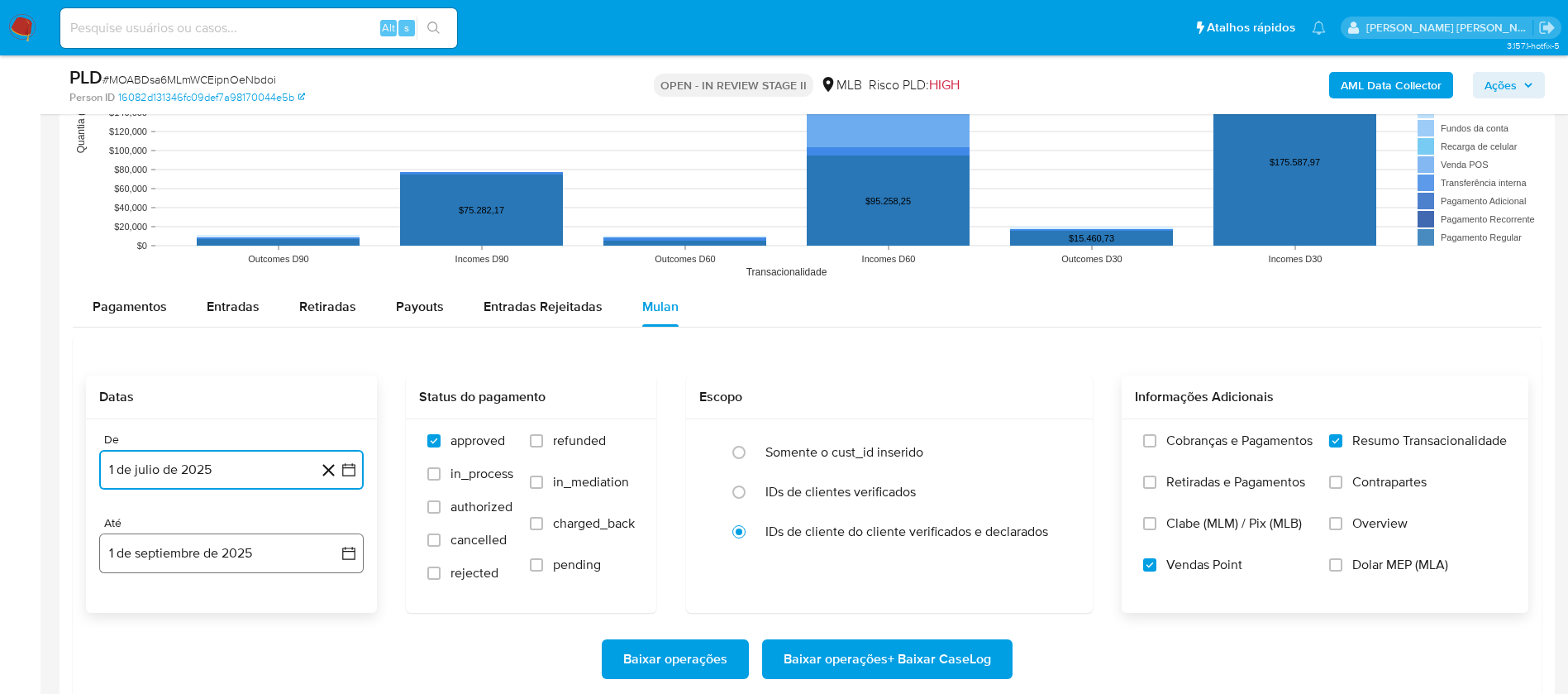
click at [264, 551] on button "1 de septiembre de 2025" at bounding box center [231, 554] width 264 height 40
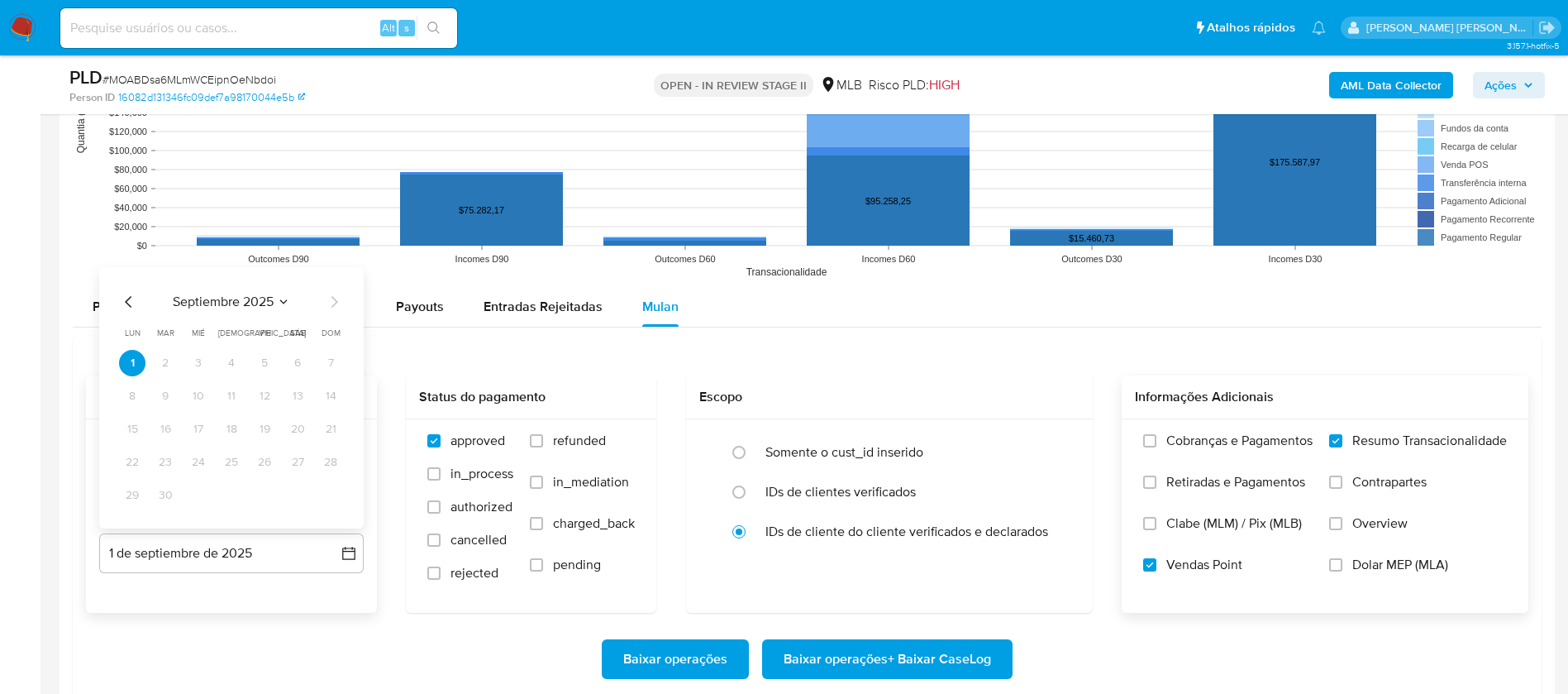
click at [127, 298] on icon "Mes anterior" at bounding box center [129, 302] width 20 height 20
click at [295, 489] on button "30" at bounding box center [297, 495] width 26 height 26
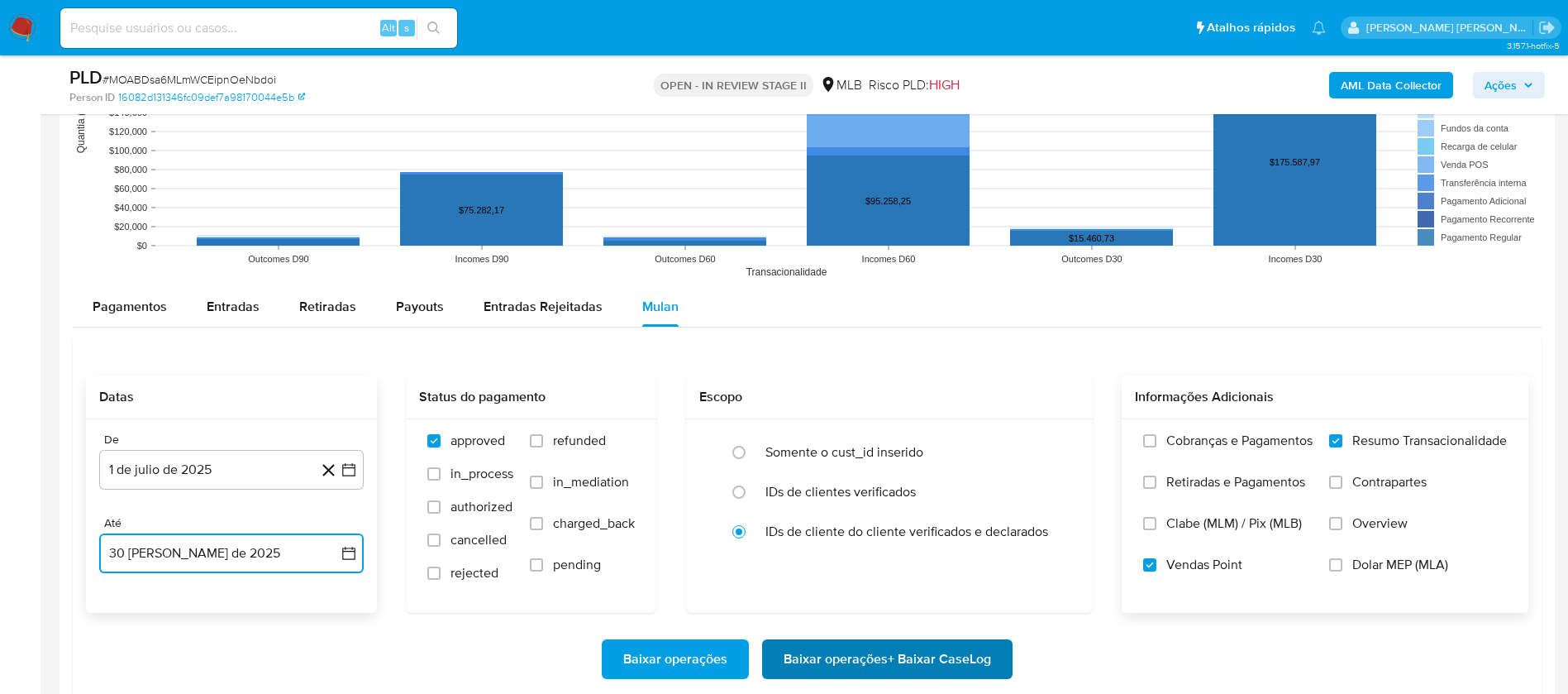
click at [829, 658] on span "Baixar operações + Baixar CaseLog" at bounding box center [887, 659] width 208 height 36
